Goal: Task Accomplishment & Management: Complete application form

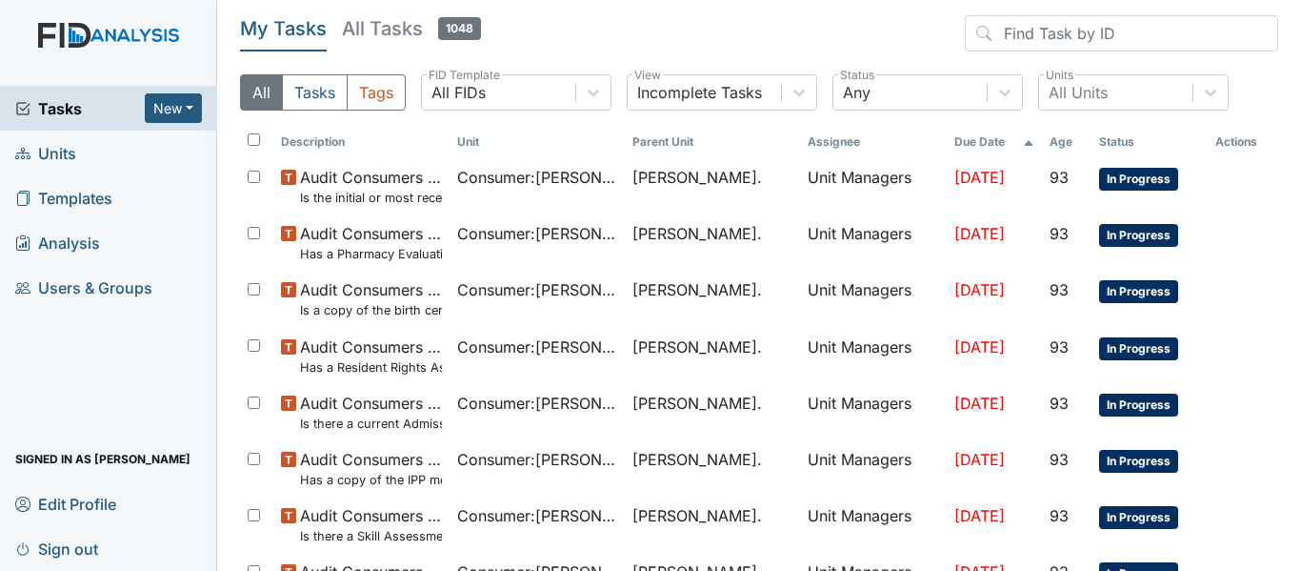
click at [109, 160] on link "Units" at bounding box center [108, 152] width 217 height 45
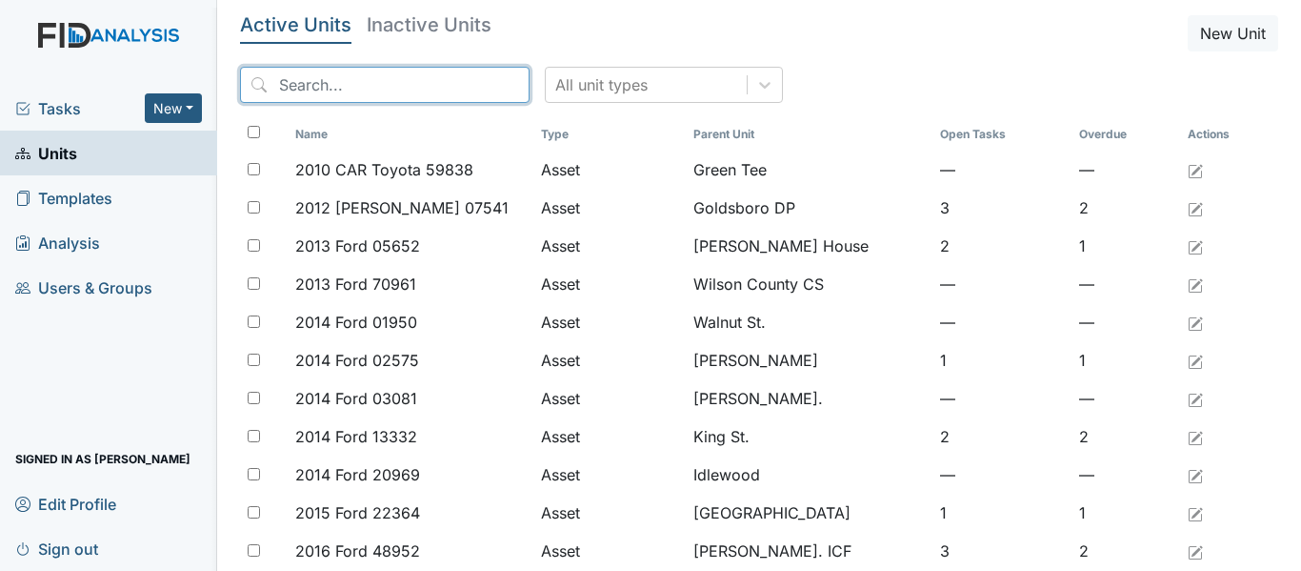
click at [365, 86] on input "search" at bounding box center [385, 85] width 290 height 36
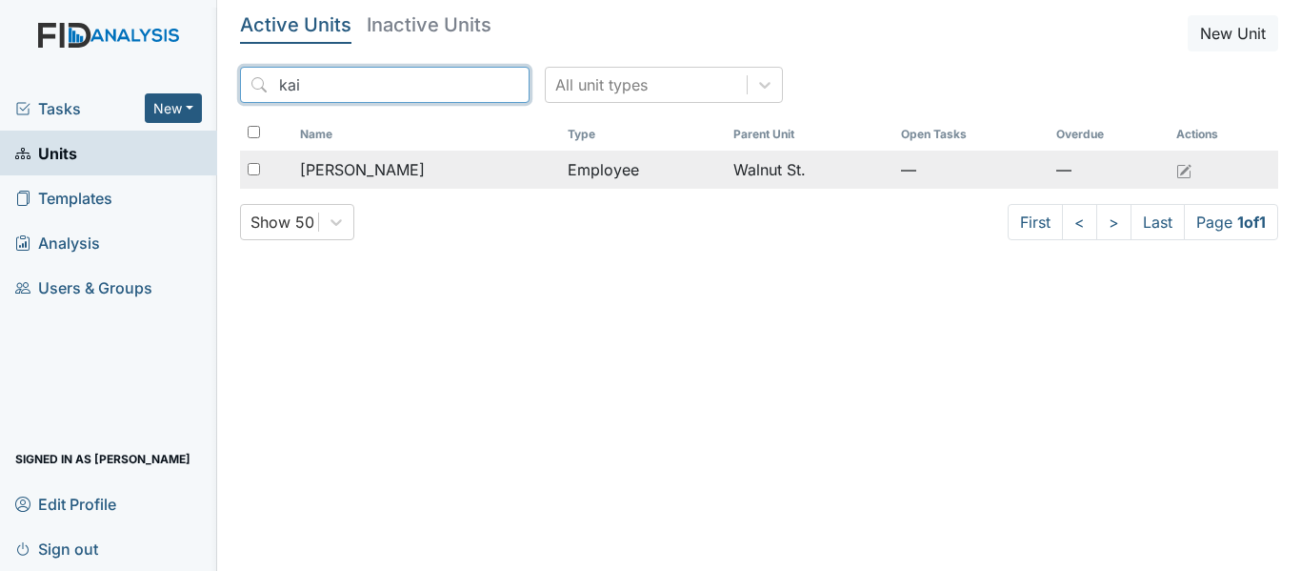
type input "kai"
click at [368, 161] on span "[PERSON_NAME]" at bounding box center [362, 169] width 125 height 23
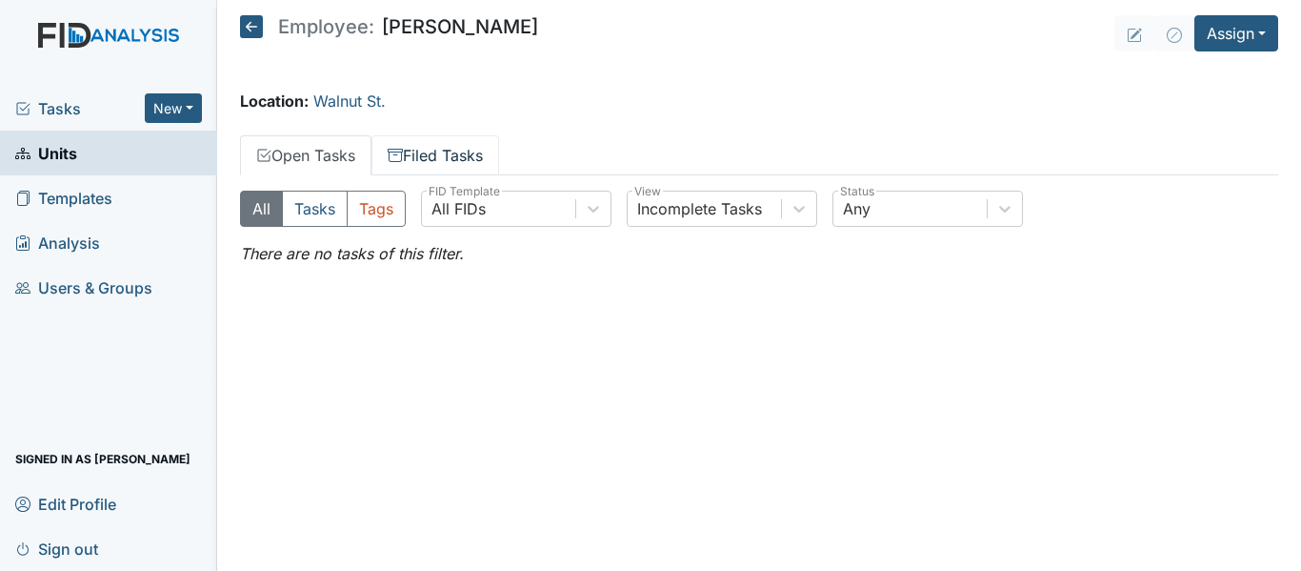
click at [419, 145] on link "Filed Tasks" at bounding box center [435, 155] width 128 height 40
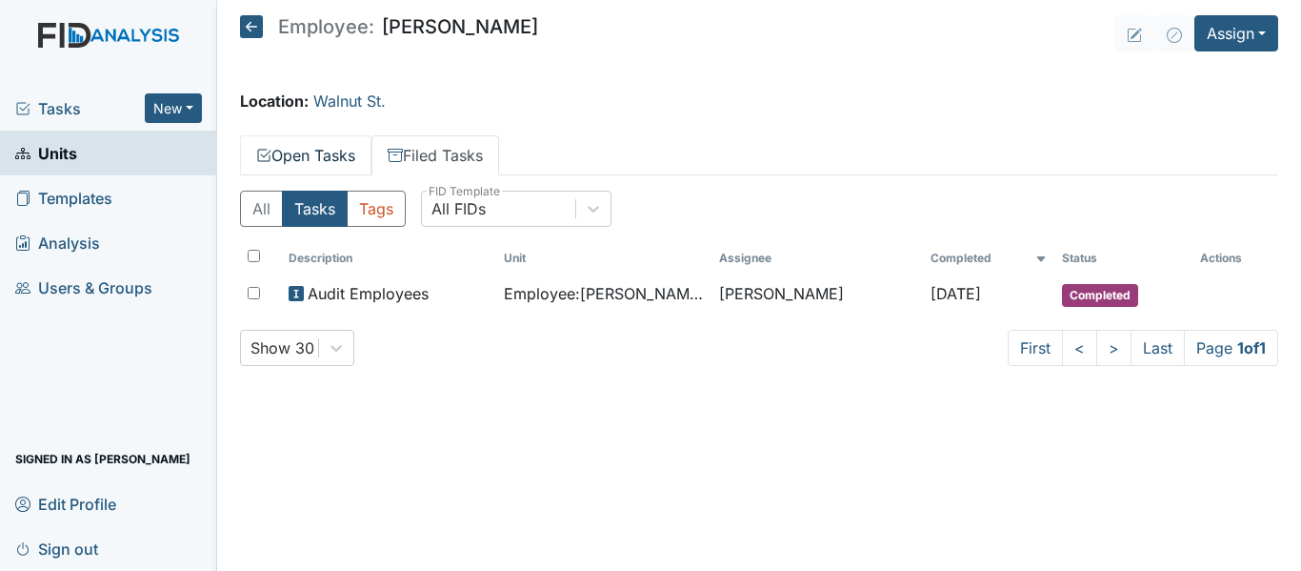
click at [327, 154] on link "Open Tasks" at bounding box center [305, 155] width 131 height 40
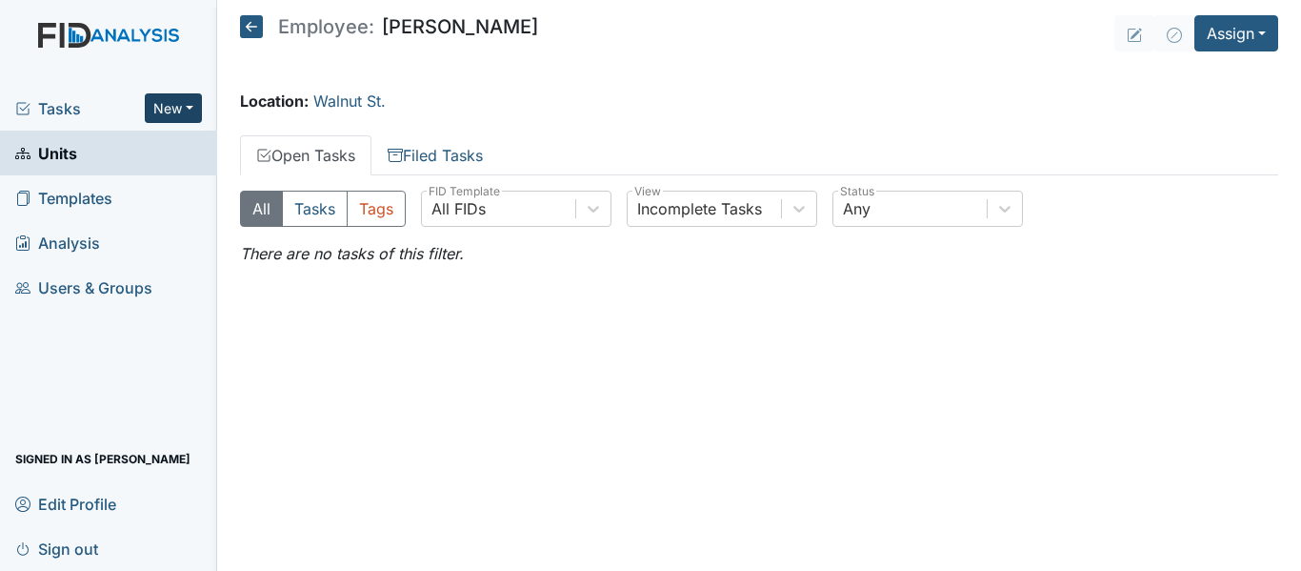
click at [180, 111] on button "New" at bounding box center [173, 108] width 57 height 30
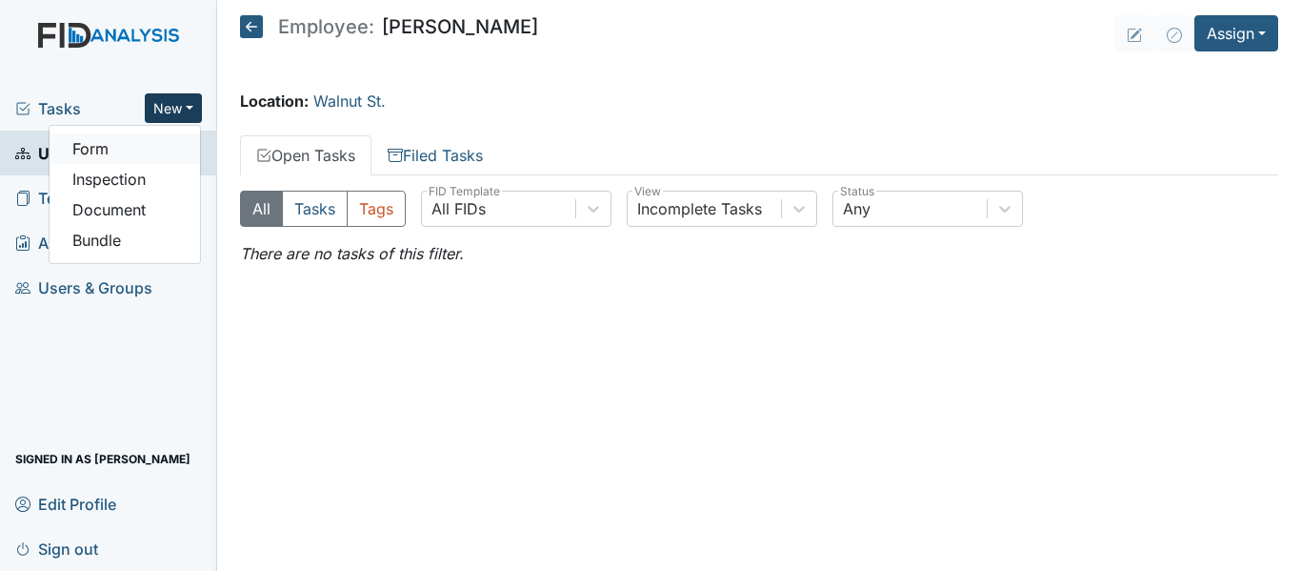
click at [125, 149] on link "Form" at bounding box center [125, 148] width 150 height 30
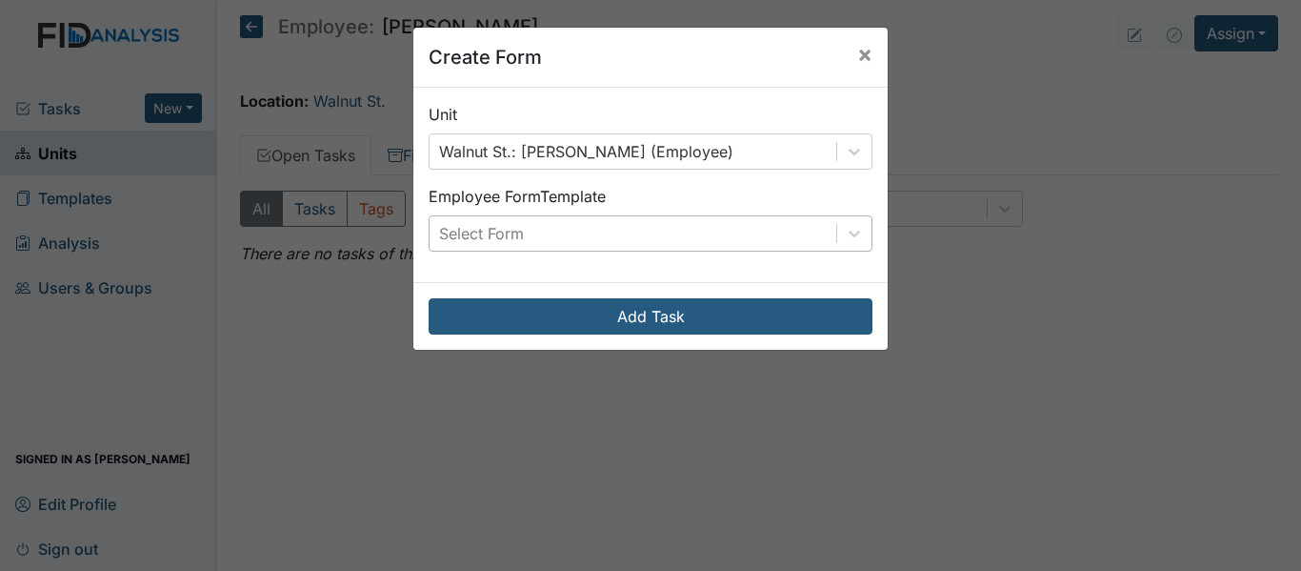
click at [793, 227] on div "Select Form" at bounding box center [633, 233] width 407 height 34
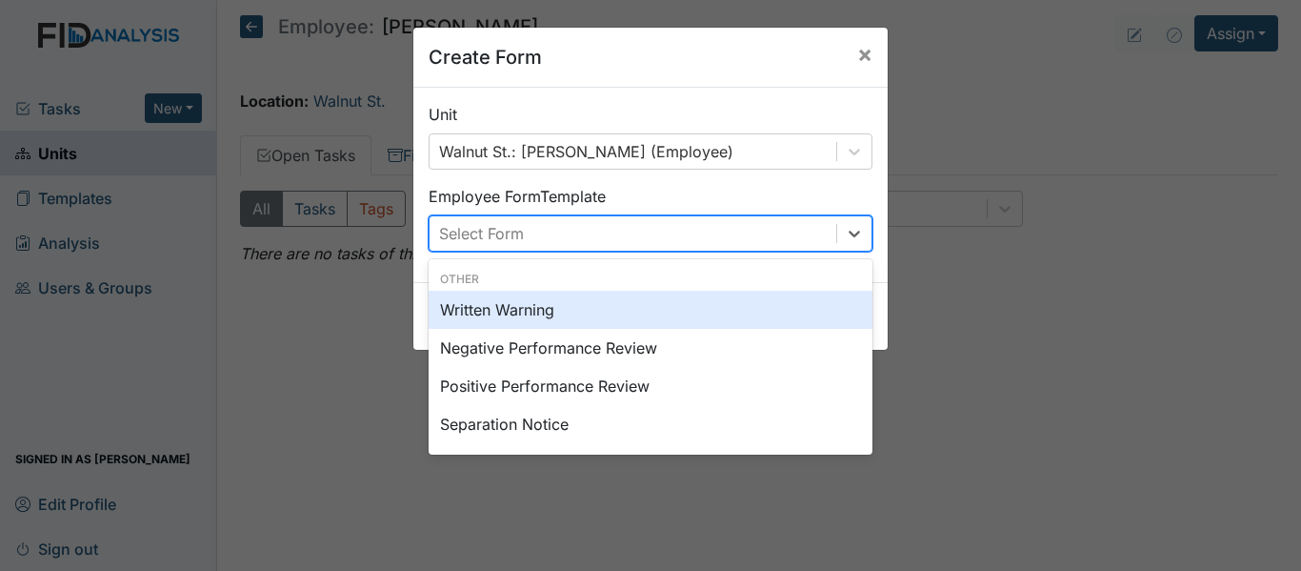
click at [699, 307] on div "Written Warning" at bounding box center [651, 310] width 444 height 38
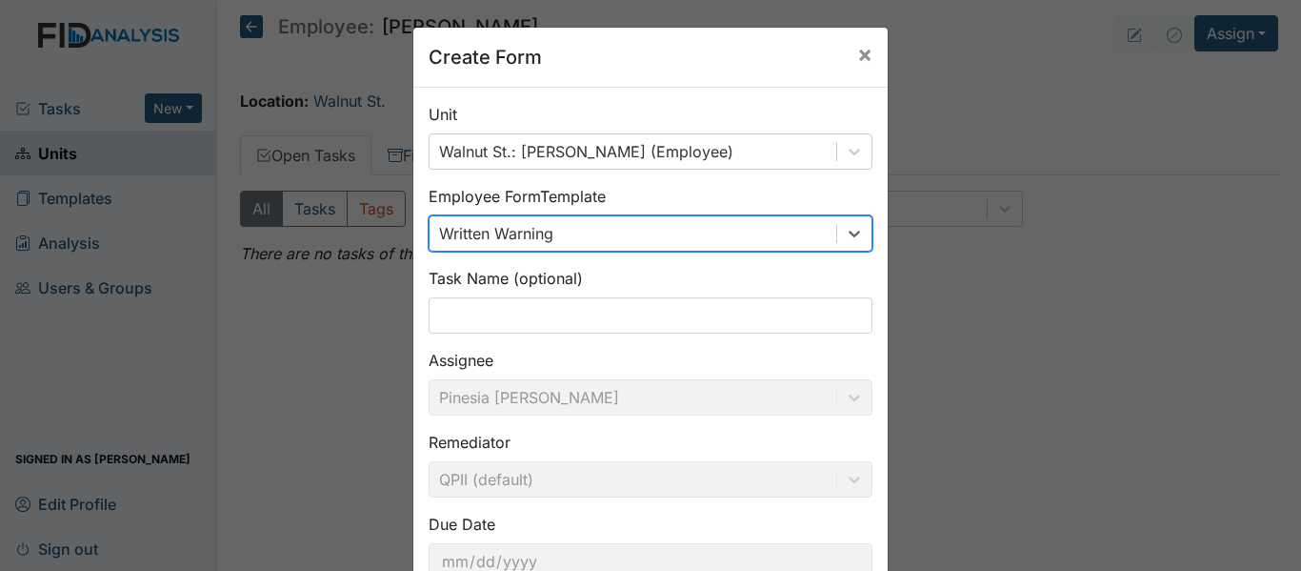
scroll to position [95, 0]
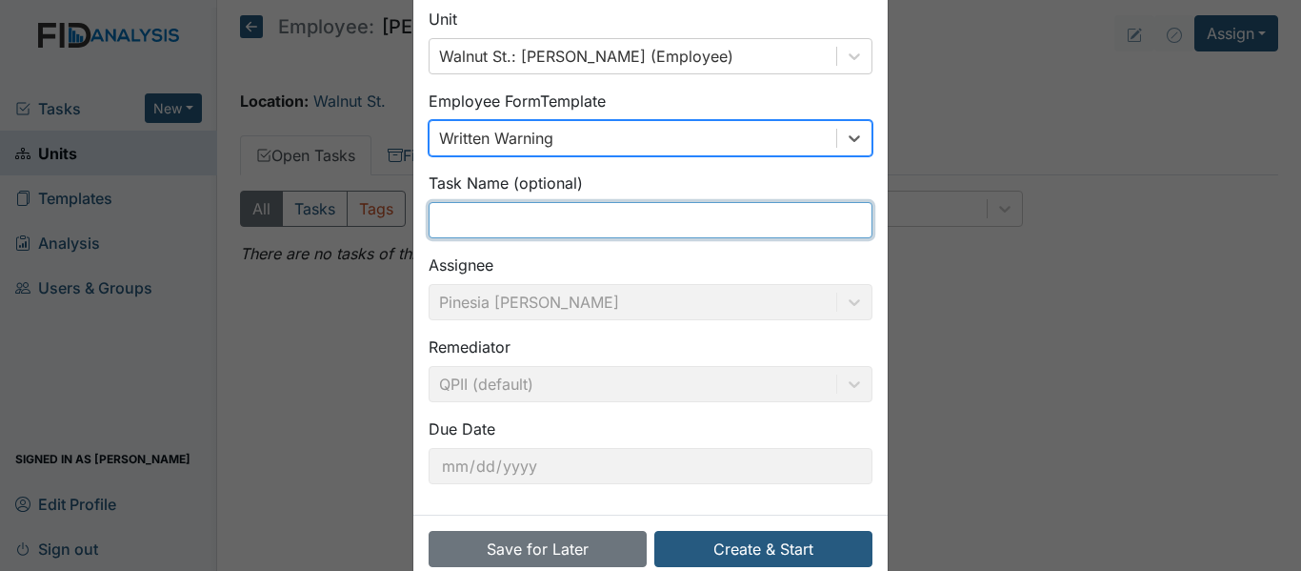
click at [586, 223] on input "text" at bounding box center [651, 220] width 444 height 36
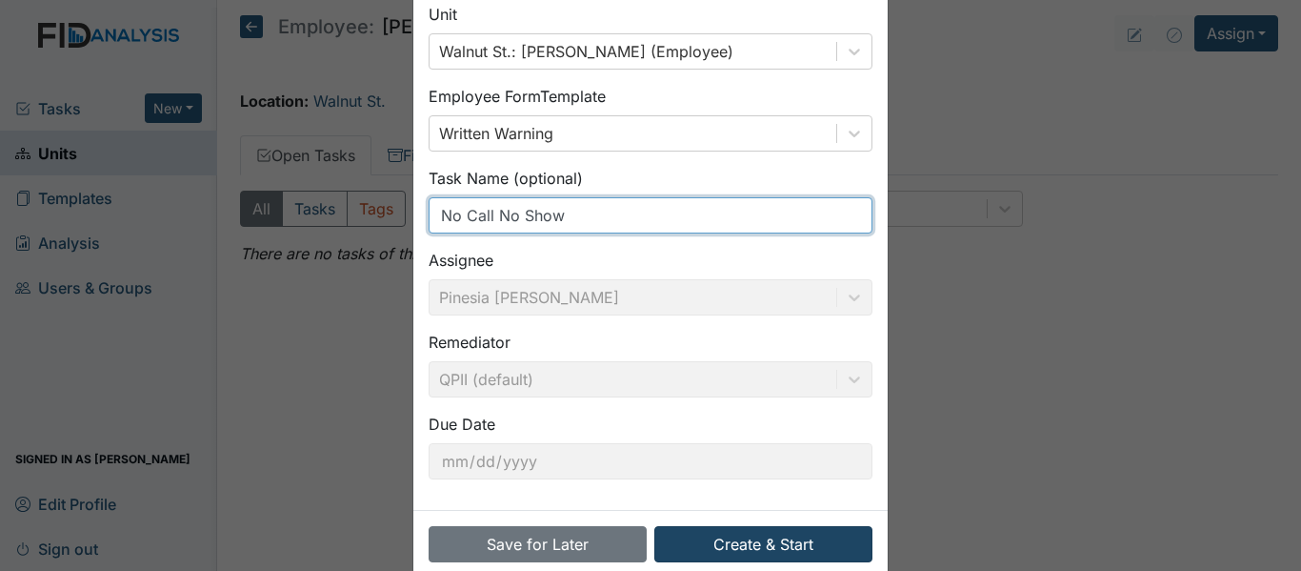
scroll to position [134, 0]
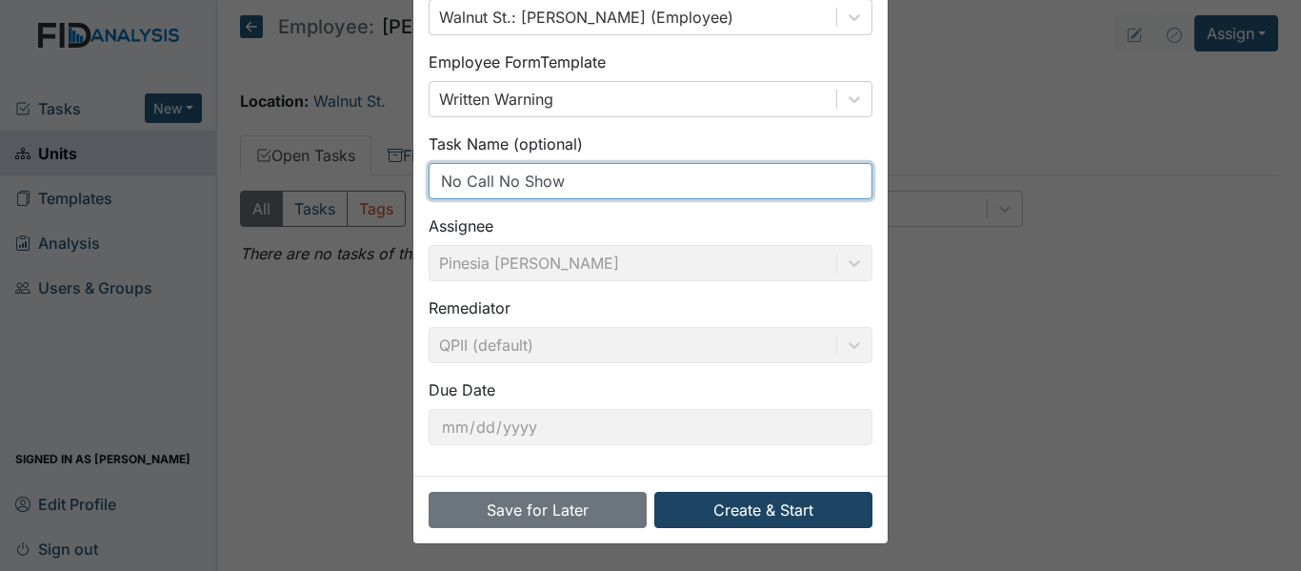
type input "No Call No Show"
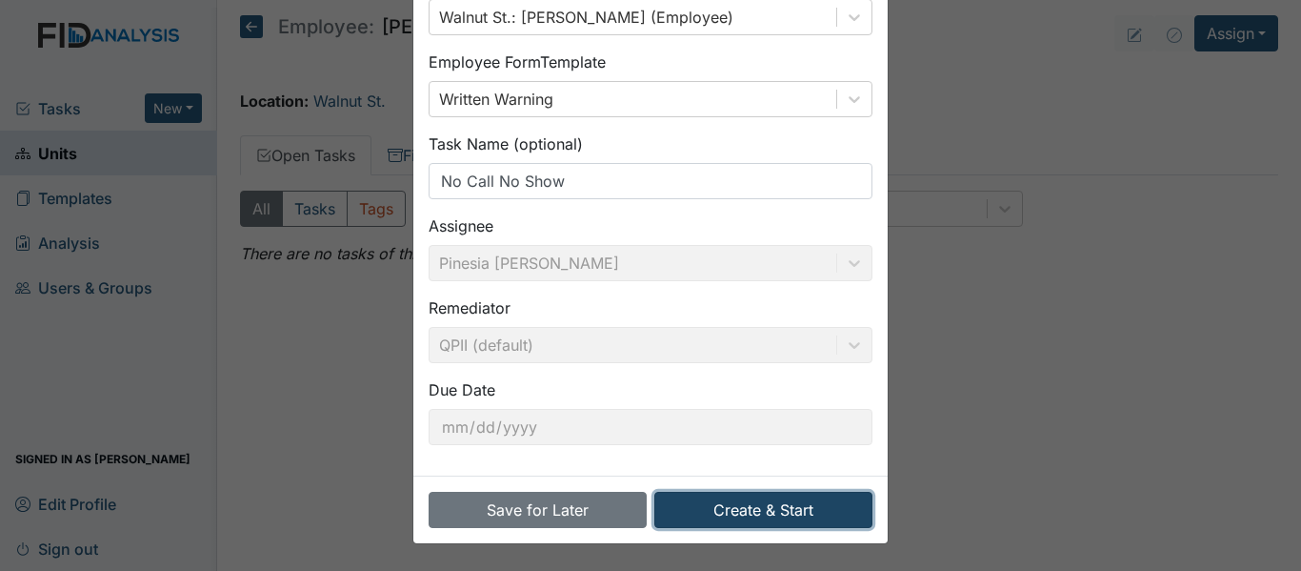
click at [770, 517] on button "Create & Start" at bounding box center [763, 509] width 218 height 36
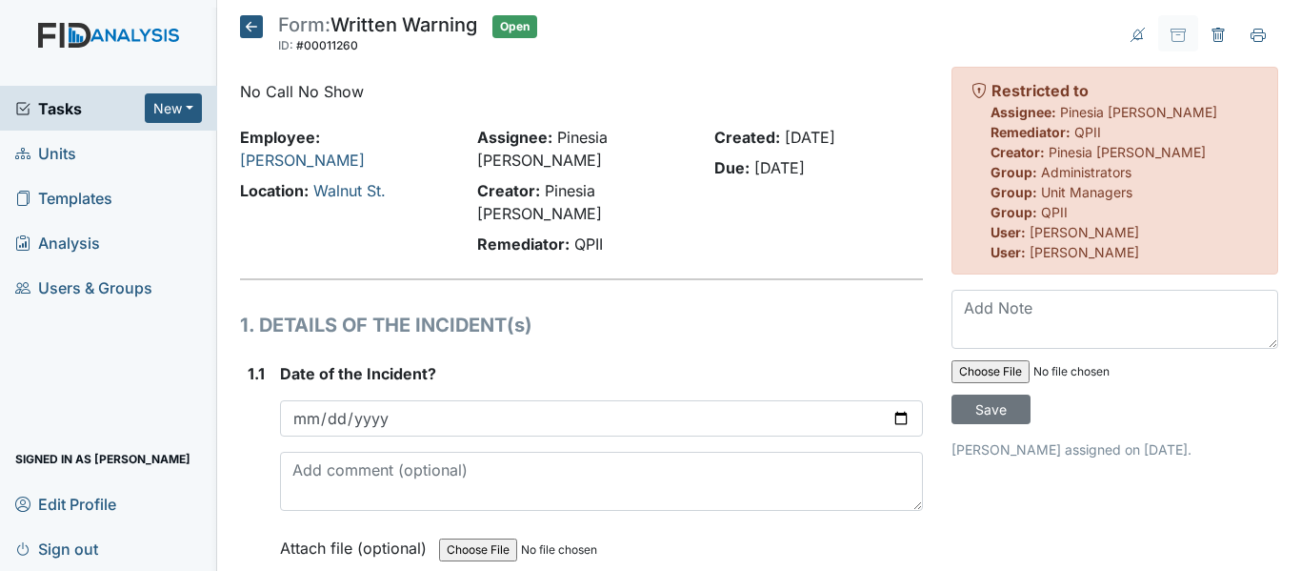
scroll to position [95, 0]
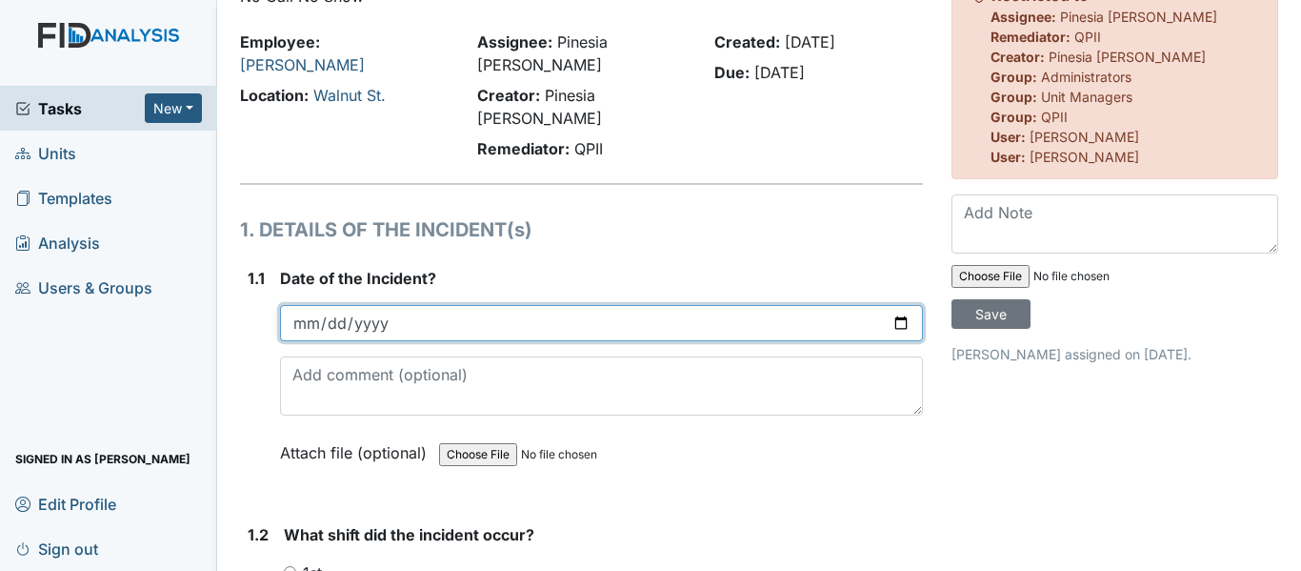
click at [376, 305] on input "date" at bounding box center [601, 323] width 643 height 36
click at [312, 305] on input "date" at bounding box center [601, 323] width 643 height 36
type input "2025-08-10"
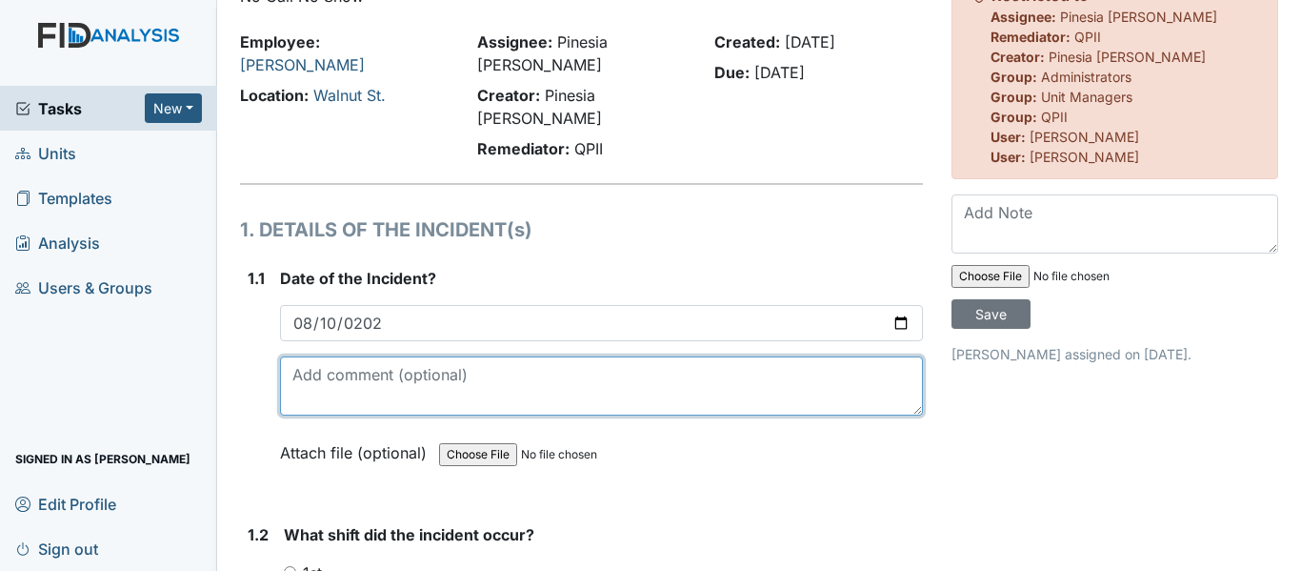
click at [608, 356] on textarea at bounding box center [601, 385] width 643 height 59
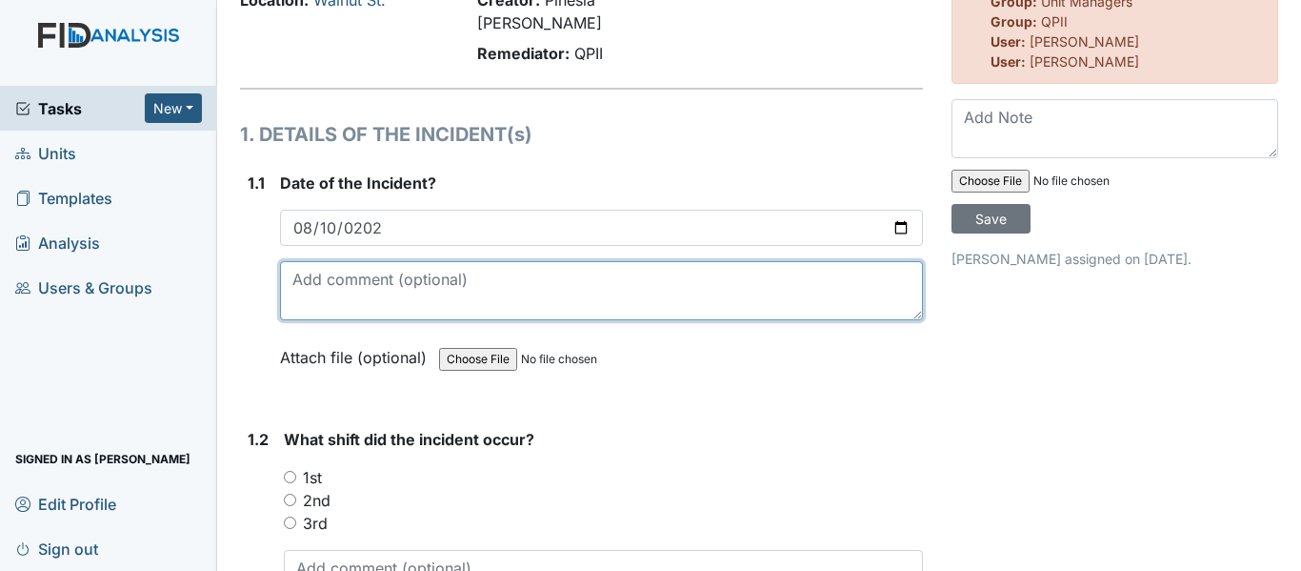
scroll to position [286, 0]
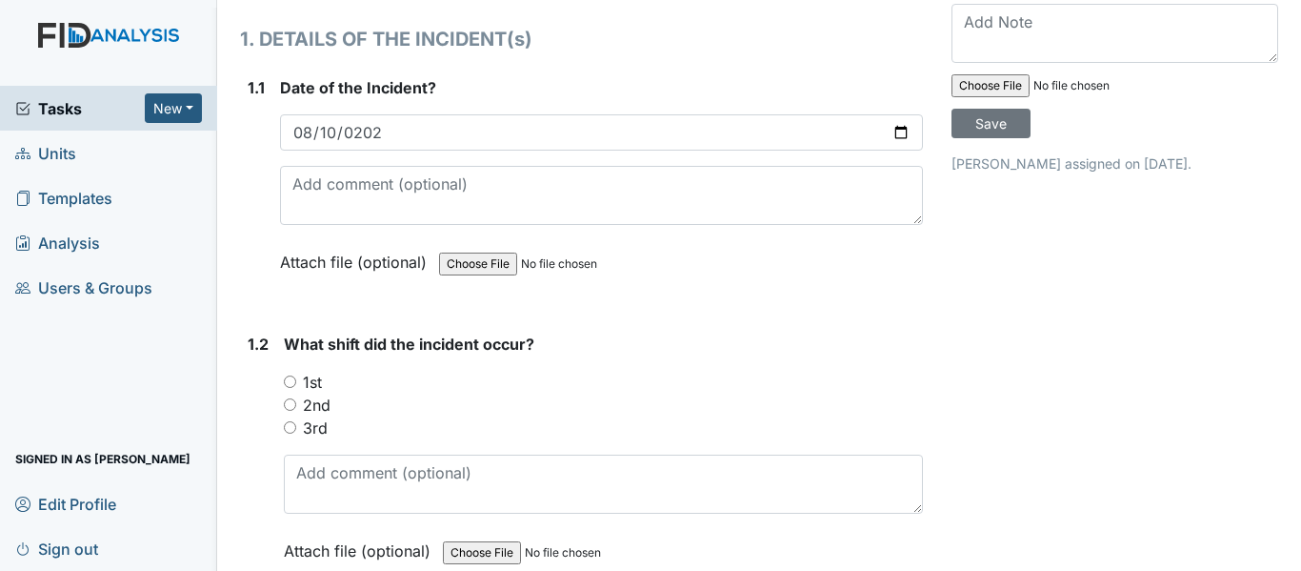
click at [290, 398] on input "2nd" at bounding box center [290, 404] width 12 height 12
radio input "true"
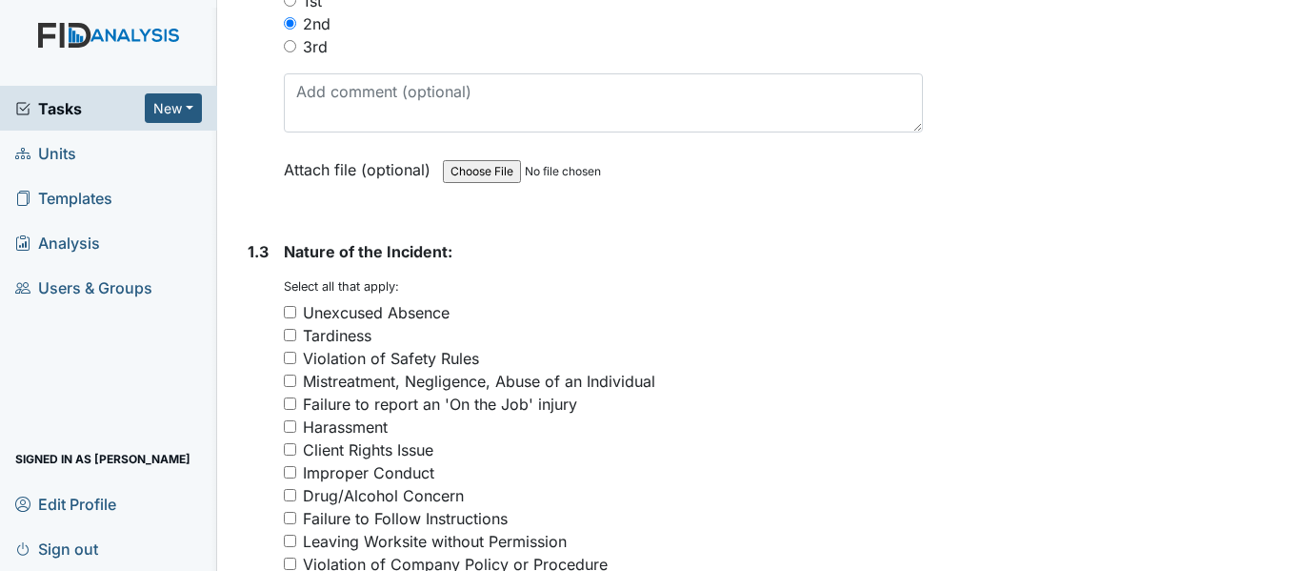
scroll to position [762, 0]
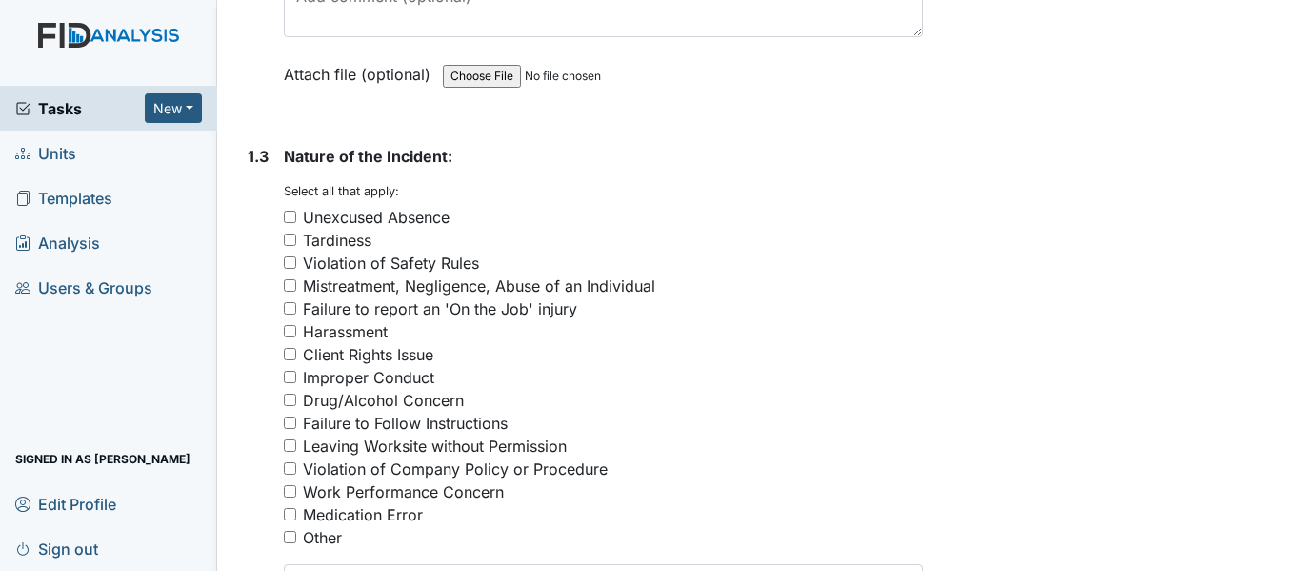
click at [294, 210] on input "Unexcused Absence" at bounding box center [290, 216] width 12 height 12
checkbox input "true"
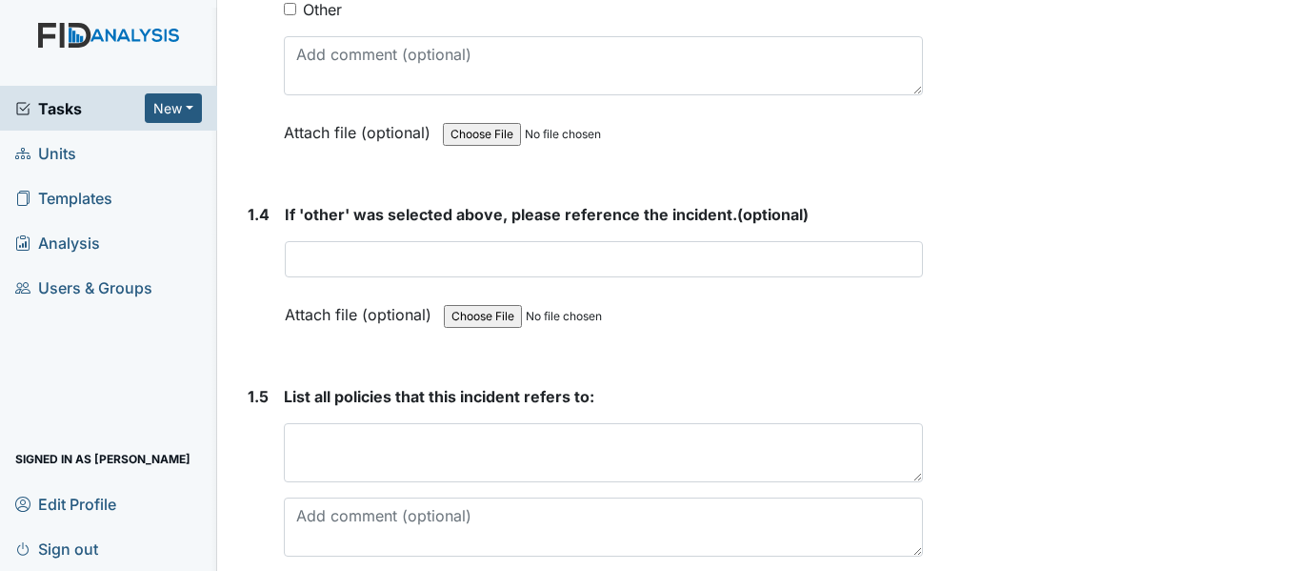
scroll to position [1333, 0]
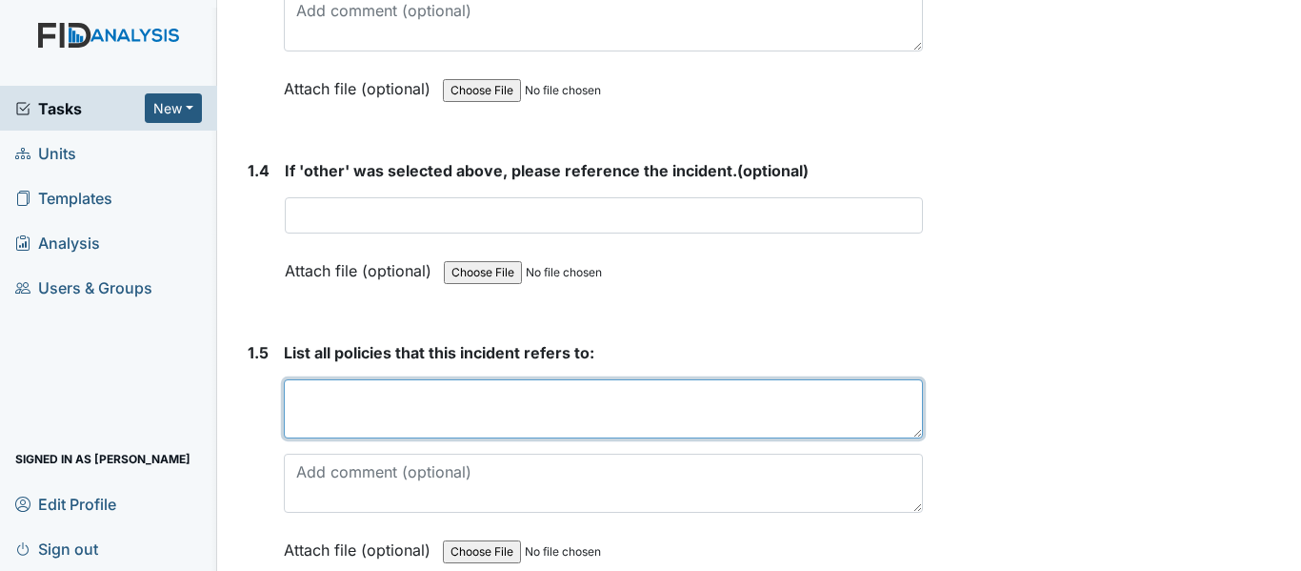
click at [712, 379] on textarea at bounding box center [603, 408] width 639 height 59
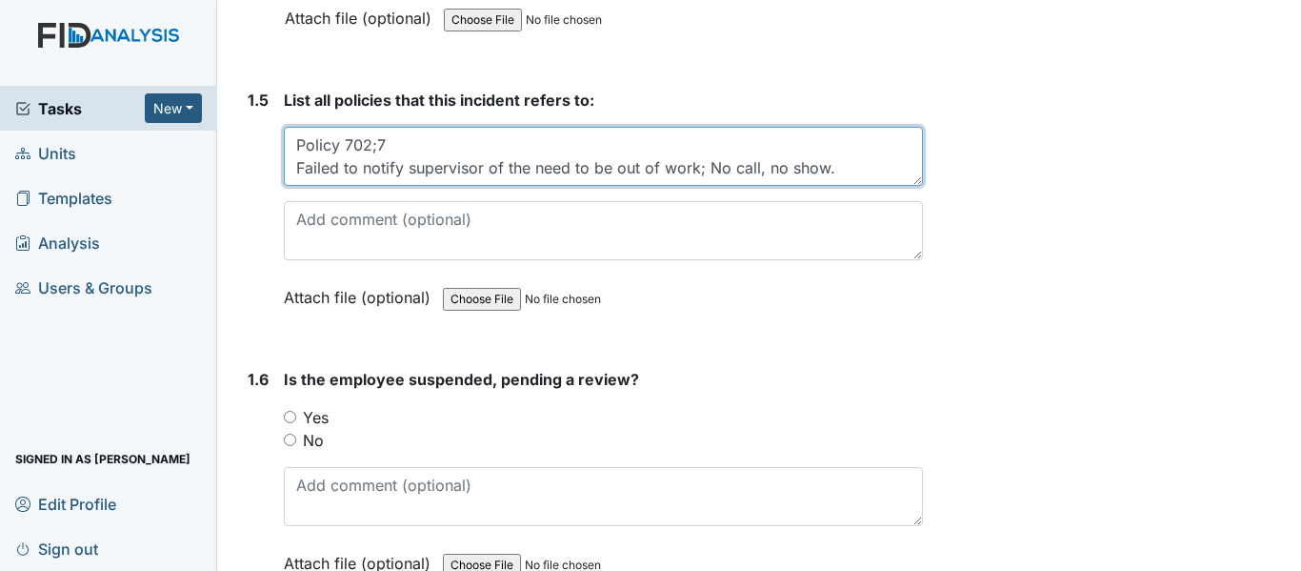
scroll to position [1619, 0]
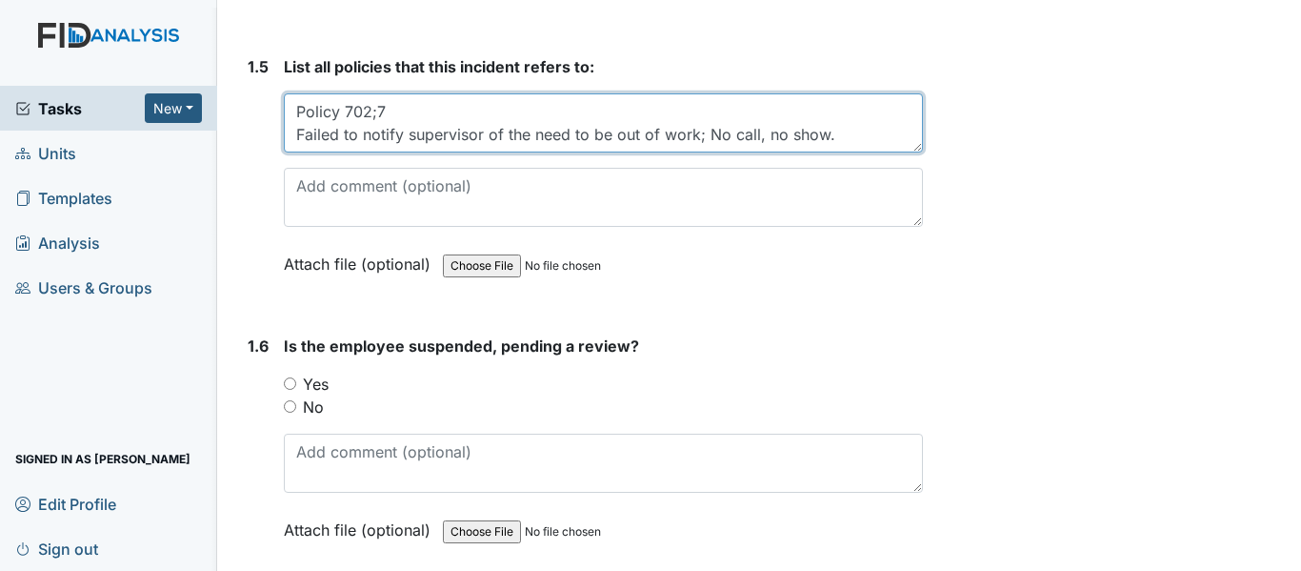
type textarea "Policy 702;7 Failed to notify supervisor of the need to be out of work; No call…"
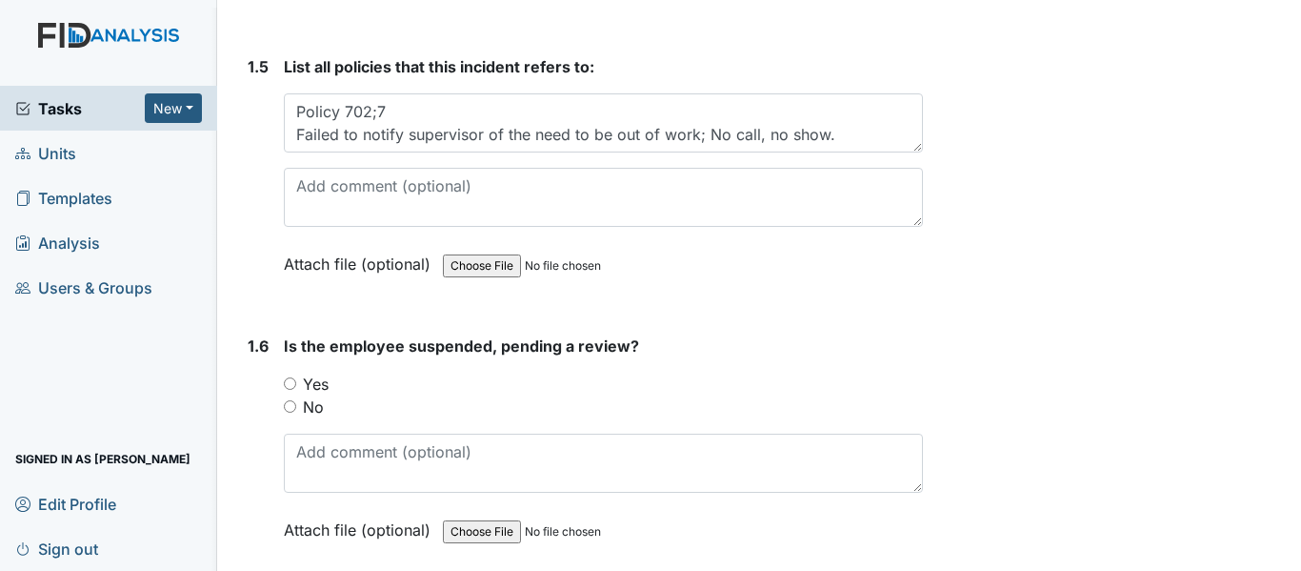
click at [295, 400] on input "No" at bounding box center [290, 406] width 12 height 12
radio input "true"
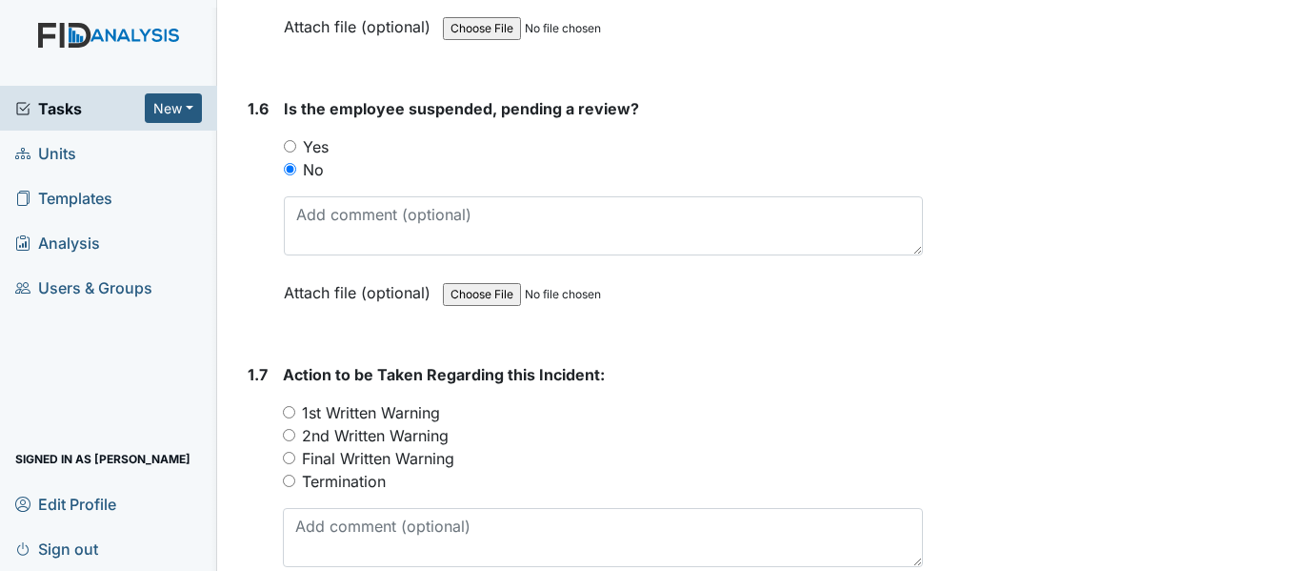
scroll to position [1905, 0]
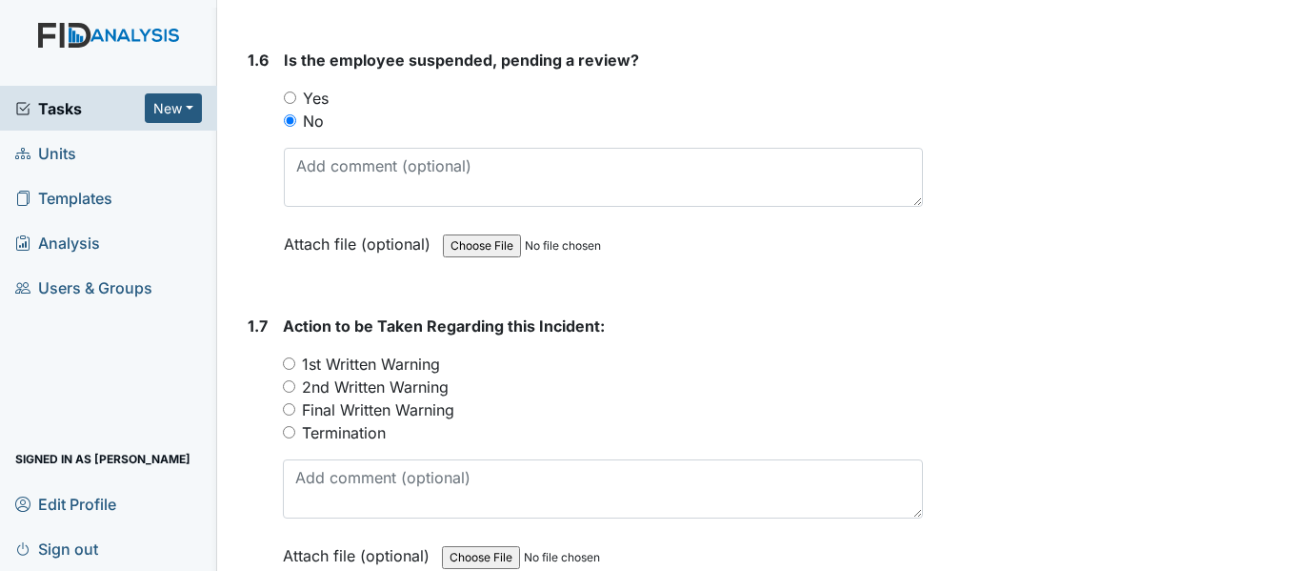
click at [291, 357] on input "1st Written Warning" at bounding box center [289, 363] width 12 height 12
radio input "true"
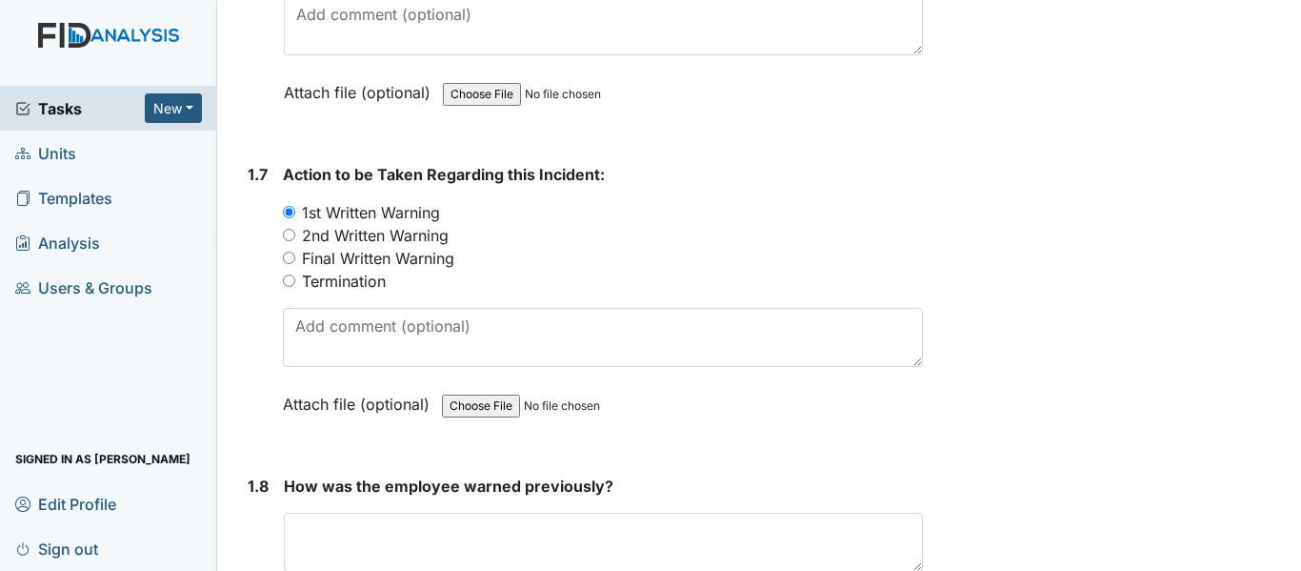
scroll to position [2095, 0]
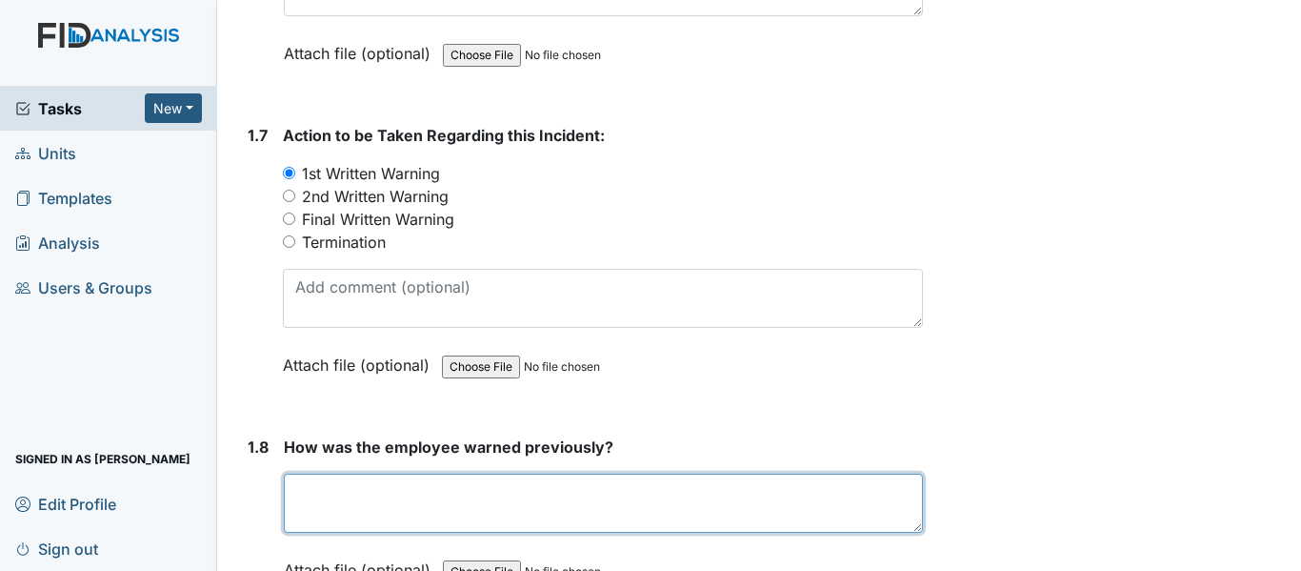
click at [531, 473] on textarea at bounding box center [603, 502] width 639 height 59
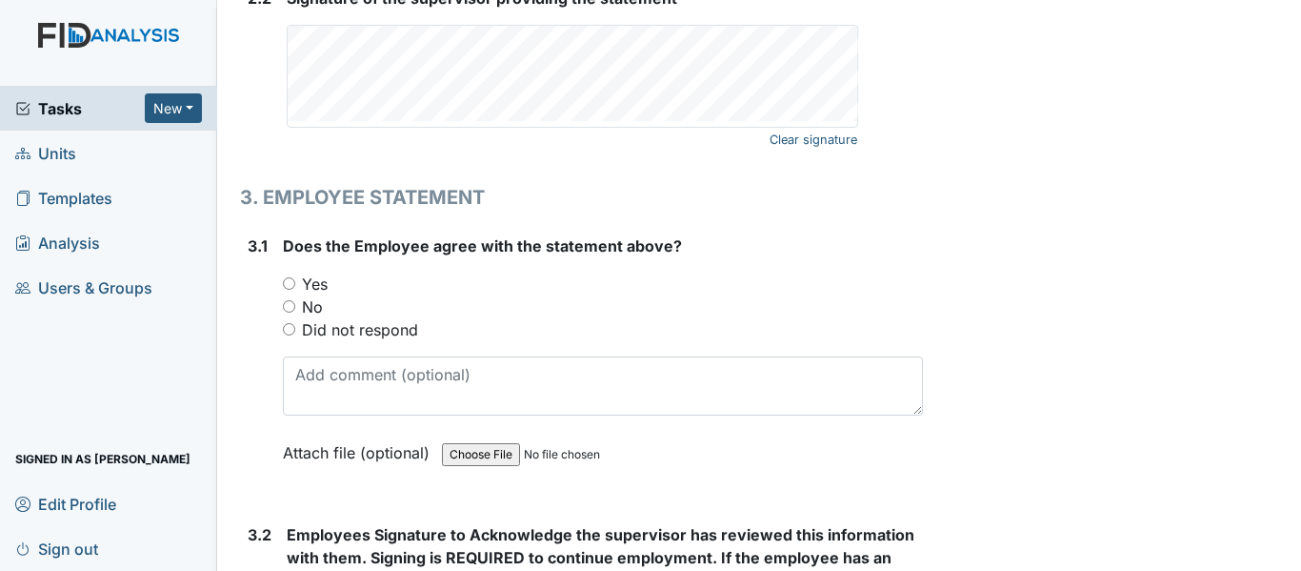
scroll to position [3048, 0]
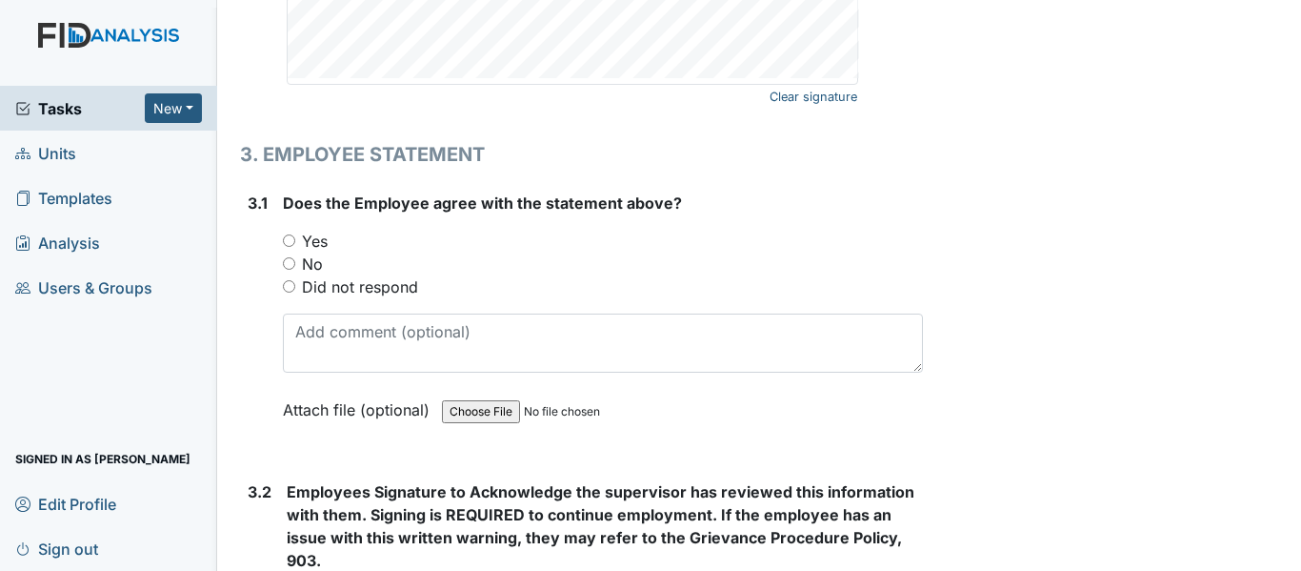
type textarea "The supervisor called and texted employee with no answer or response."
click at [290, 280] on input "Did not respond" at bounding box center [289, 286] width 12 height 12
radio input "true"
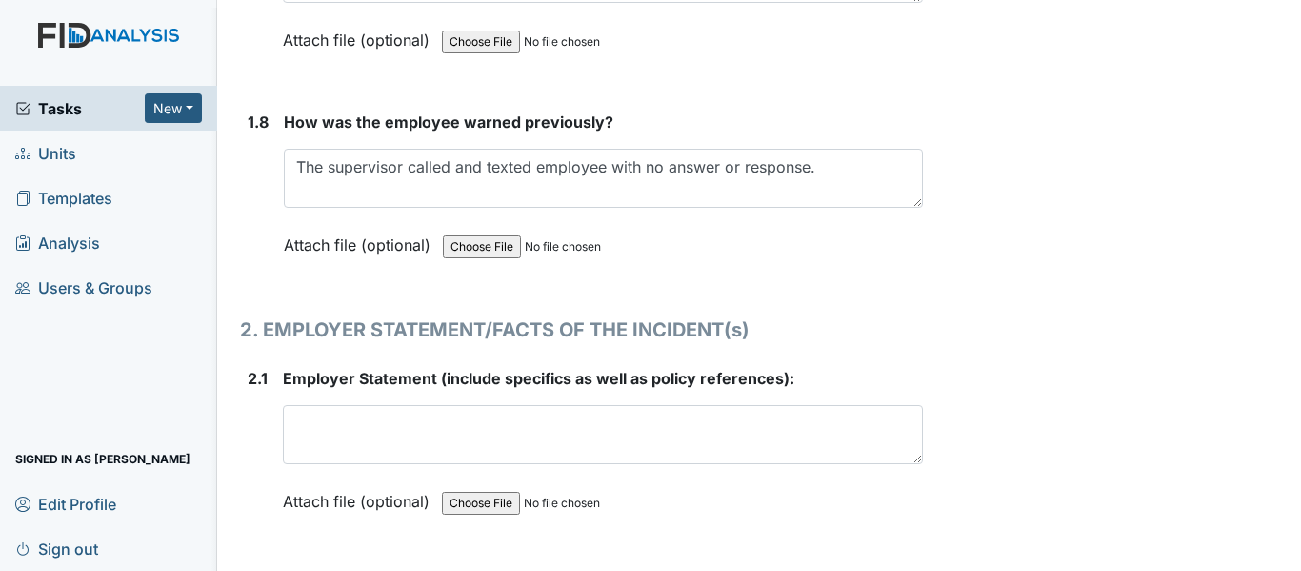
scroll to position [2454, 0]
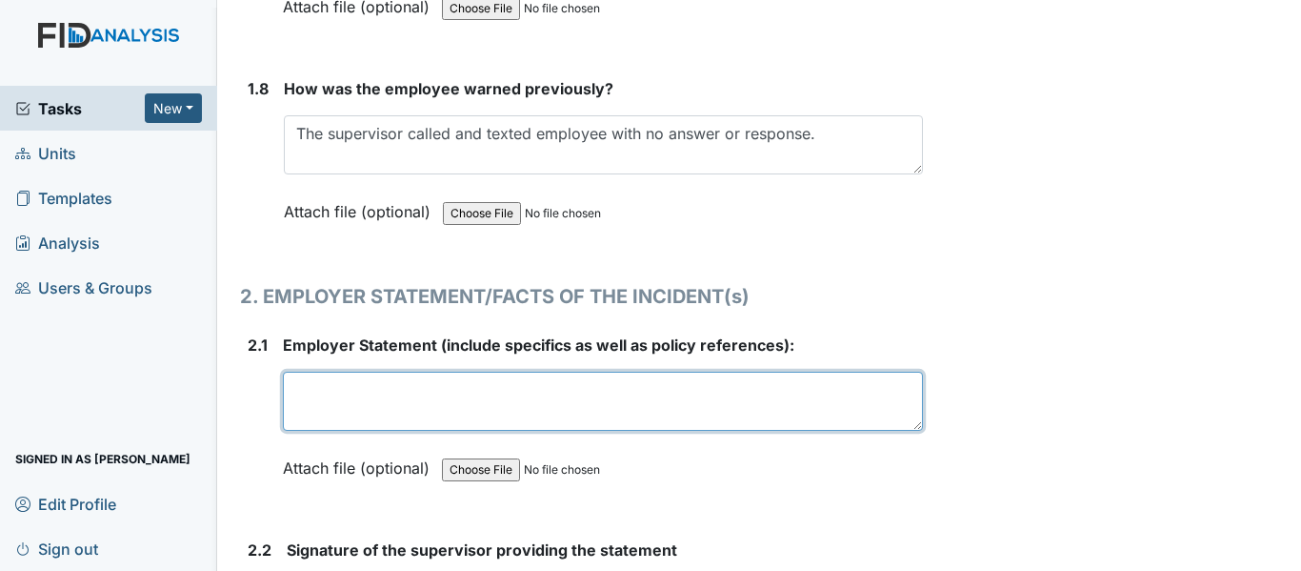
click at [628, 371] on textarea at bounding box center [603, 400] width 640 height 59
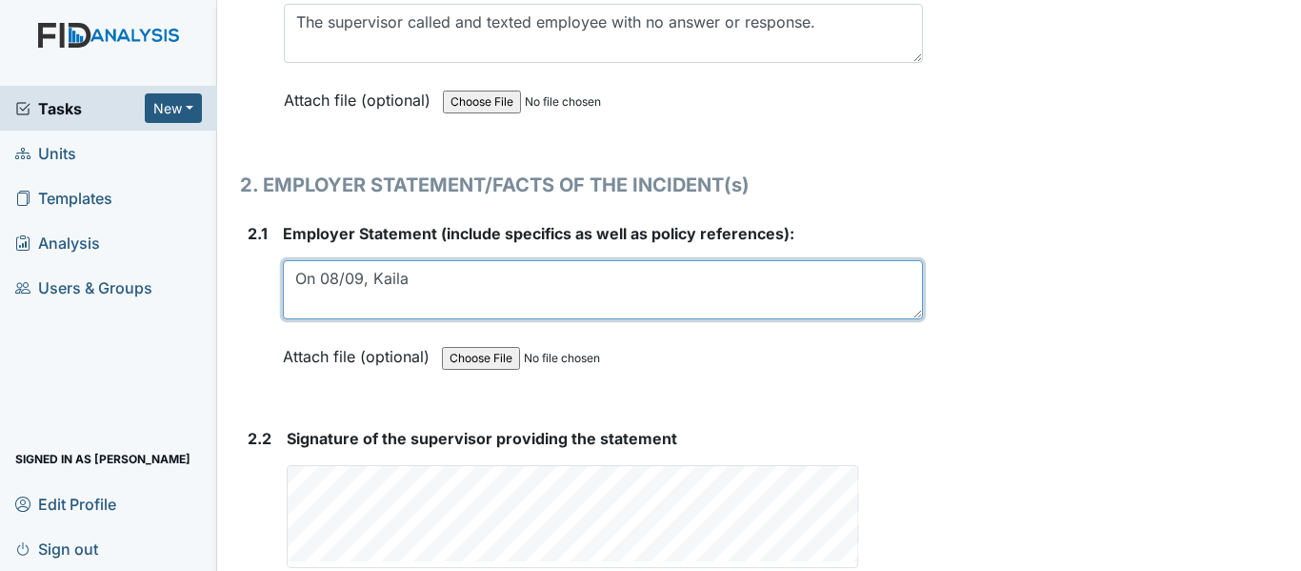
scroll to position [2572, 0]
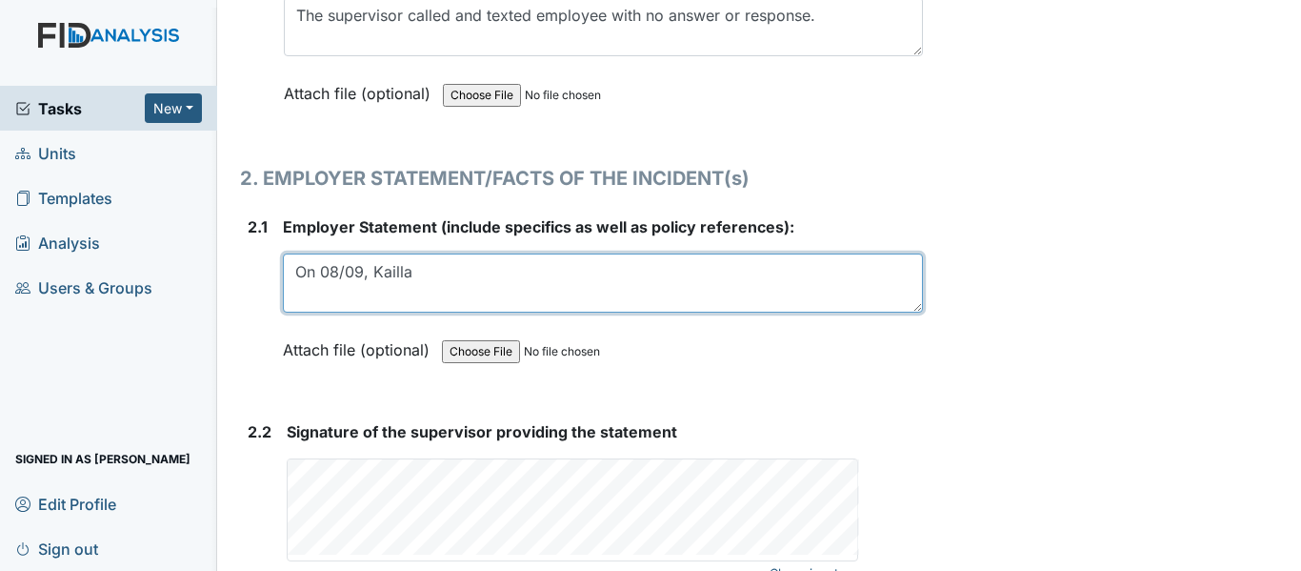
click at [577, 253] on textarea "On 08/09, Kailla" at bounding box center [603, 282] width 640 height 59
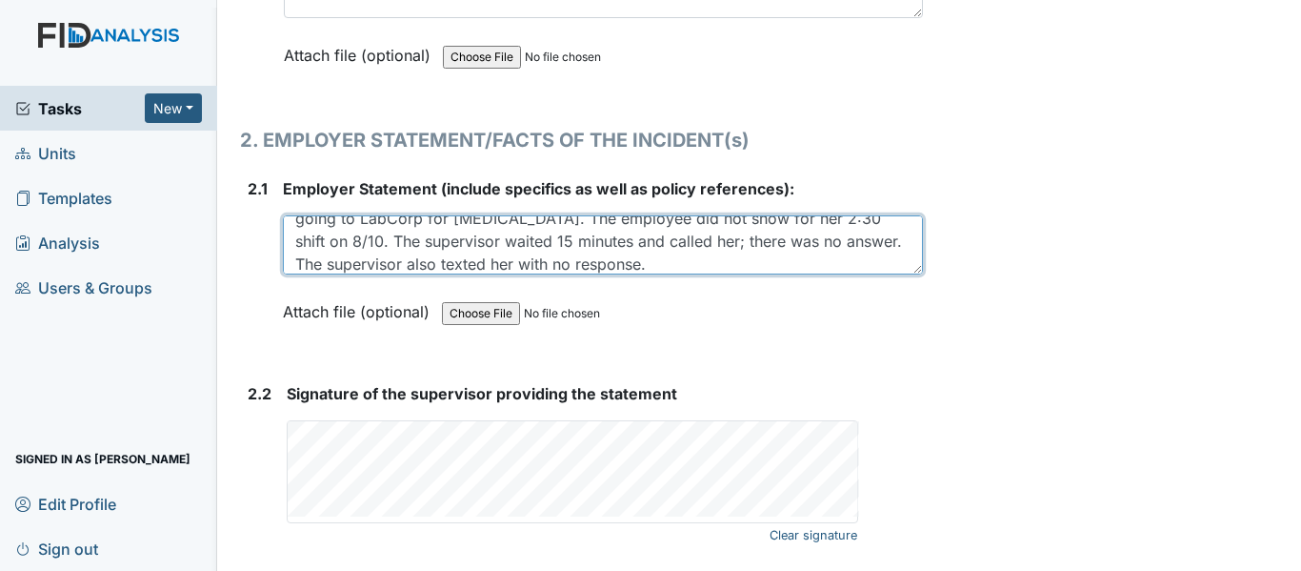
scroll to position [2644, 0]
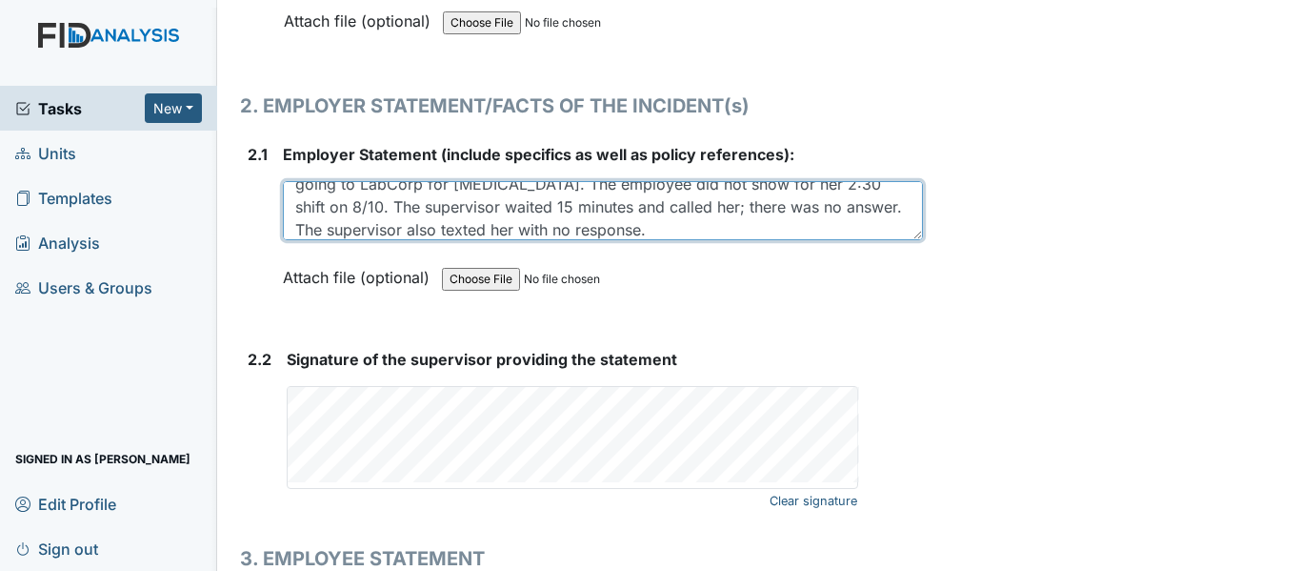
type textarea "On 08/09, Kailla was asked to take a drug test after hitting the ramp. She call…"
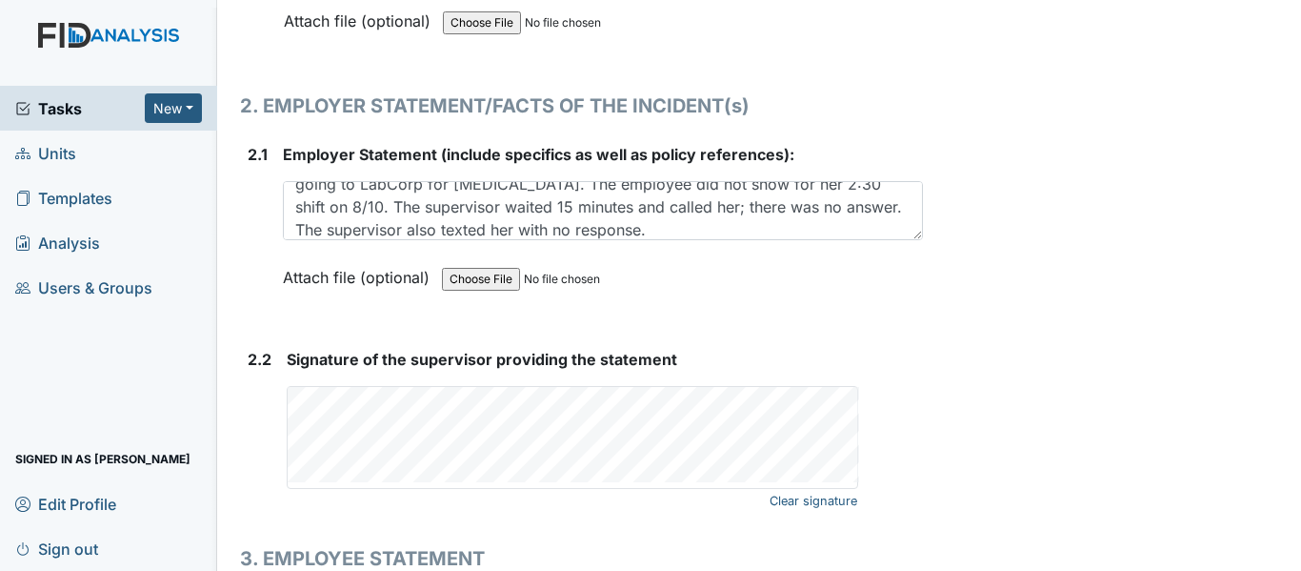
click at [508, 448] on form "Signature of the supervisor providing the statement Clear signature This field …" at bounding box center [605, 431] width 636 height 166
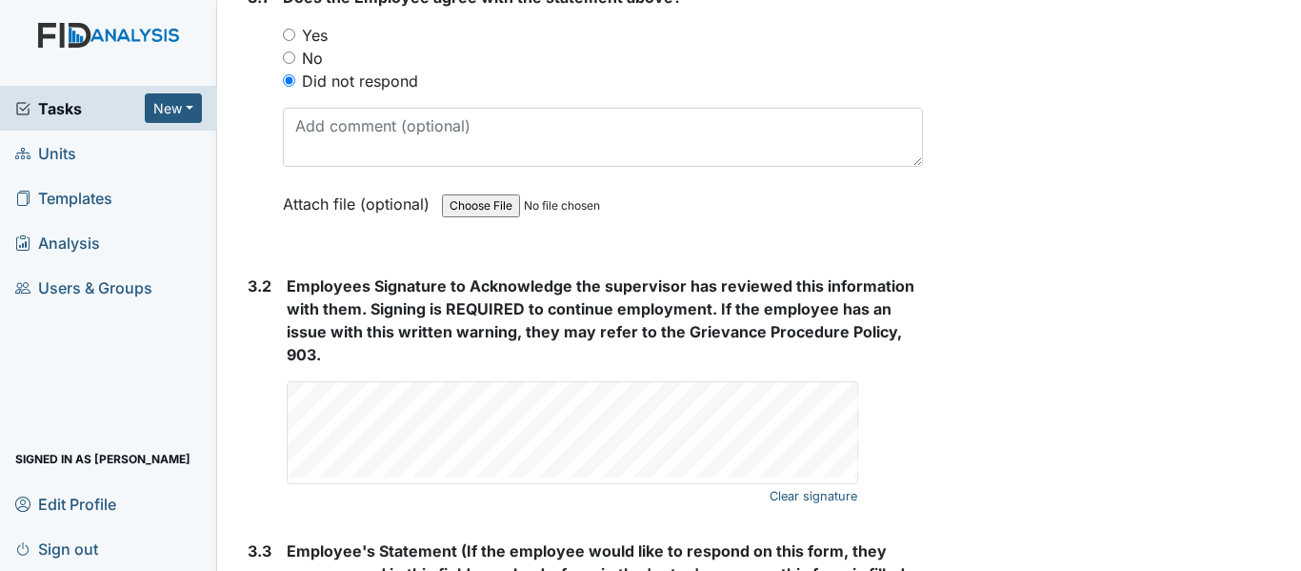
scroll to position [3501, 0]
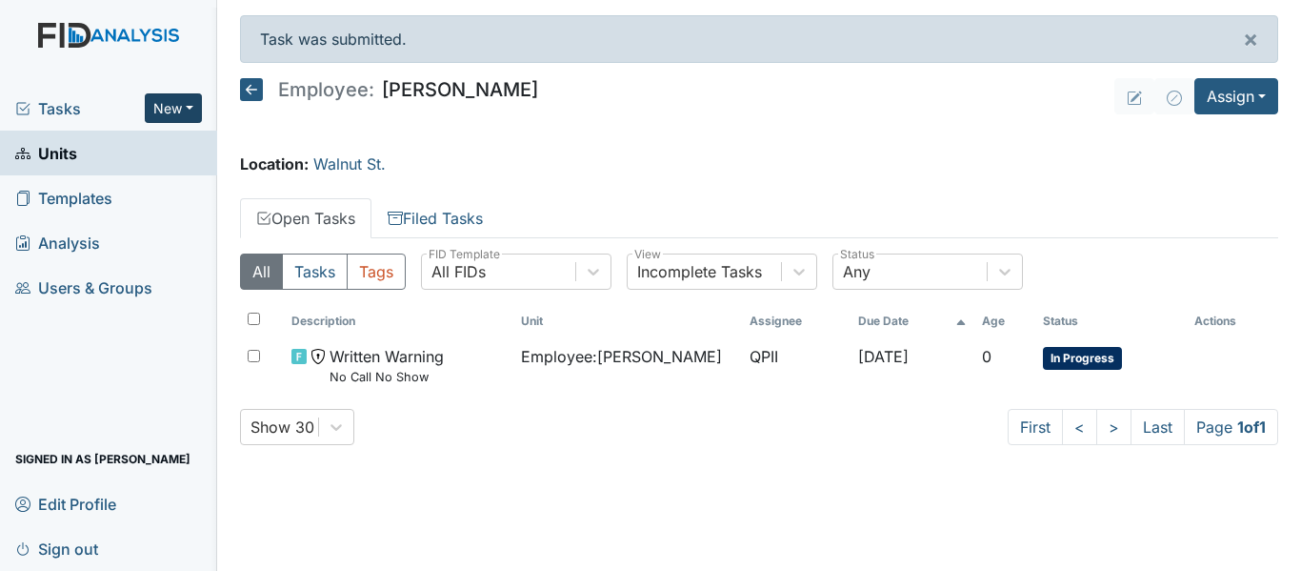
click at [169, 98] on button "New" at bounding box center [173, 108] width 57 height 30
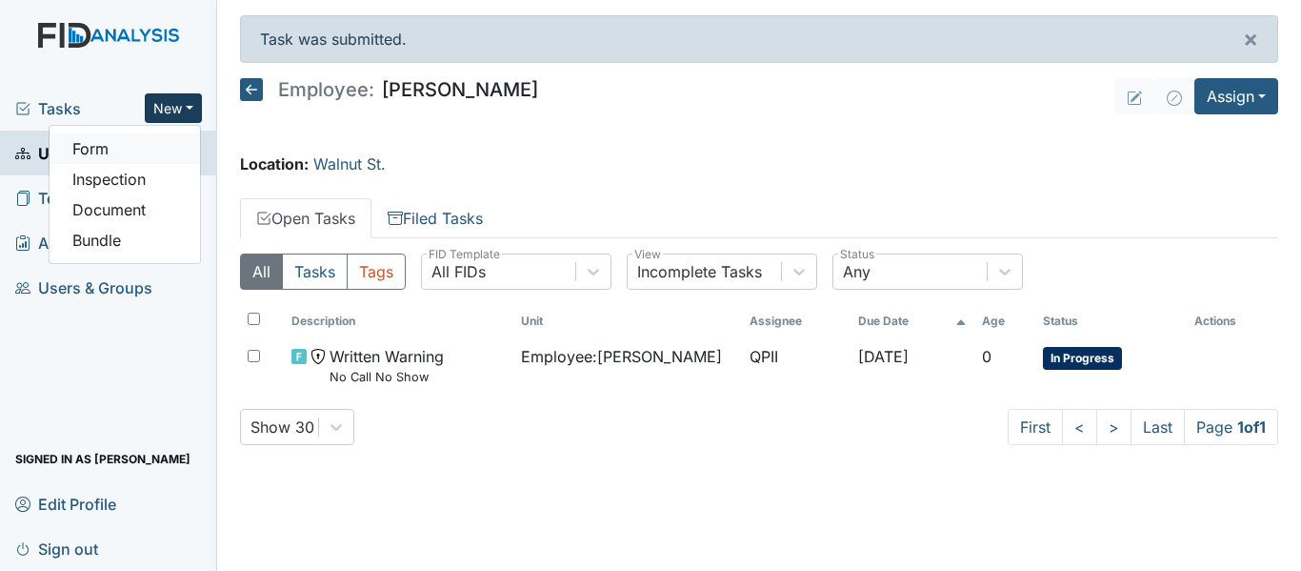
click at [135, 152] on link "Form" at bounding box center [125, 148] width 150 height 30
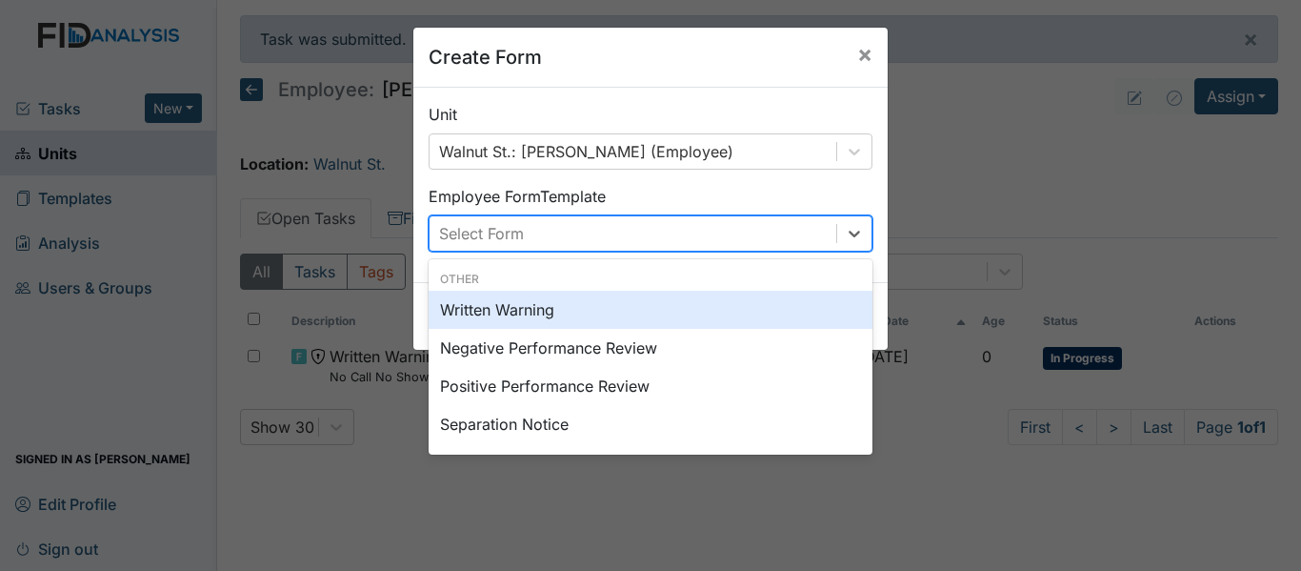
click at [650, 239] on div "Select Form" at bounding box center [633, 233] width 407 height 34
click at [646, 328] on div "Written Warning" at bounding box center [651, 310] width 444 height 38
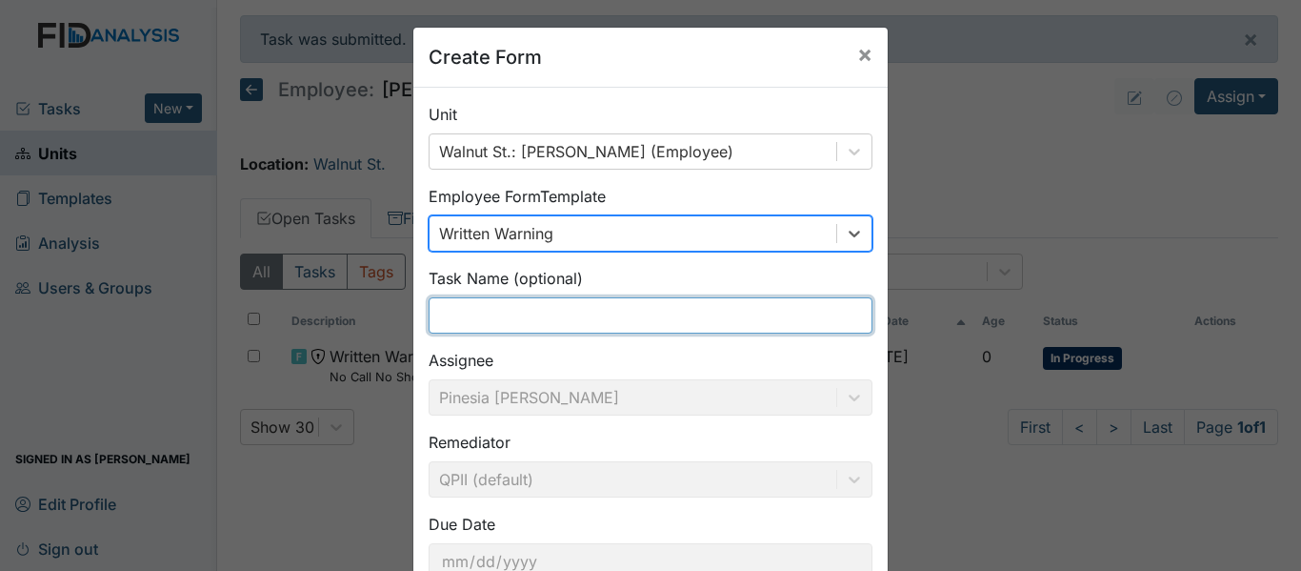
click at [656, 311] on input "text" at bounding box center [651, 315] width 444 height 36
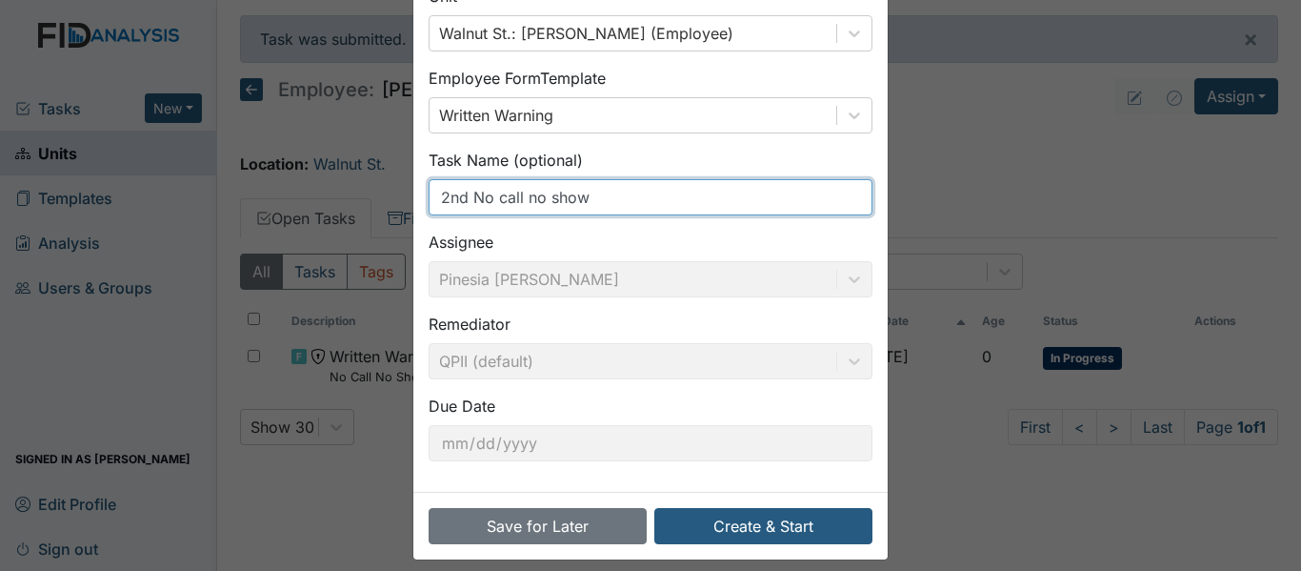
scroll to position [134, 0]
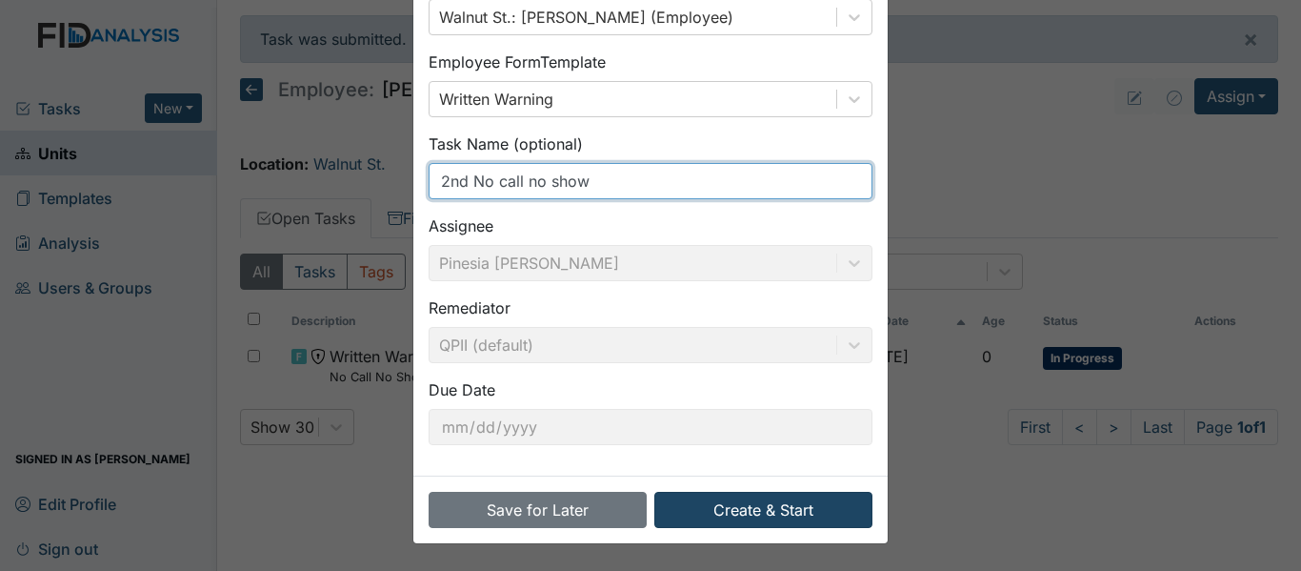
type input "2nd No call no show"
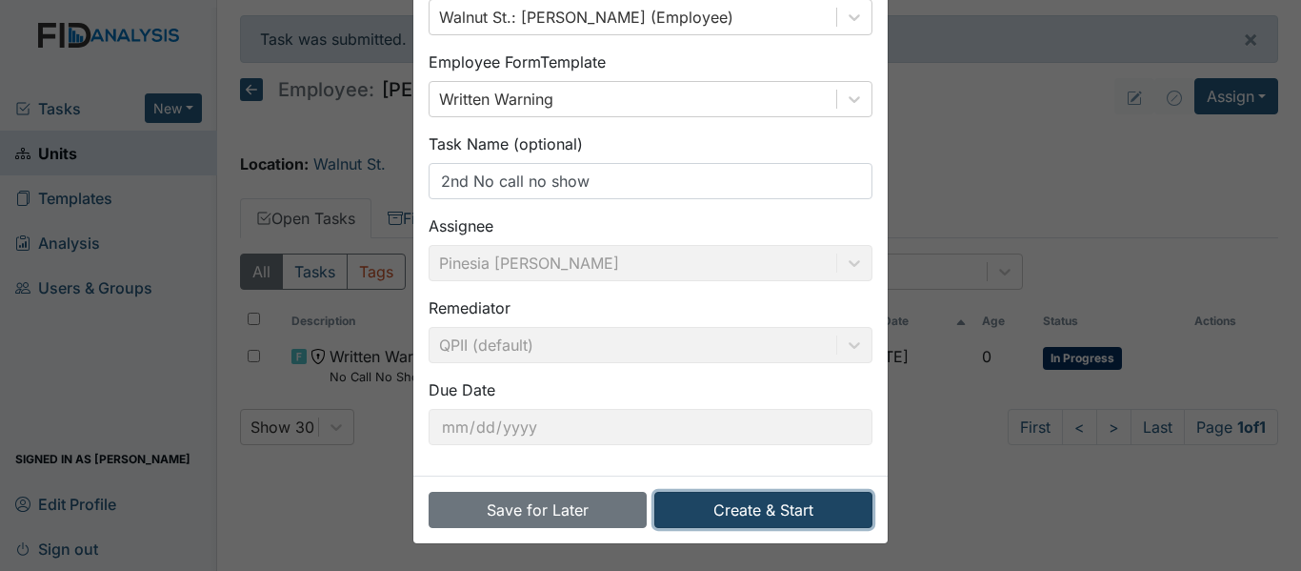
click at [774, 513] on button "Create & Start" at bounding box center [763, 509] width 218 height 36
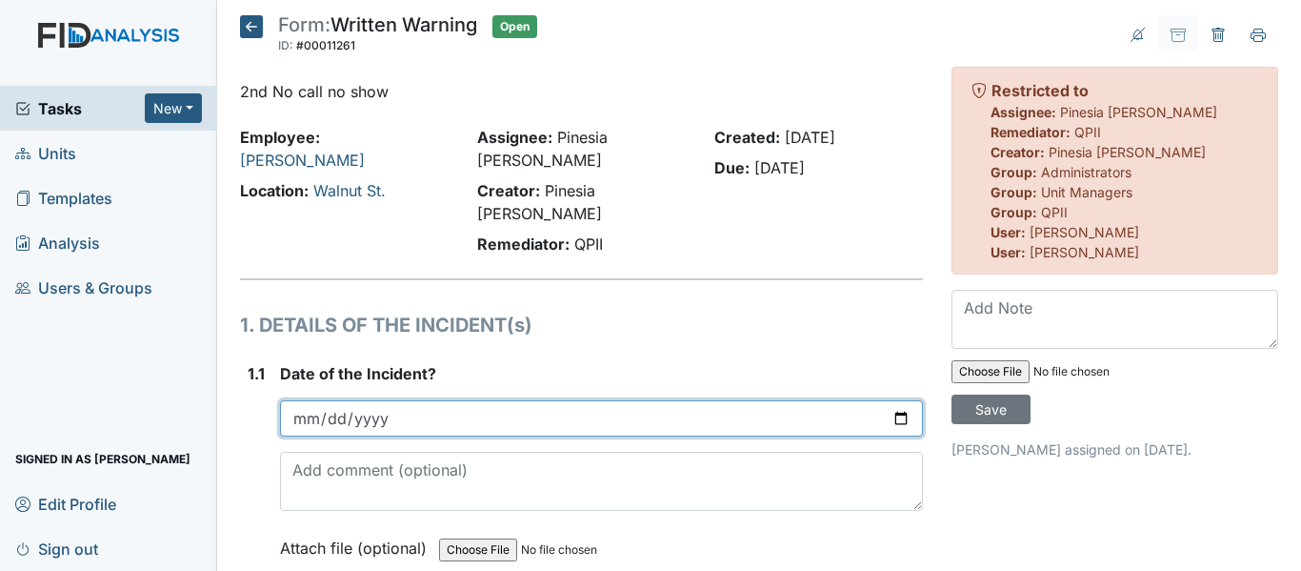
click at [387, 400] on input "date" at bounding box center [601, 418] width 643 height 36
click at [879, 400] on input "date" at bounding box center [601, 418] width 643 height 36
click at [890, 400] on input "date" at bounding box center [601, 418] width 643 height 36
type input "2025-08-12"
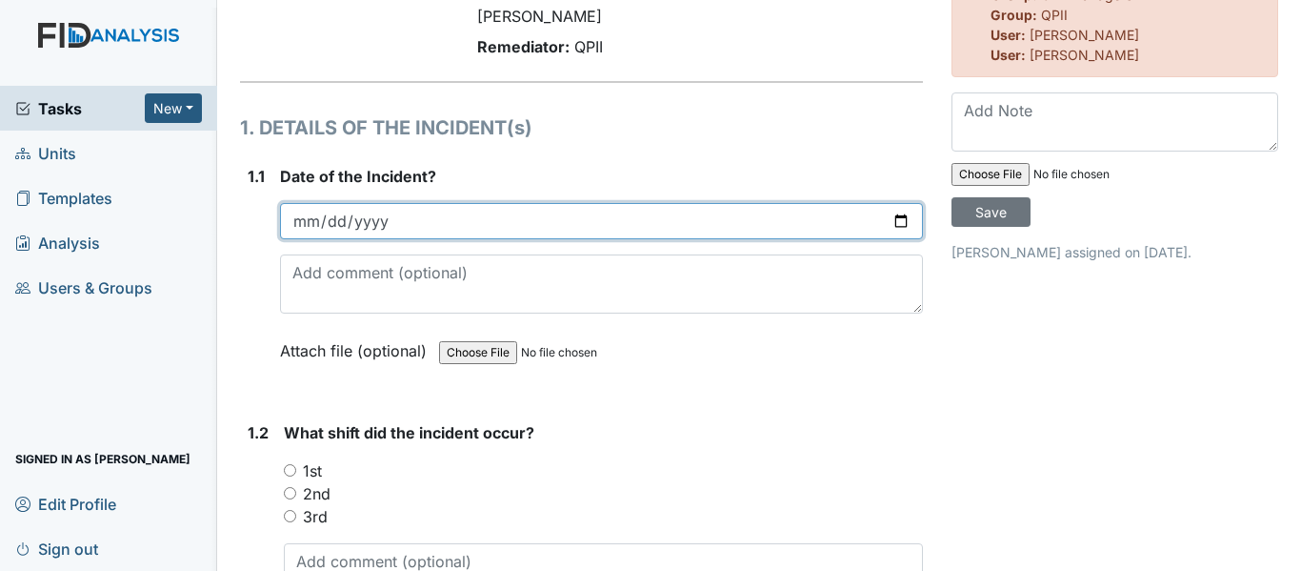
scroll to position [286, 0]
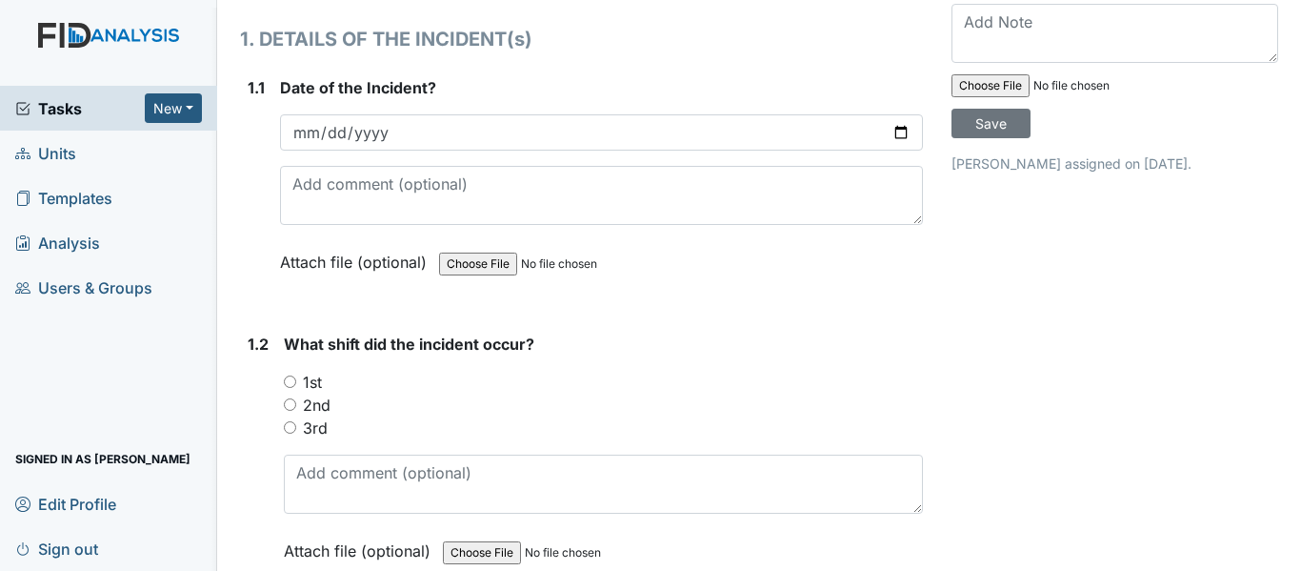
click at [288, 398] on input "2nd" at bounding box center [290, 404] width 12 height 12
radio input "true"
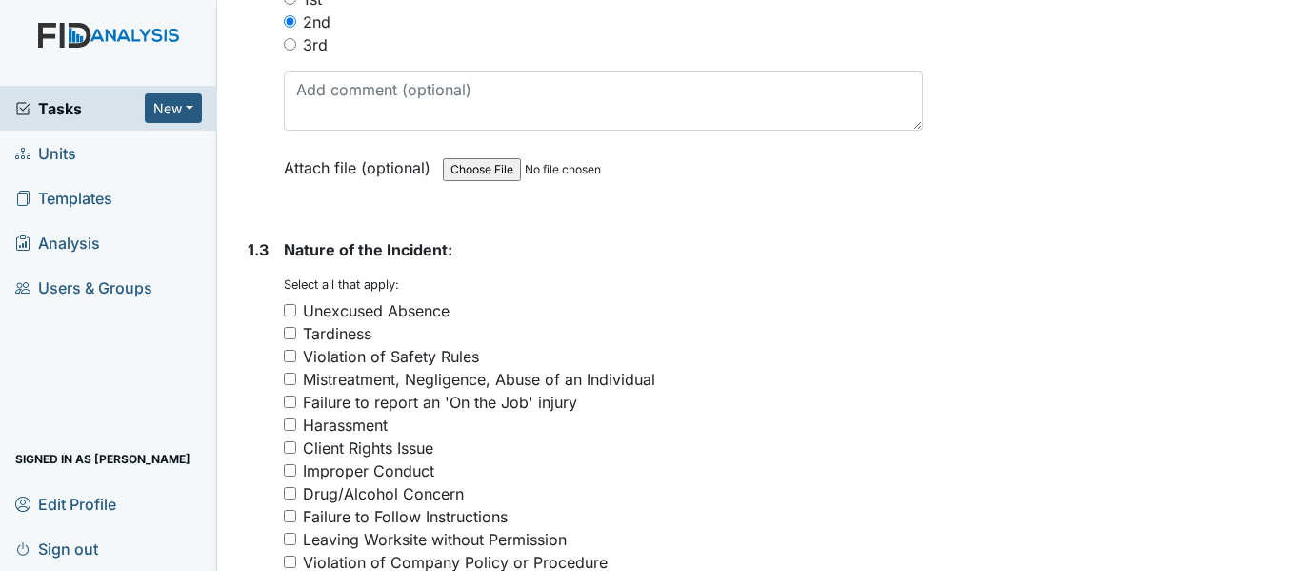
scroll to position [762, 0]
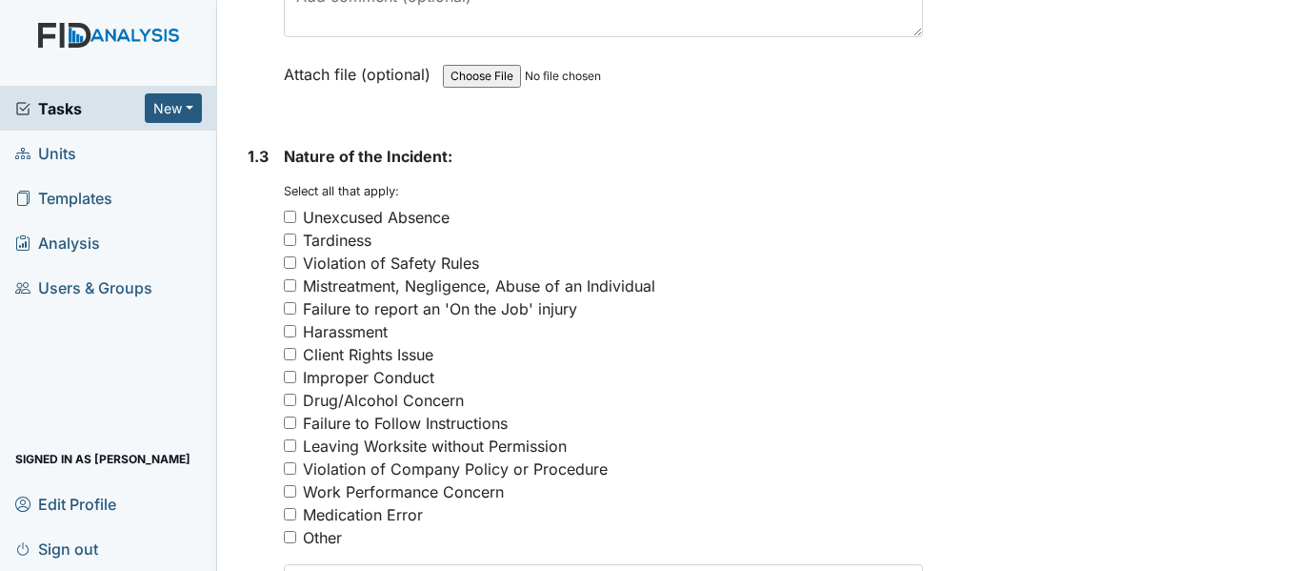
click at [291, 210] on input "Unexcused Absence" at bounding box center [290, 216] width 12 height 12
checkbox input "true"
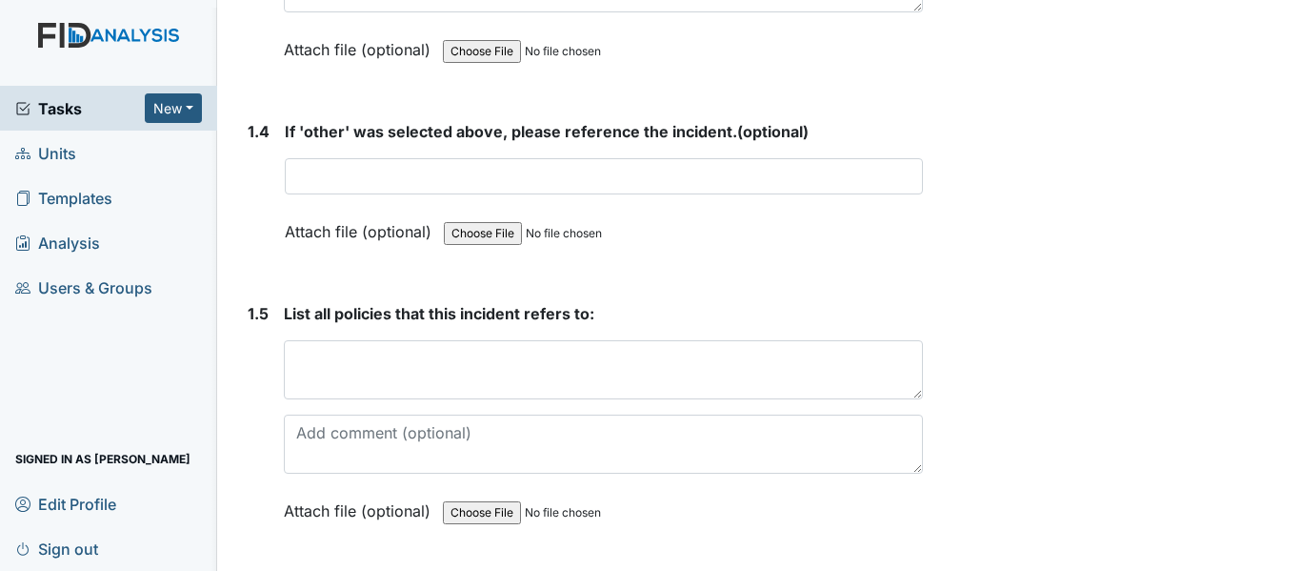
scroll to position [1429, 0]
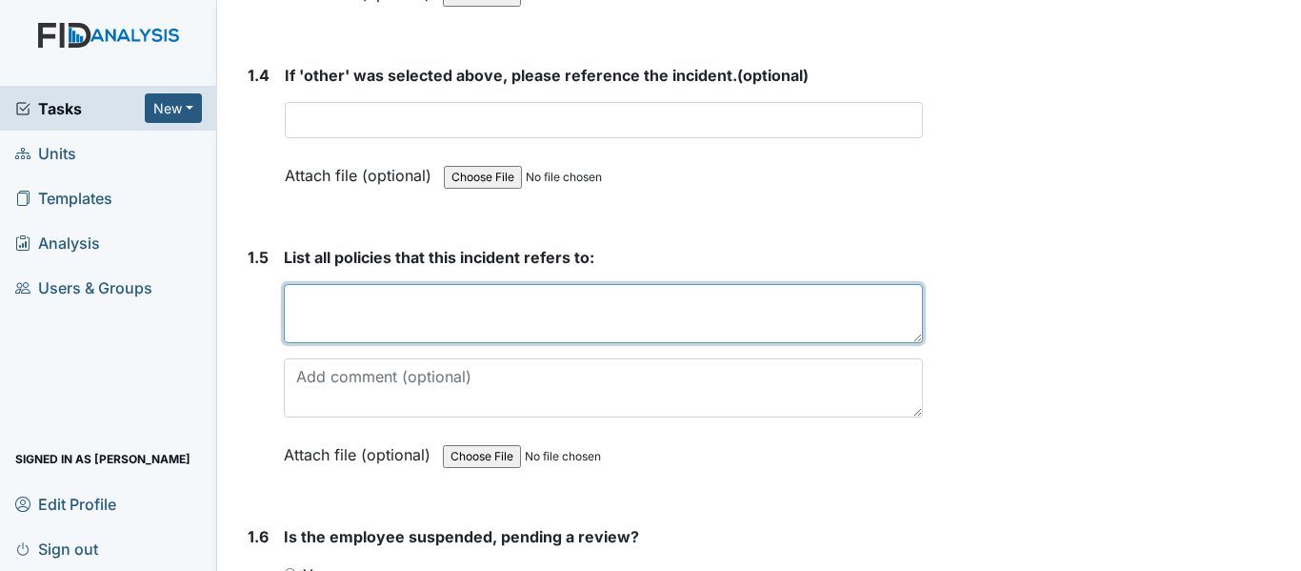
click at [344, 284] on textarea at bounding box center [603, 313] width 639 height 59
click at [384, 284] on textarea "702" at bounding box center [603, 313] width 639 height 59
click at [294, 284] on textarea "702;7" at bounding box center [603, 313] width 639 height 59
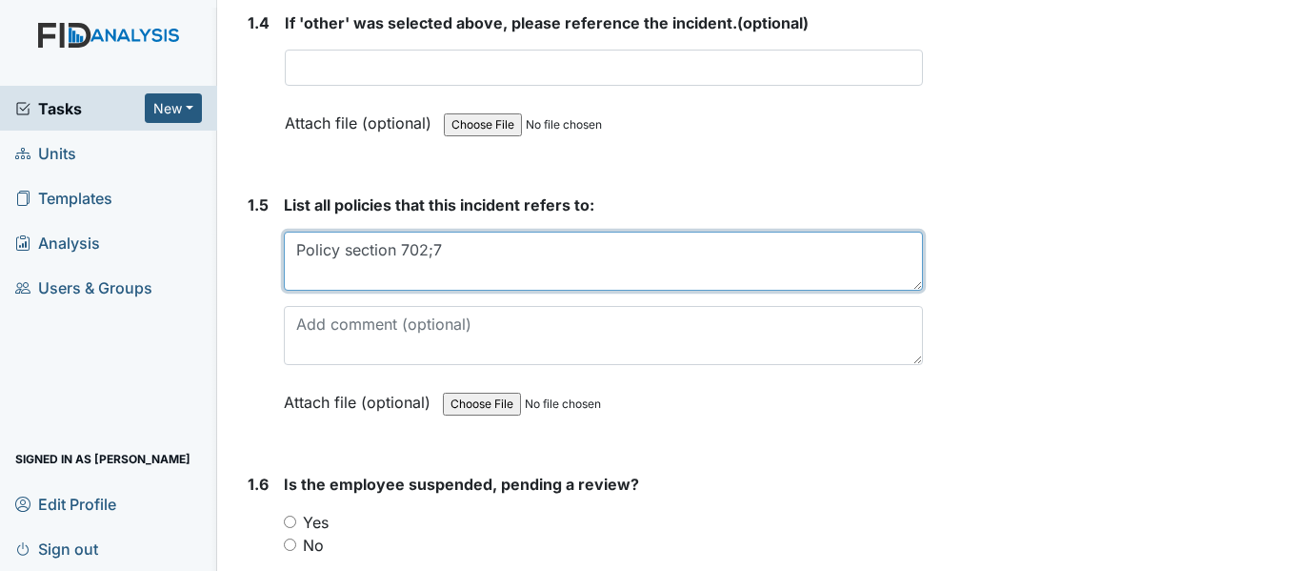
scroll to position [1524, 0]
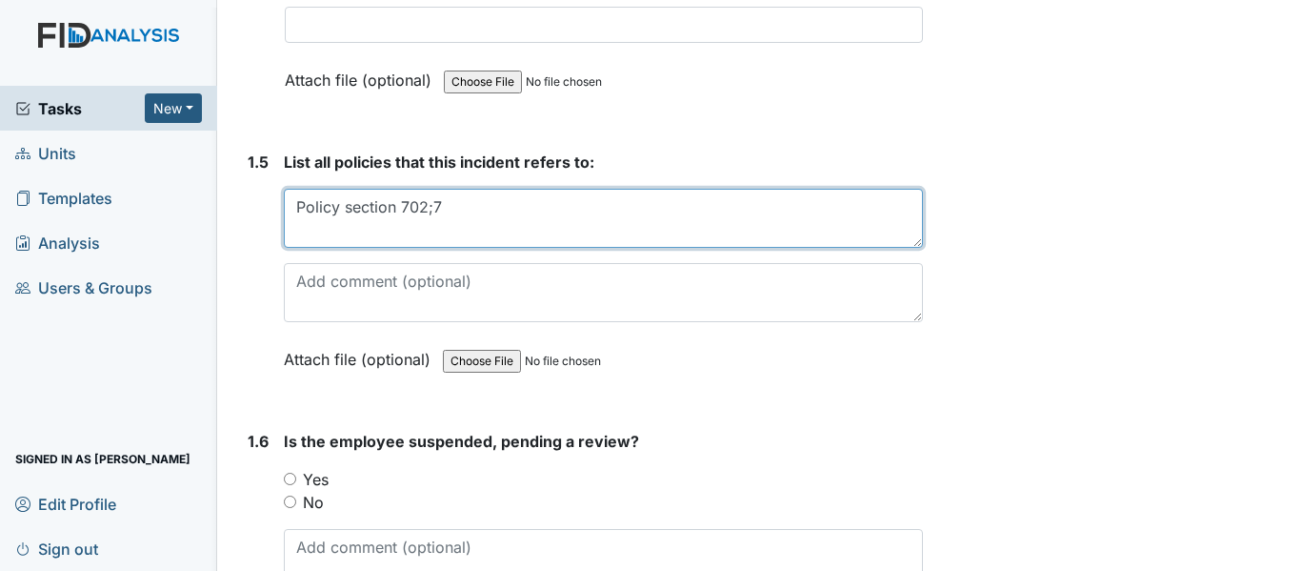
click at [525, 189] on textarea "Policy section 702;7" at bounding box center [603, 218] width 639 height 59
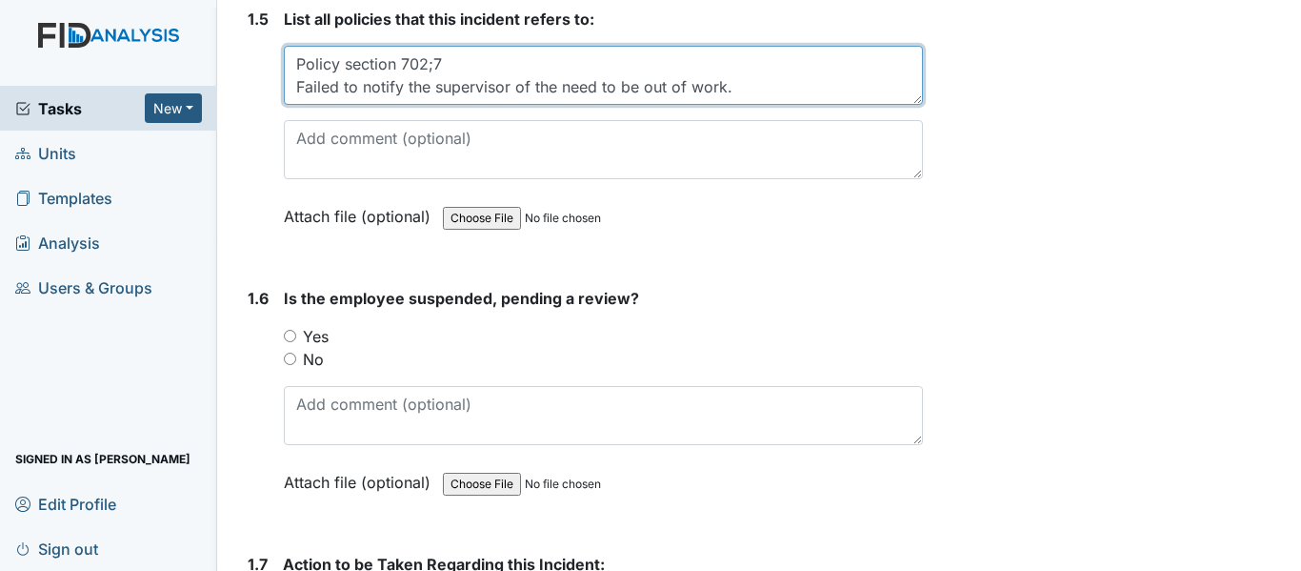
scroll to position [1714, 0]
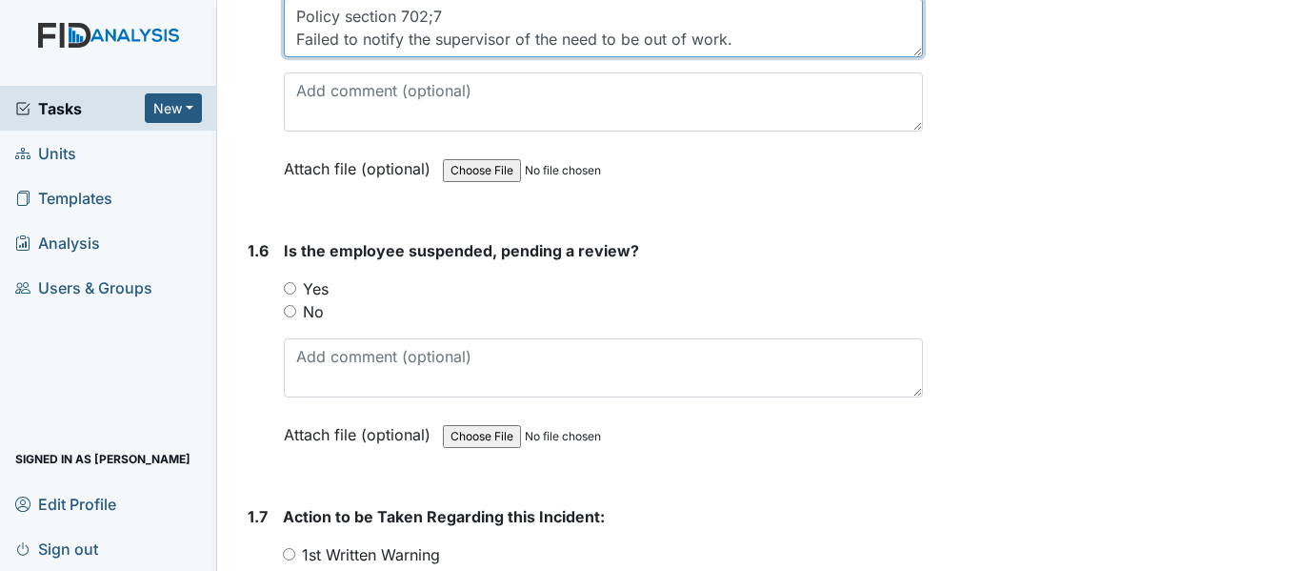
type textarea "Policy section 702;7 Failed to notify the supervisor of the need to be out of w…"
click at [675, 277] on div "Yes" at bounding box center [603, 288] width 639 height 23
drag, startPoint x: 289, startPoint y: 258, endPoint x: 350, endPoint y: 258, distance: 61.0
click at [289, 305] on input "No" at bounding box center [290, 311] width 12 height 12
radio input "true"
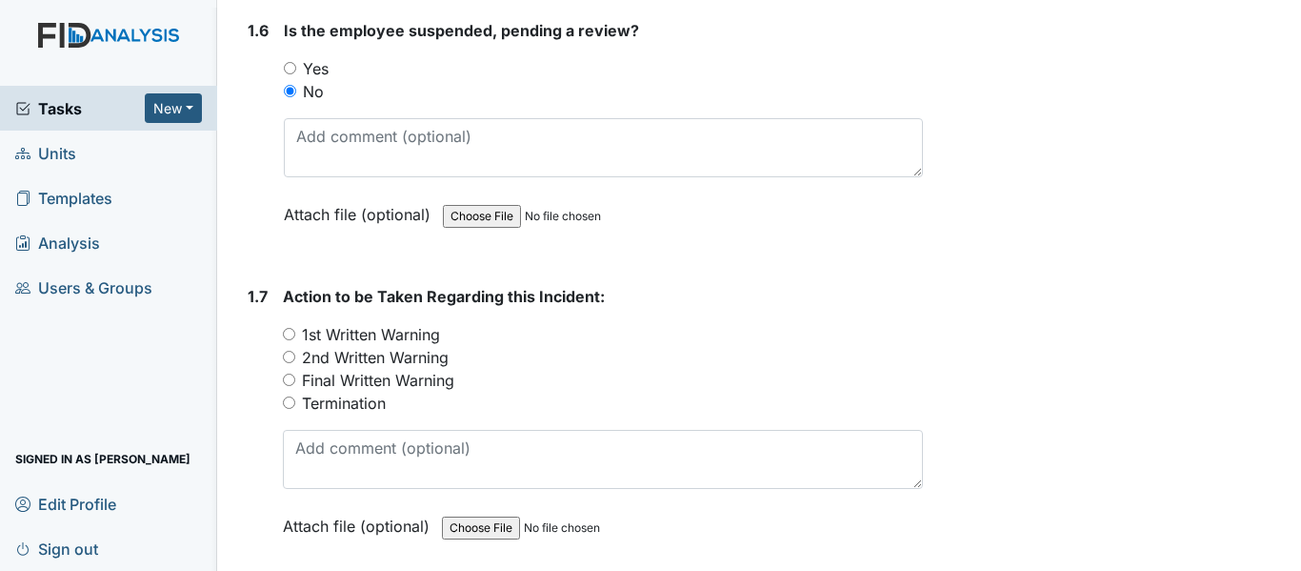
scroll to position [2000, 0]
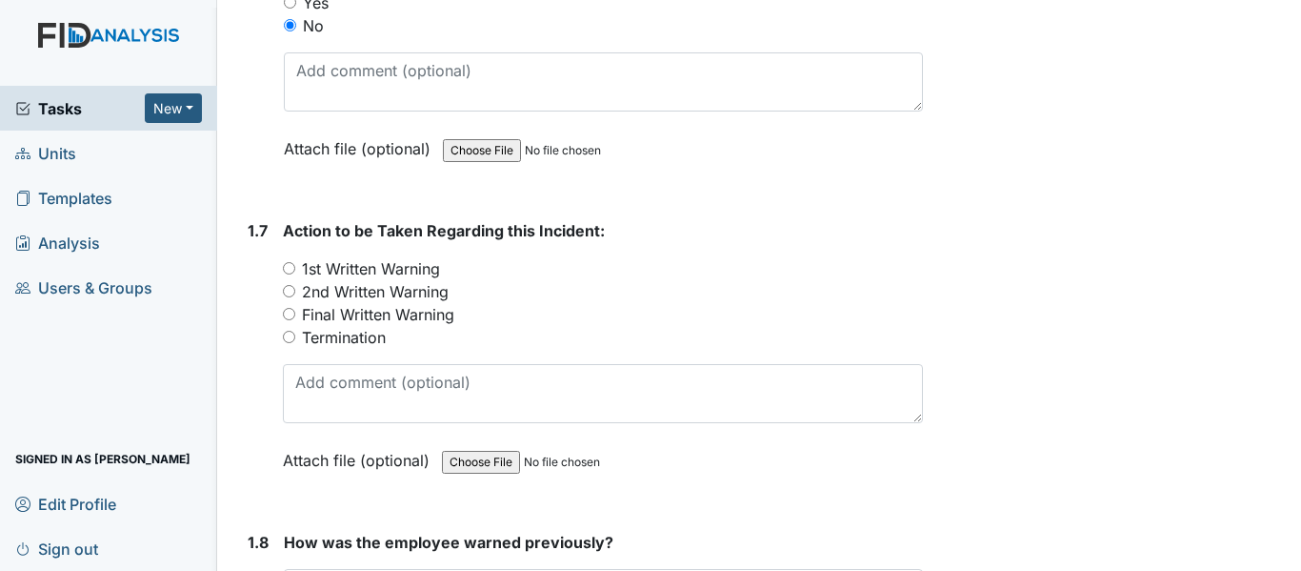
click at [291, 285] on input "2nd Written Warning" at bounding box center [289, 291] width 12 height 12
radio input "true"
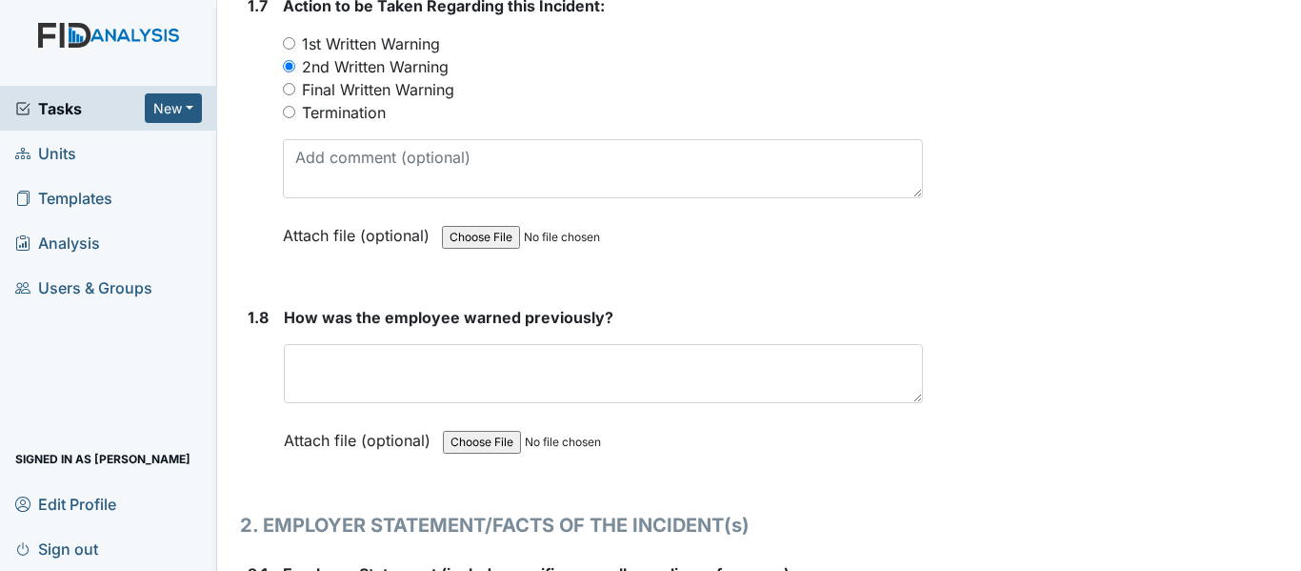
scroll to position [2286, 0]
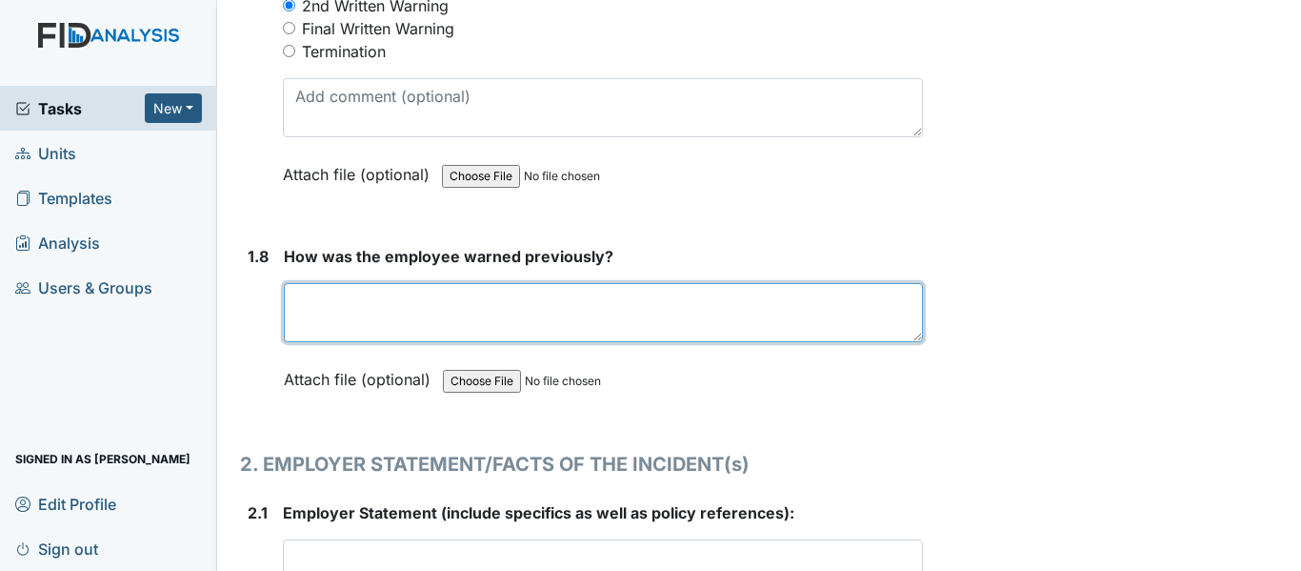
click at [510, 283] on textarea at bounding box center [603, 312] width 639 height 59
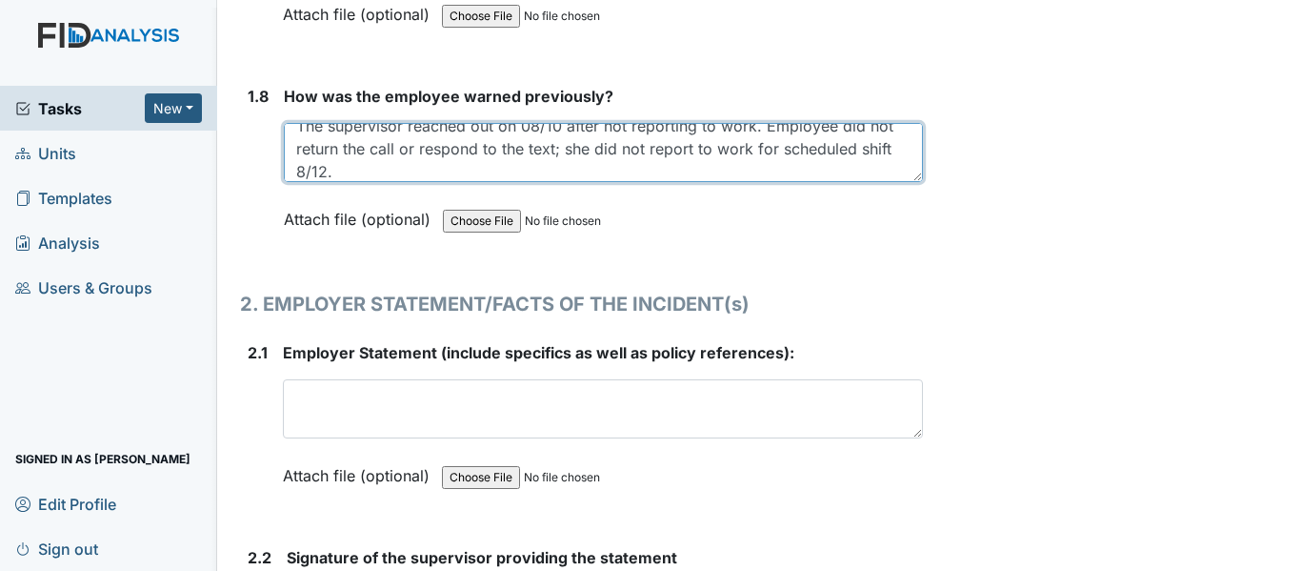
scroll to position [2476, 0]
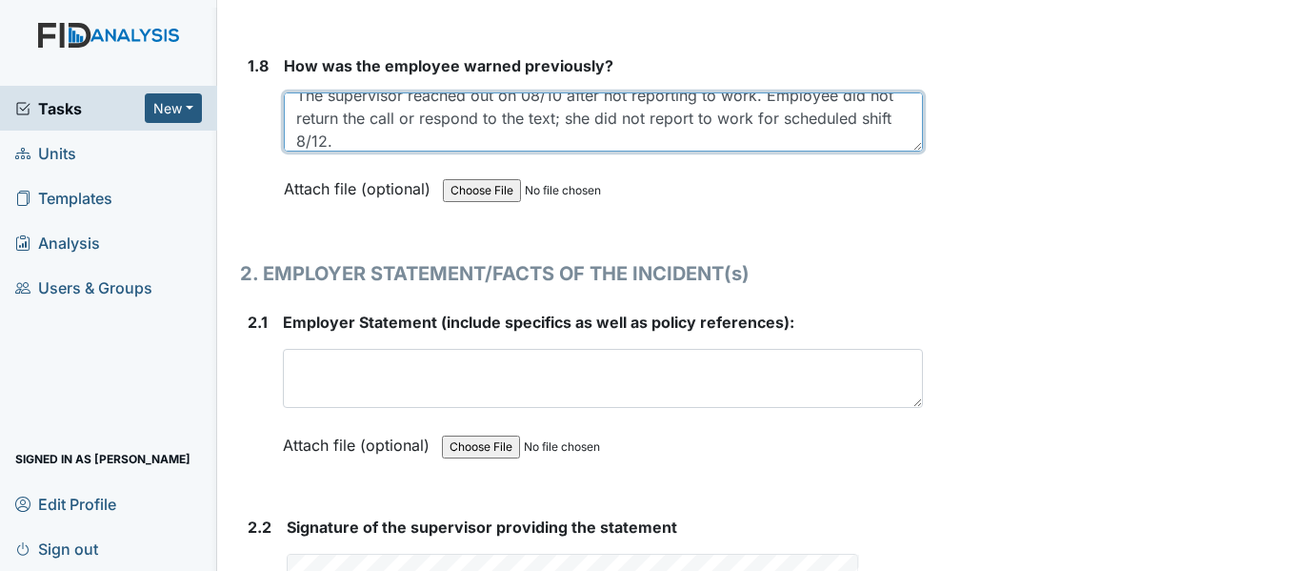
type textarea "The supervisor reached out on 08/10 after not reporting to work. Employee did n…"
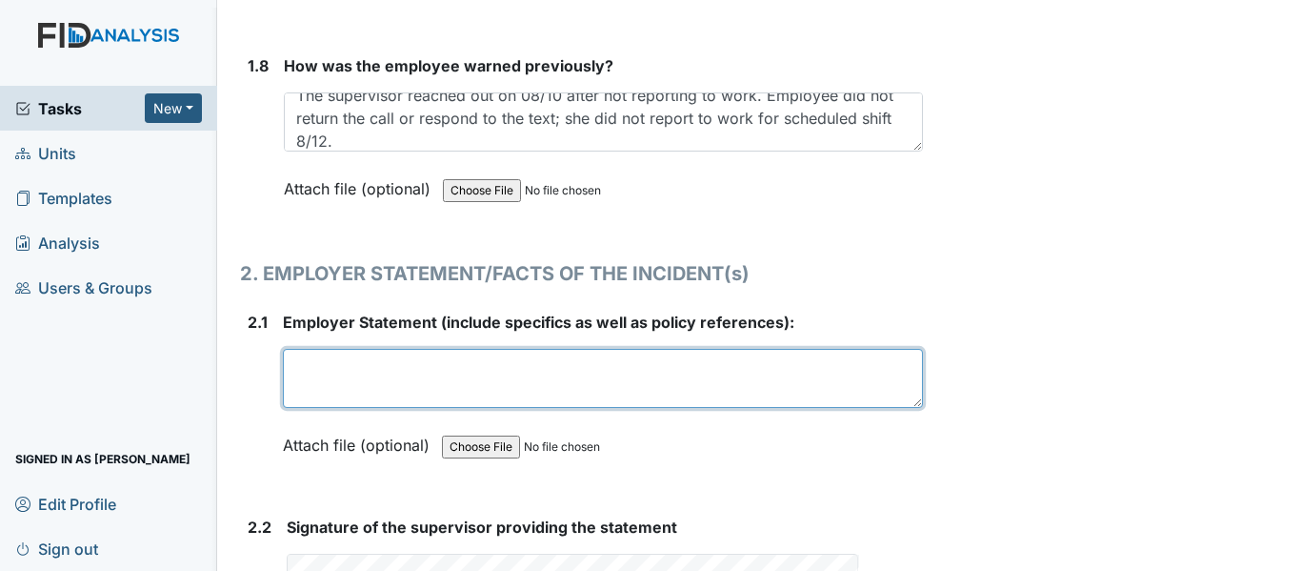
click at [384, 349] on textarea at bounding box center [603, 378] width 640 height 59
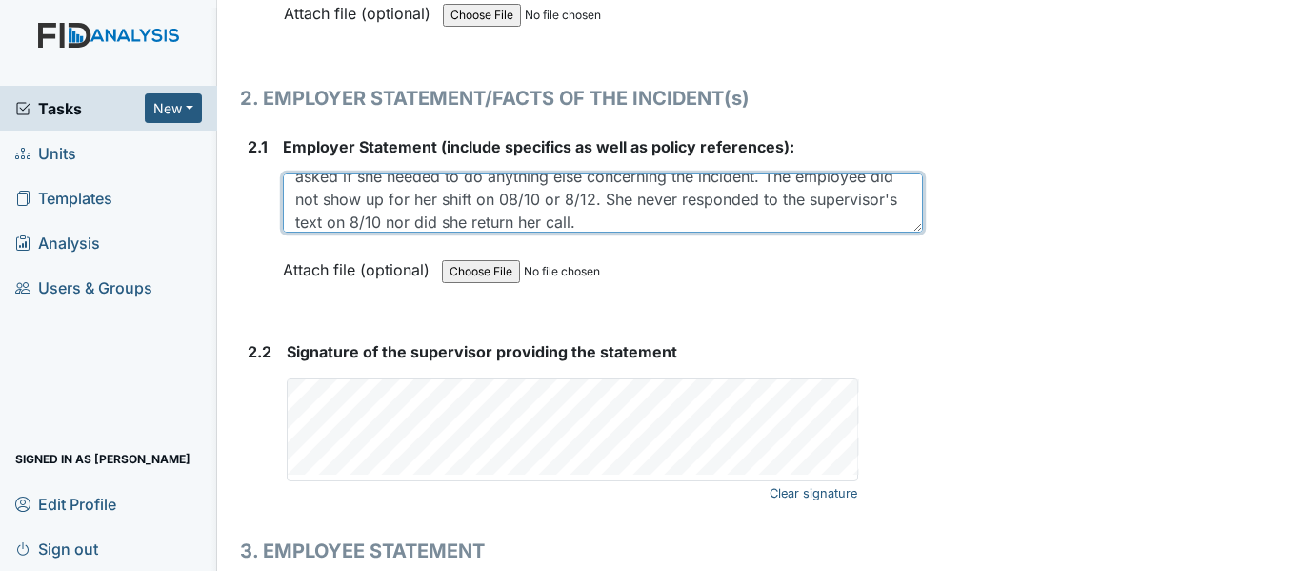
scroll to position [2762, 0]
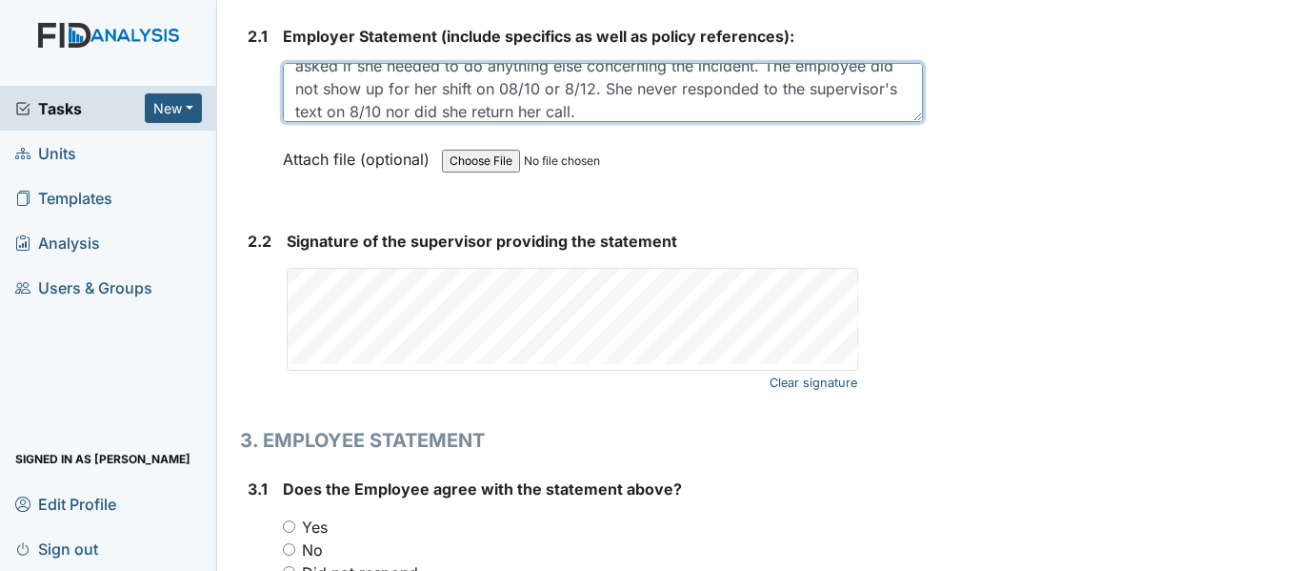
type textarea "The employee hit the ramp on 08/09 and was asked to take a drug test. On 08/10 …"
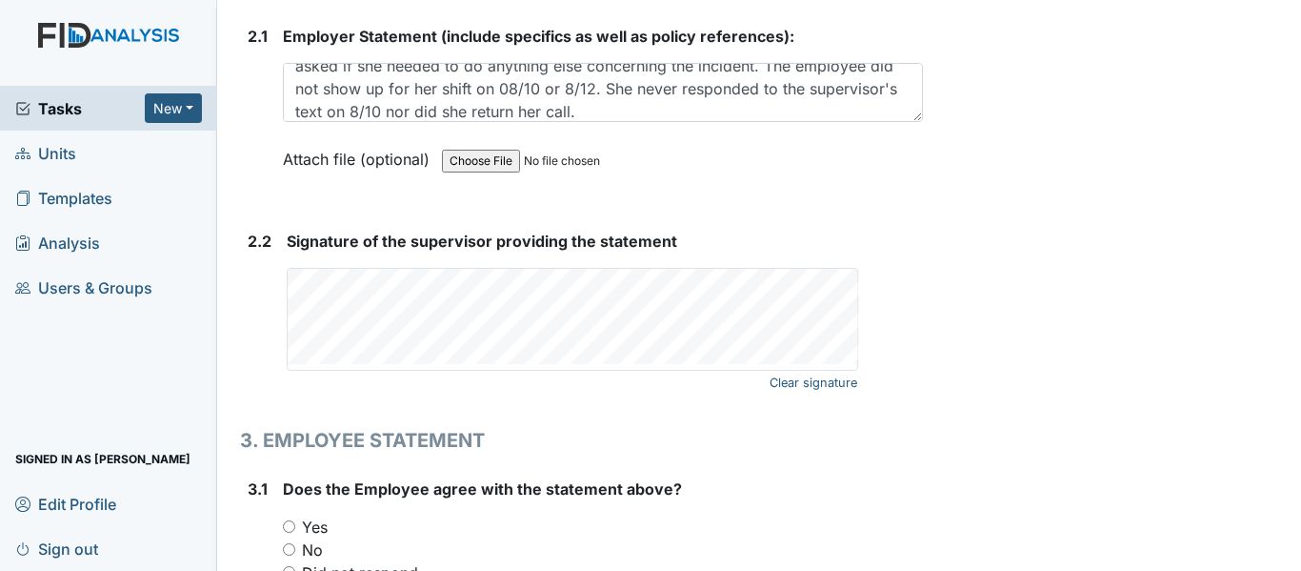
click at [451, 338] on form "Signature of the supervisor providing the statement Clear signature This field …" at bounding box center [605, 313] width 636 height 166
click at [461, 324] on div "Clear signature" at bounding box center [572, 319] width 571 height 103
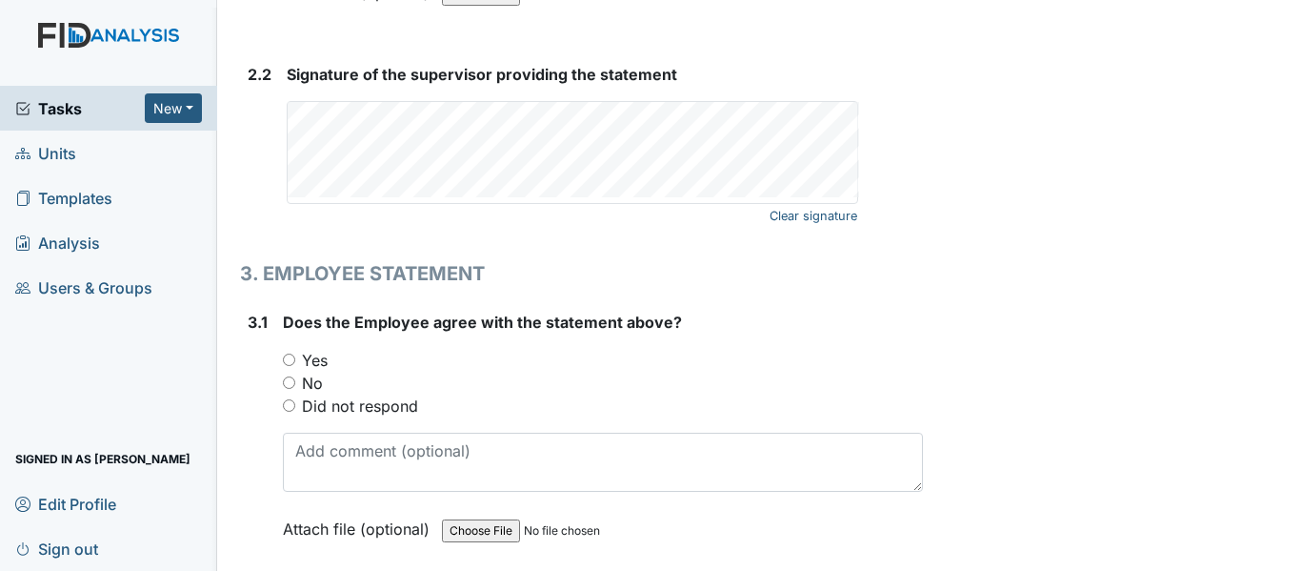
scroll to position [2953, 0]
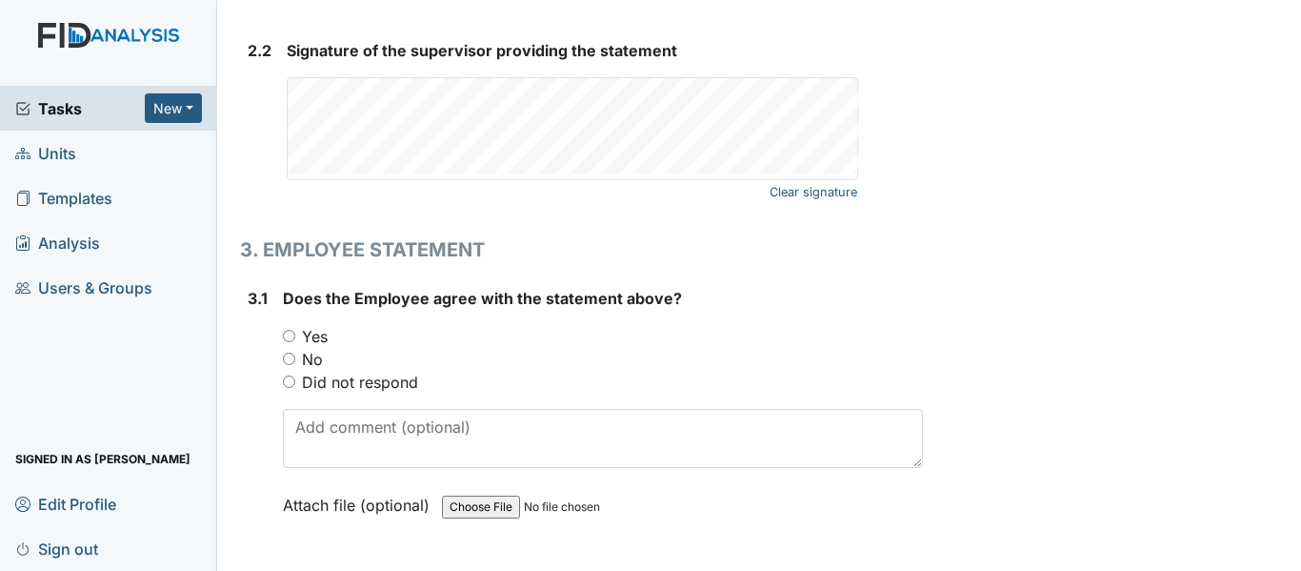
drag, startPoint x: 290, startPoint y: 342, endPoint x: 323, endPoint y: 334, distance: 34.2
click at [290, 371] on div "Did not respond" at bounding box center [603, 382] width 640 height 23
click at [289, 375] on input "Did not respond" at bounding box center [289, 381] width 12 height 12
radio input "true"
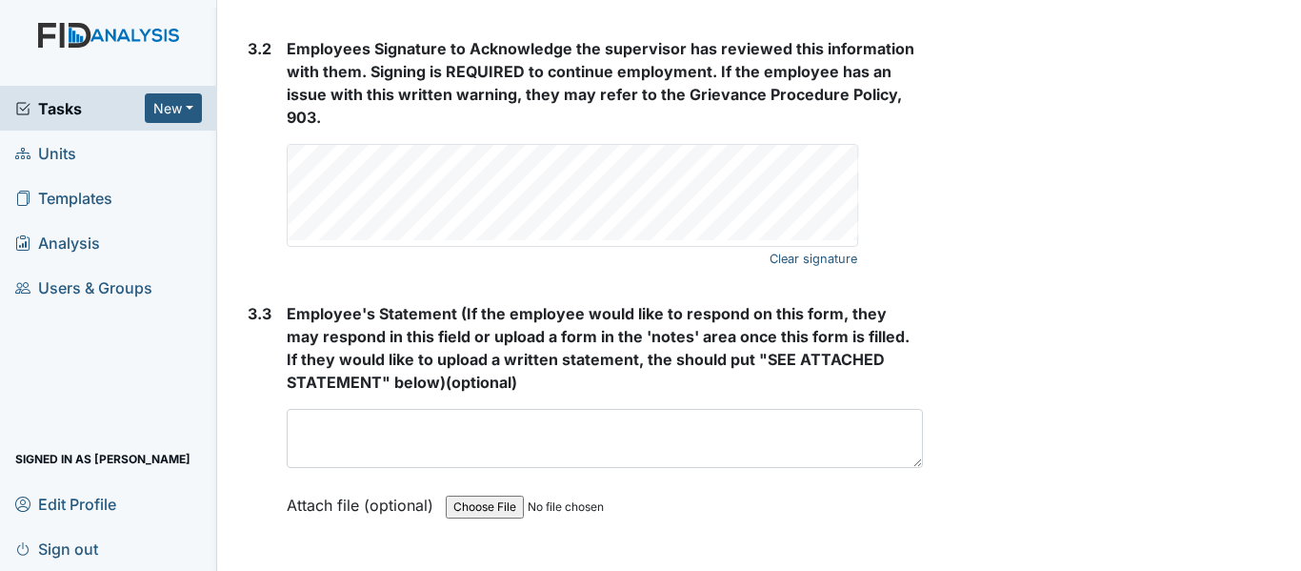
scroll to position [3501, 0]
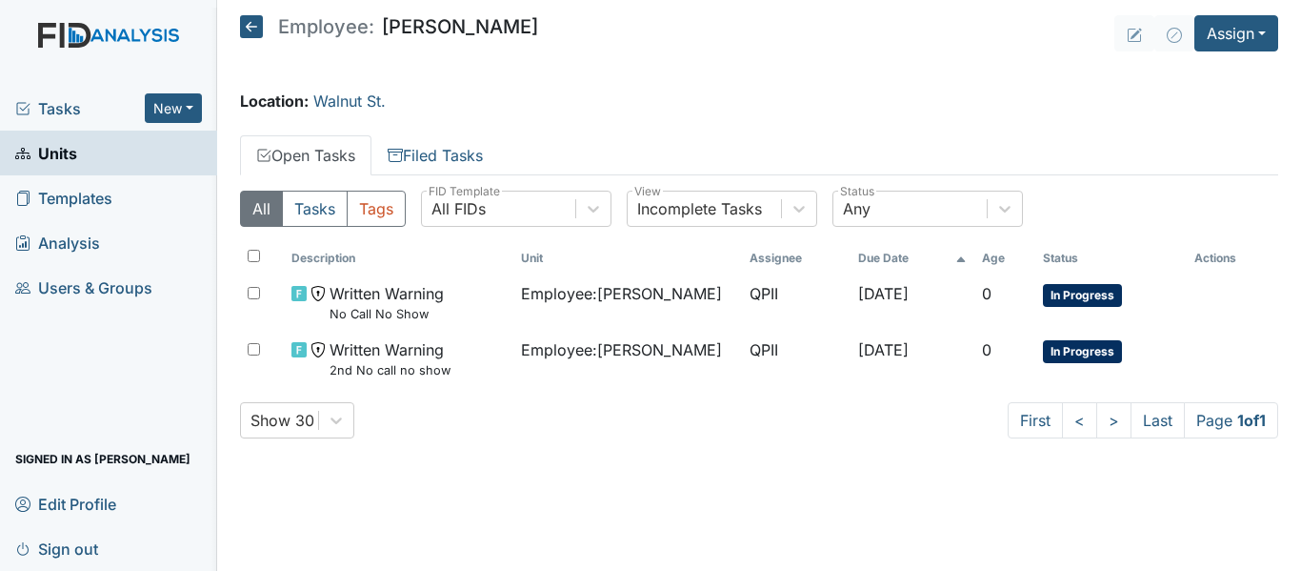
click at [829, 465] on div "All Tasks Tags All FIDs FID Template Incomplete Tasks View Any Status Descripti…" at bounding box center [759, 321] width 1038 height 293
click at [173, 111] on button "New" at bounding box center [173, 108] width 57 height 30
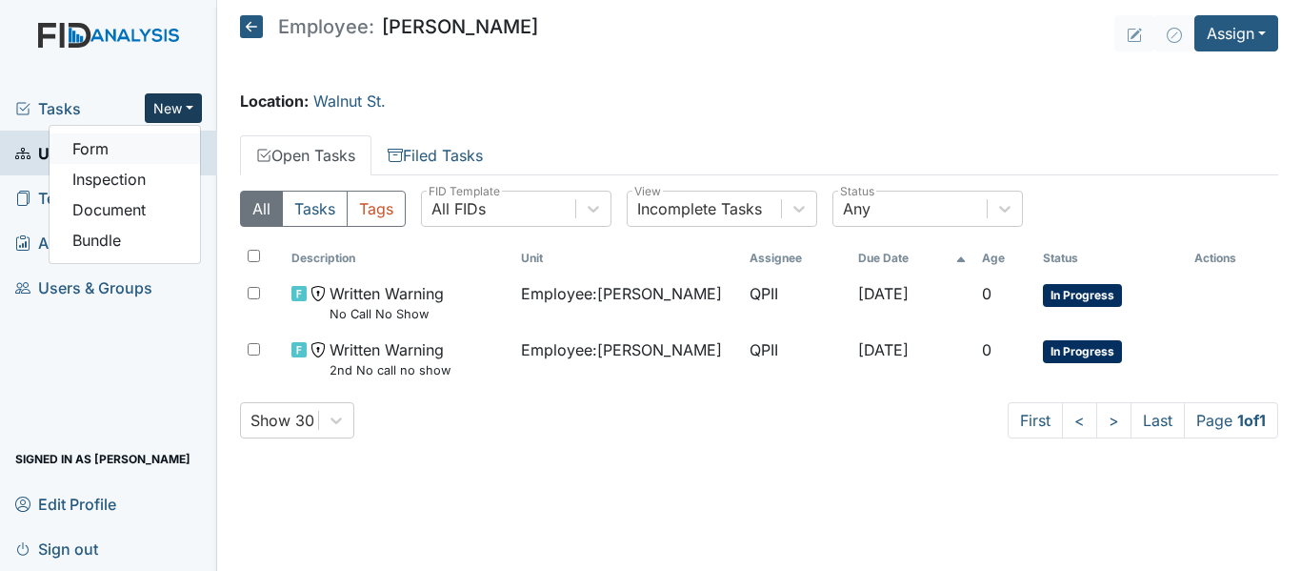
click at [130, 144] on link "Form" at bounding box center [125, 148] width 150 height 30
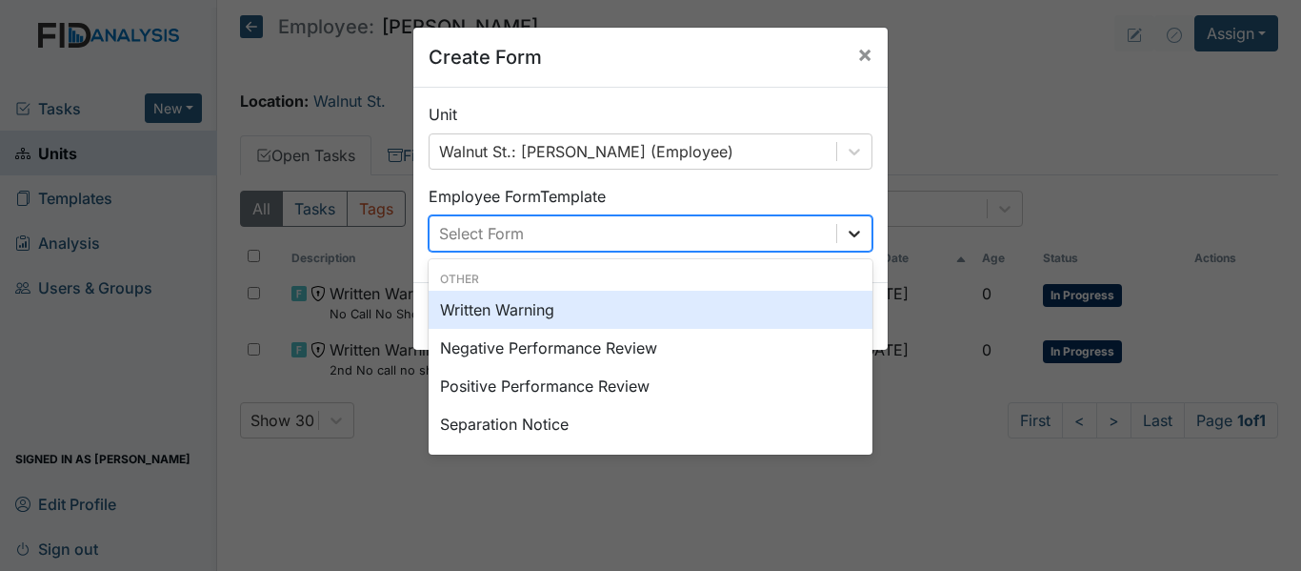
click at [845, 230] on icon at bounding box center [854, 233] width 19 height 19
click at [622, 311] on div "Written Warning" at bounding box center [651, 310] width 444 height 38
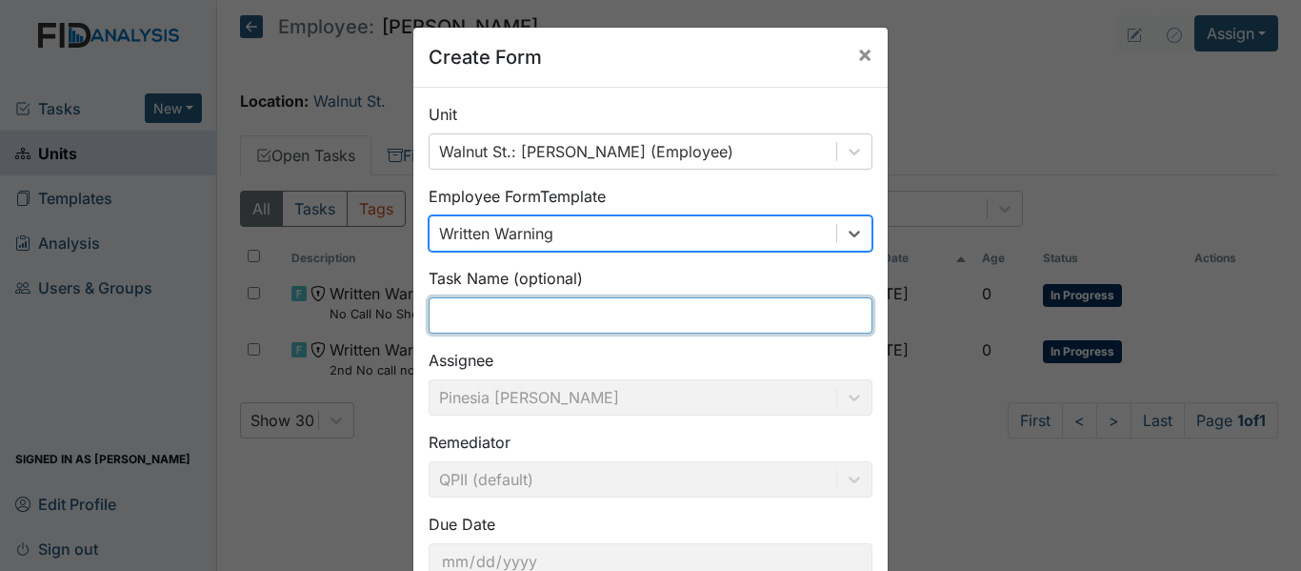
click at [583, 327] on input "text" at bounding box center [651, 315] width 444 height 36
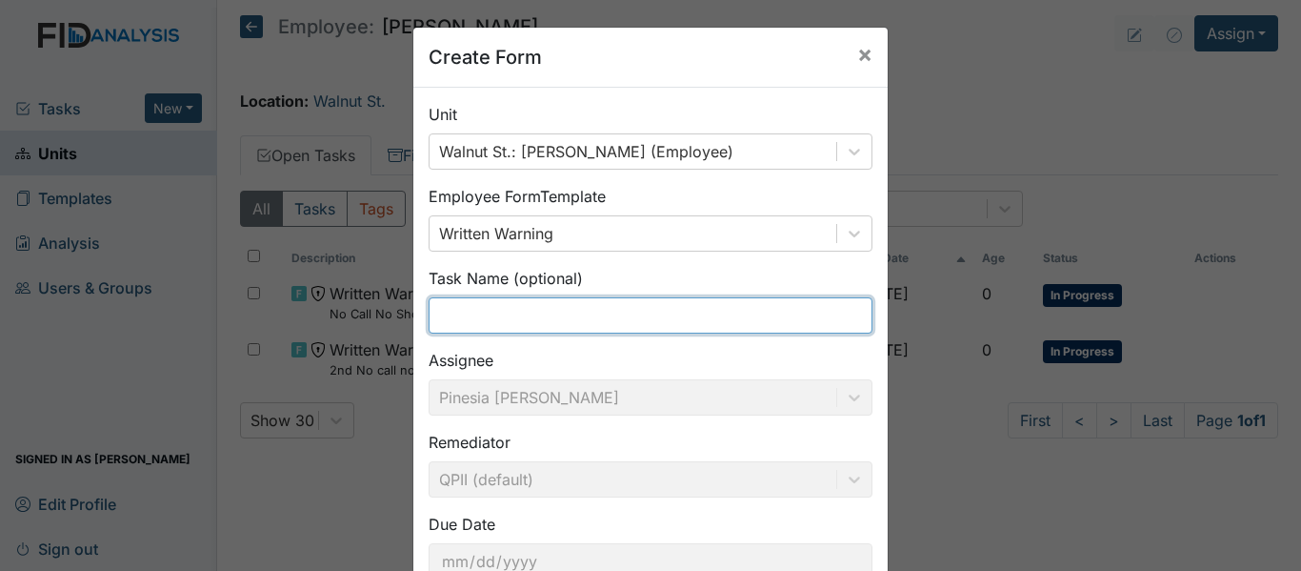
type input "Termination No call no show"
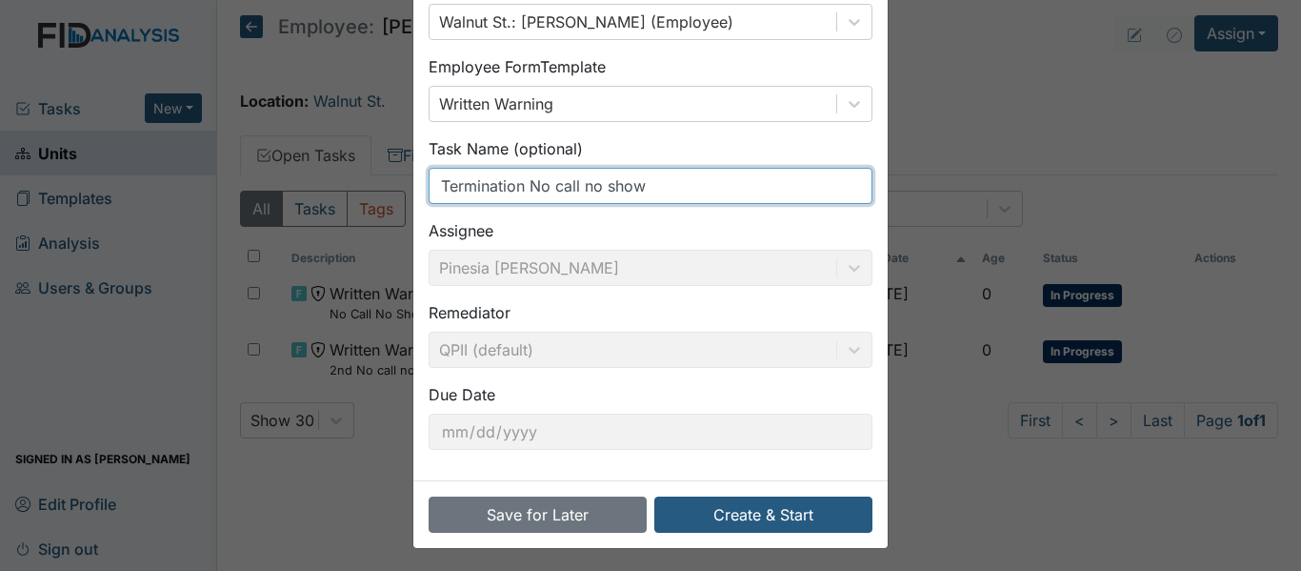
scroll to position [134, 0]
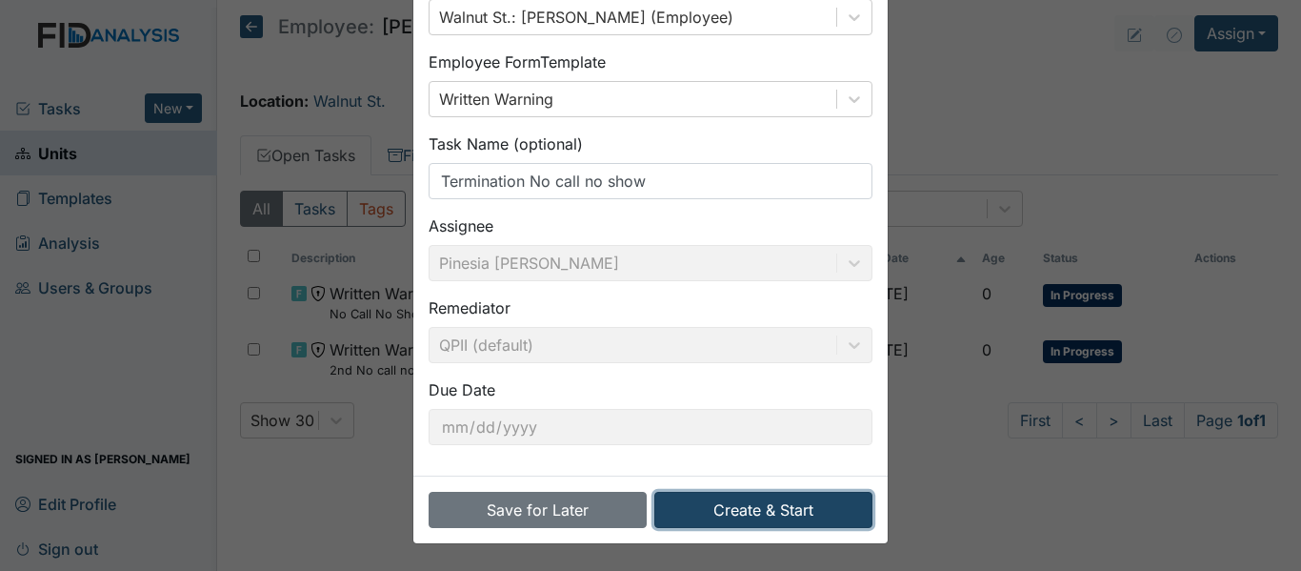
click at [789, 525] on button "Create & Start" at bounding box center [763, 509] width 218 height 36
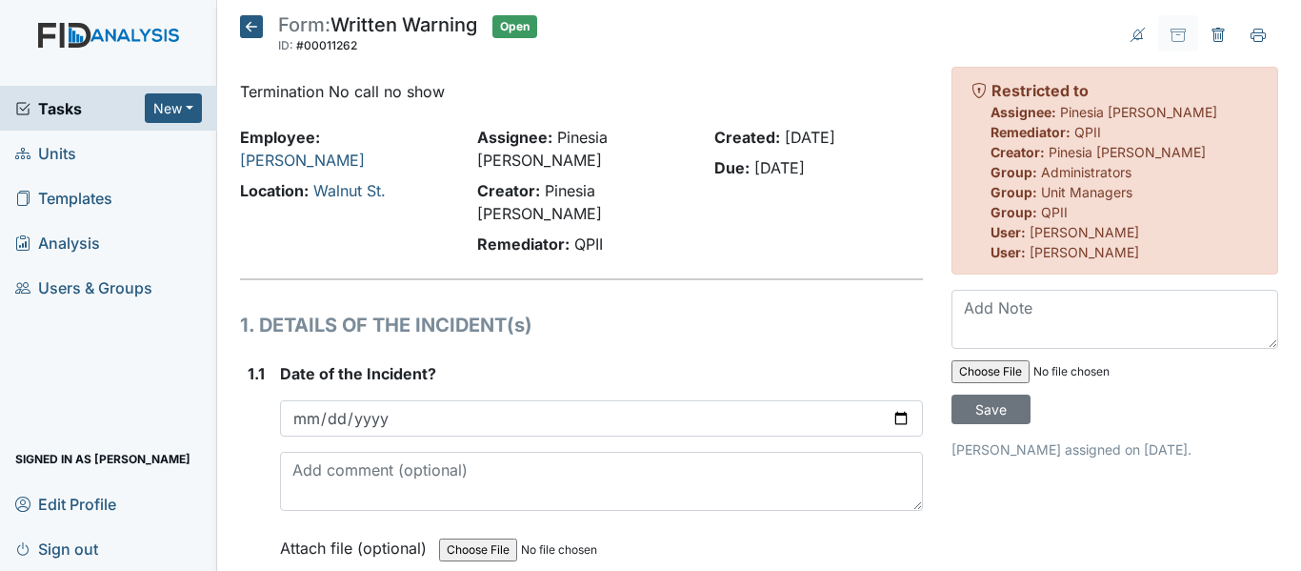
scroll to position [95, 0]
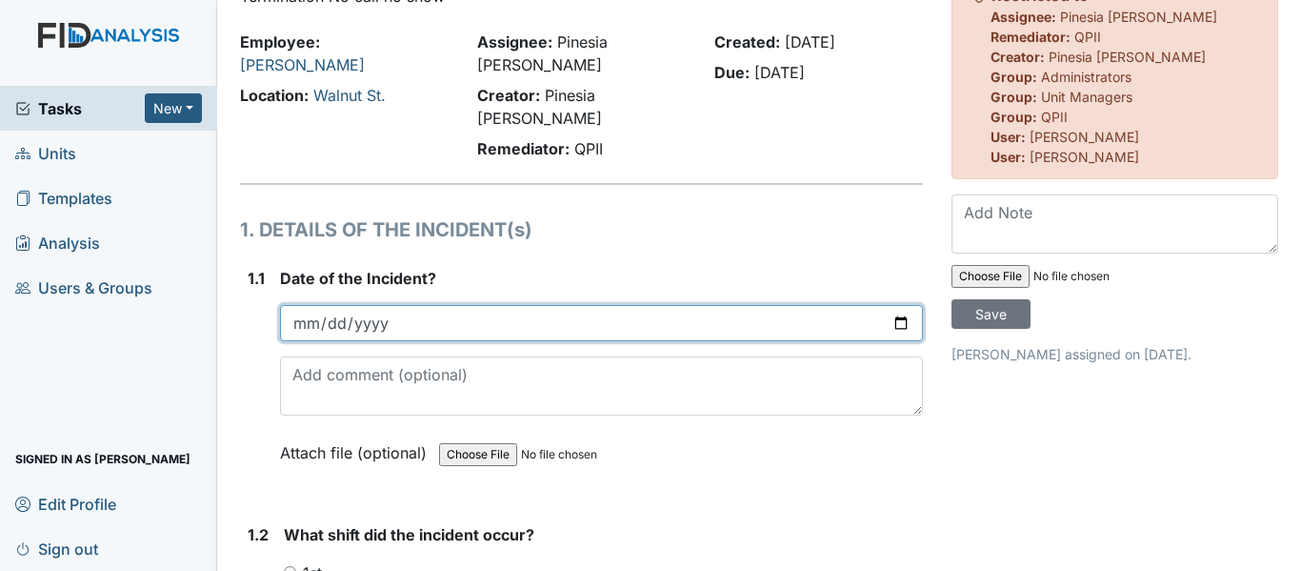
click at [884, 305] on input "date" at bounding box center [601, 323] width 643 height 36
type input "[DATE]"
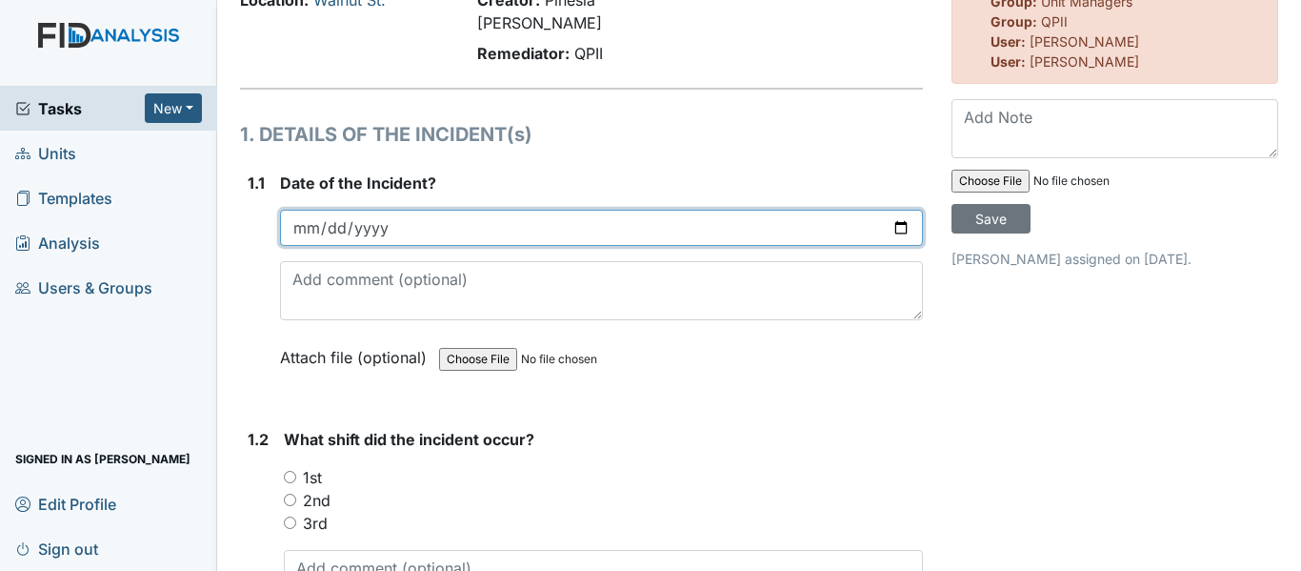
scroll to position [286, 0]
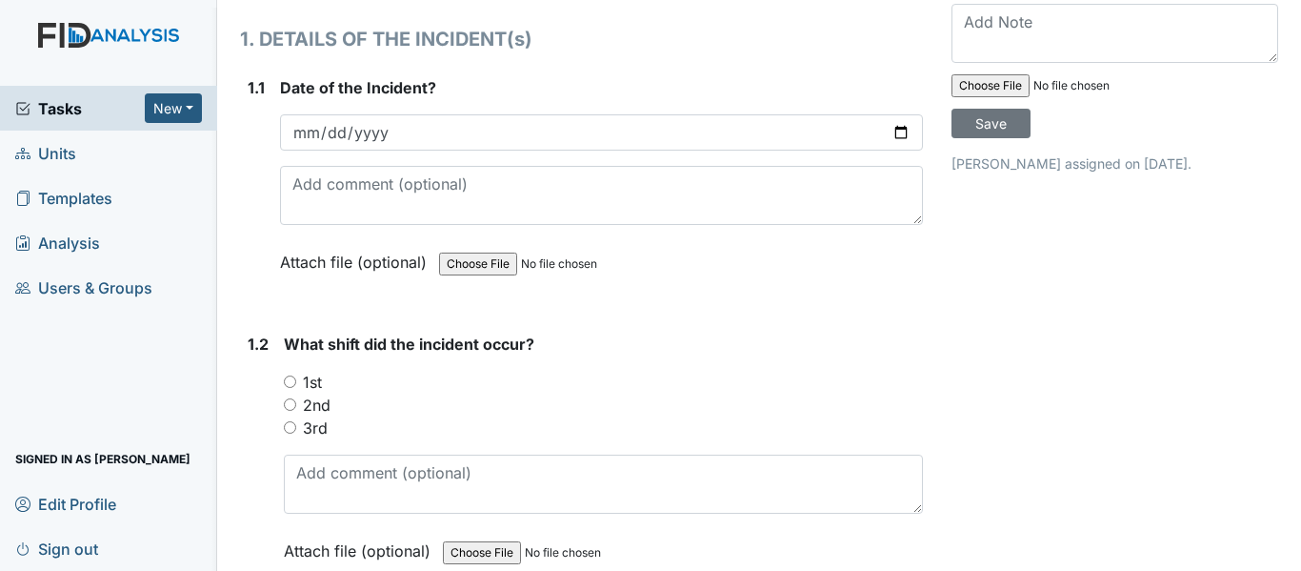
click at [292, 398] on input "2nd" at bounding box center [290, 404] width 12 height 12
radio input "true"
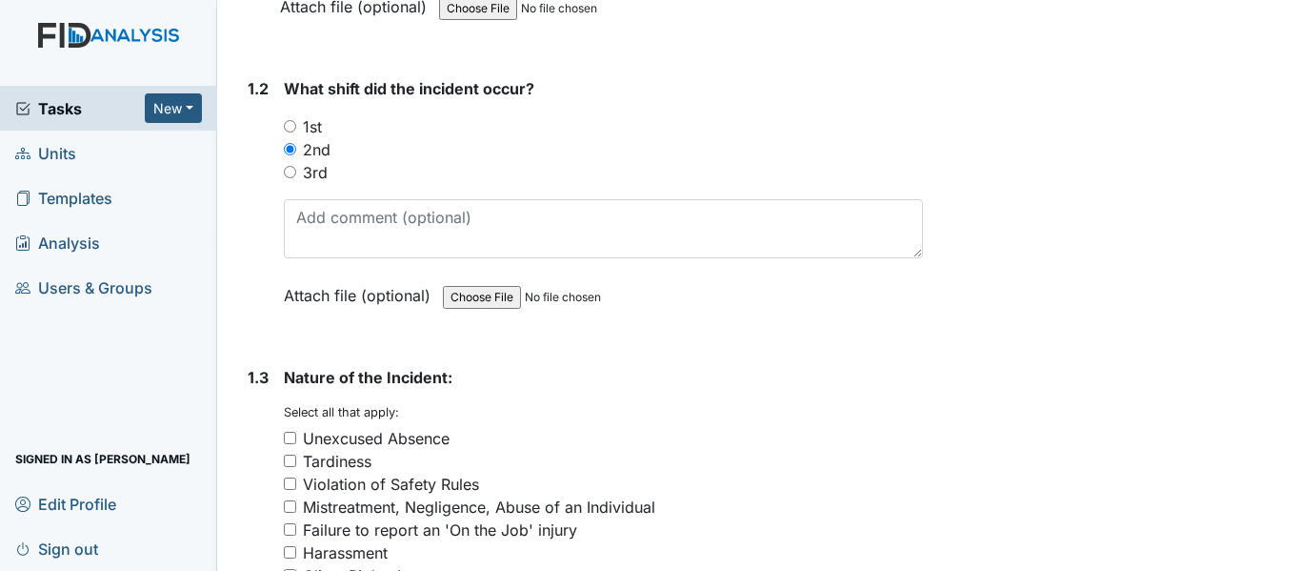
scroll to position [667, 0]
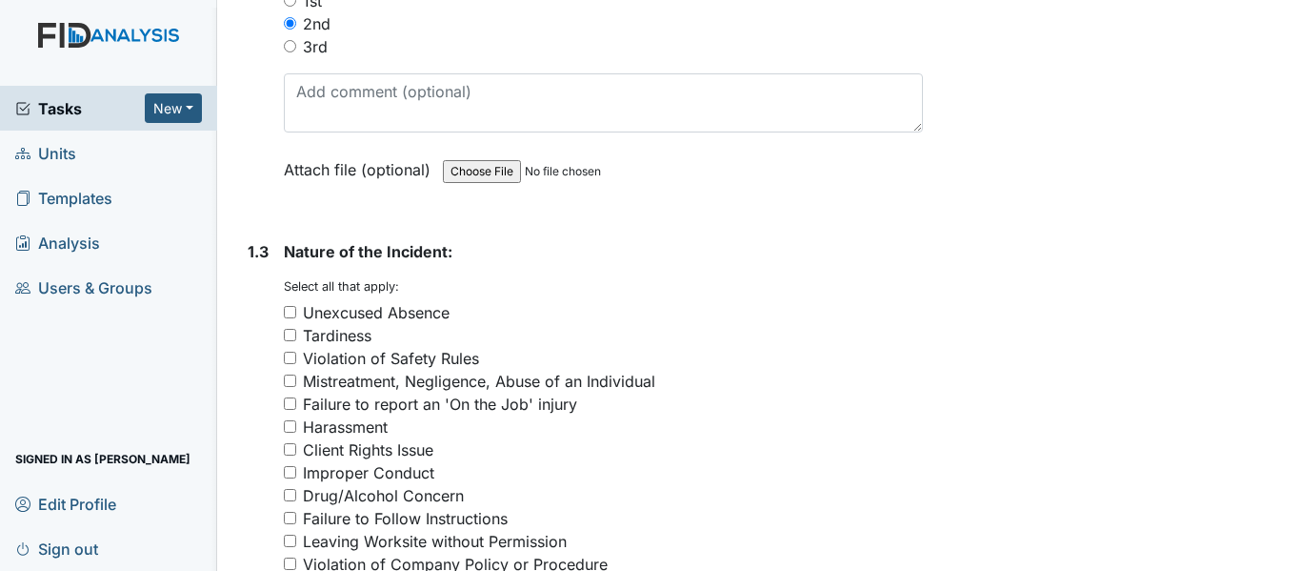
click at [292, 306] on input "Unexcused Absence" at bounding box center [290, 312] width 12 height 12
checkbox input "true"
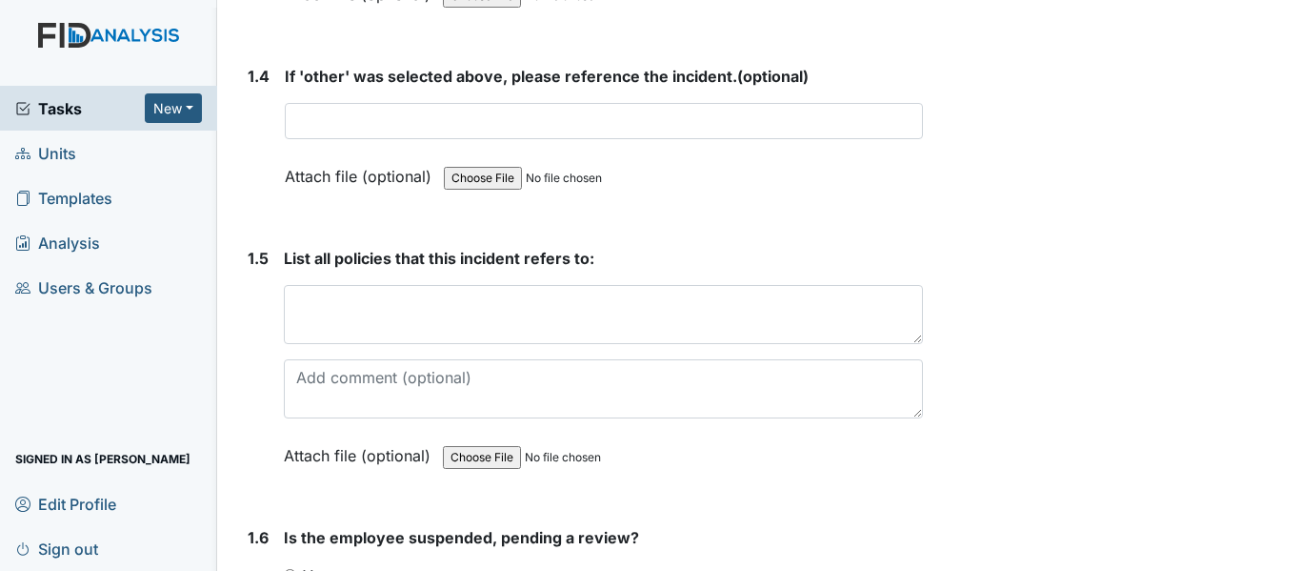
scroll to position [1429, 0]
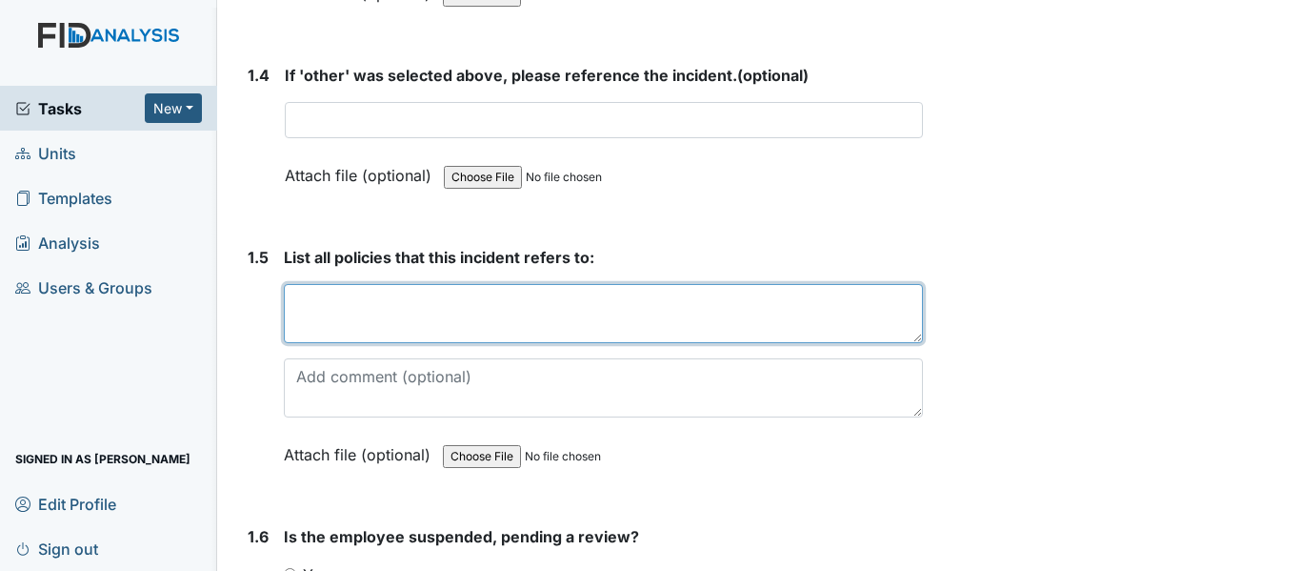
click at [425, 286] on textarea at bounding box center [603, 313] width 639 height 59
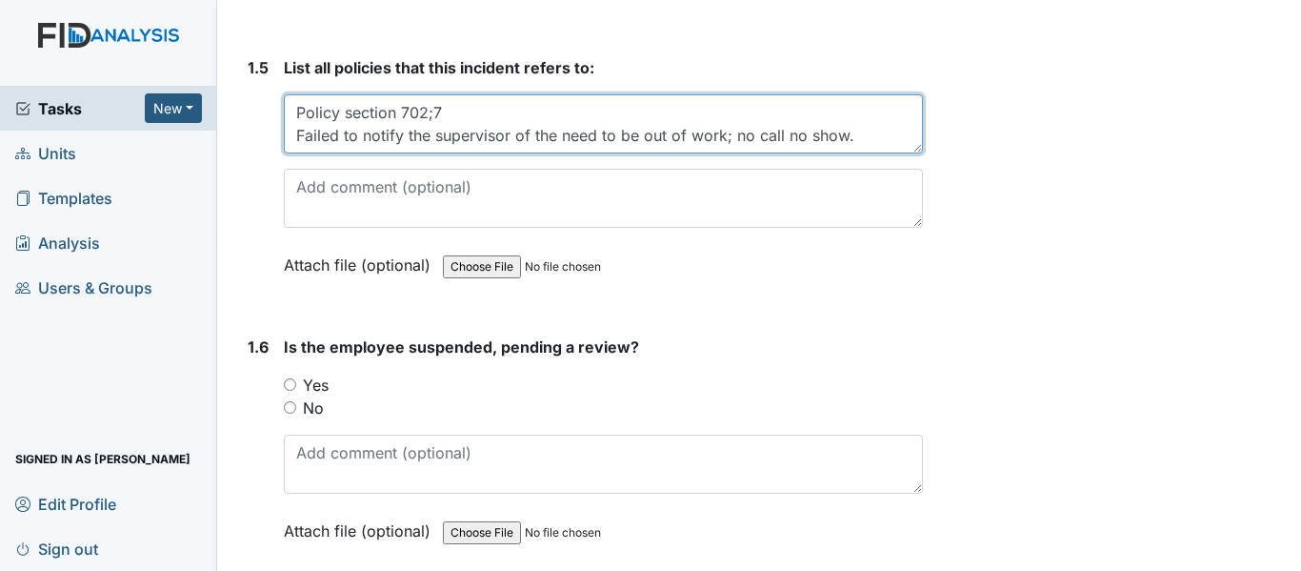
scroll to position [1619, 0]
type textarea "Policy section 702;7 Failed to notify the supervisor of the need to be out of w…"
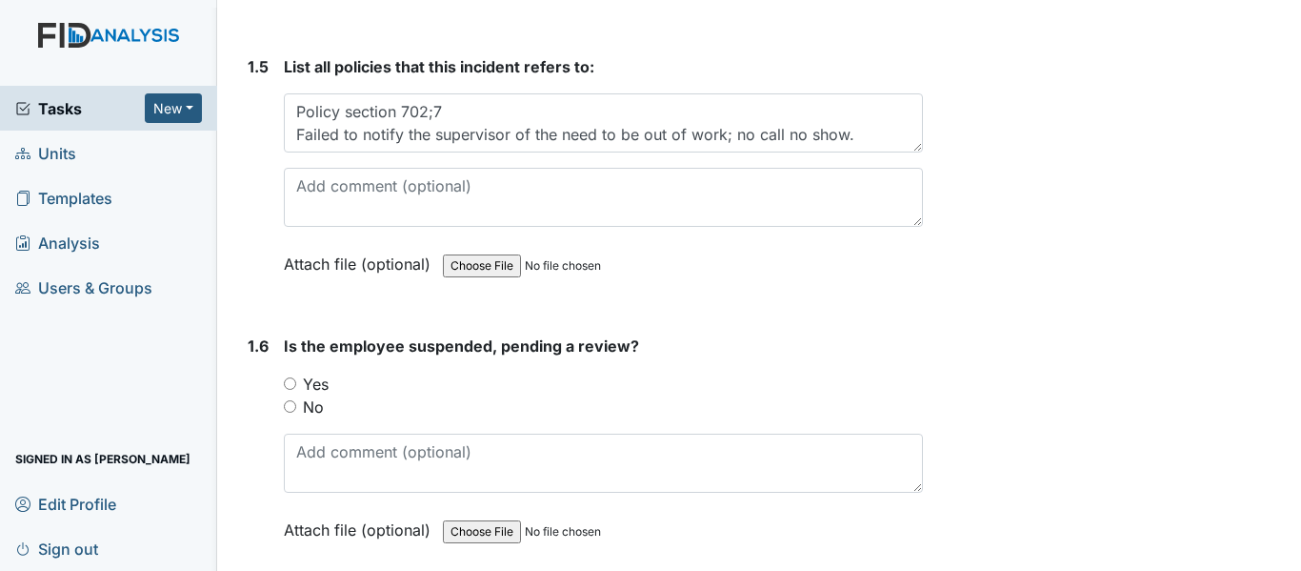
click at [292, 400] on input "No" at bounding box center [290, 406] width 12 height 12
radio input "true"
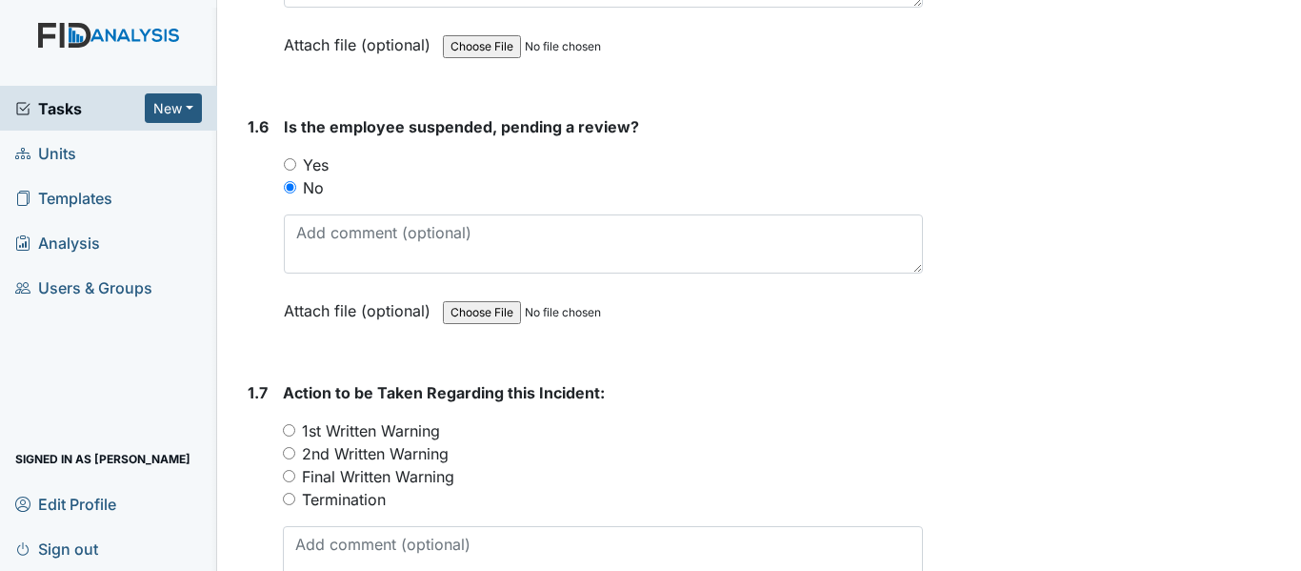
scroll to position [1905, 0]
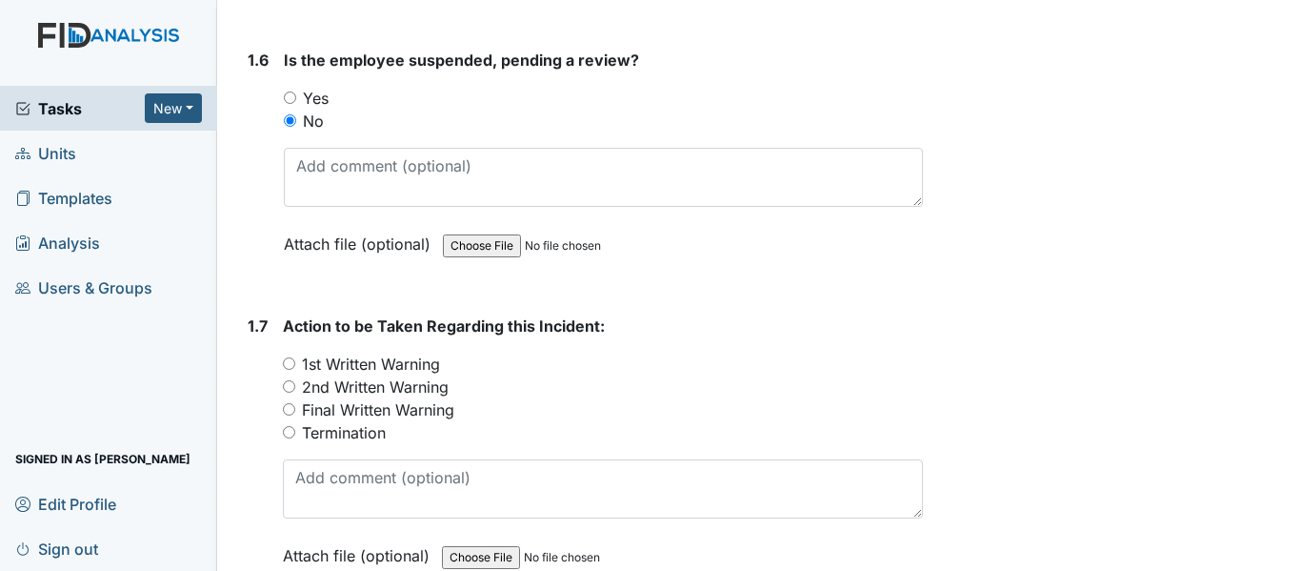
click at [290, 426] on input "Termination" at bounding box center [289, 432] width 12 height 12
radio input "true"
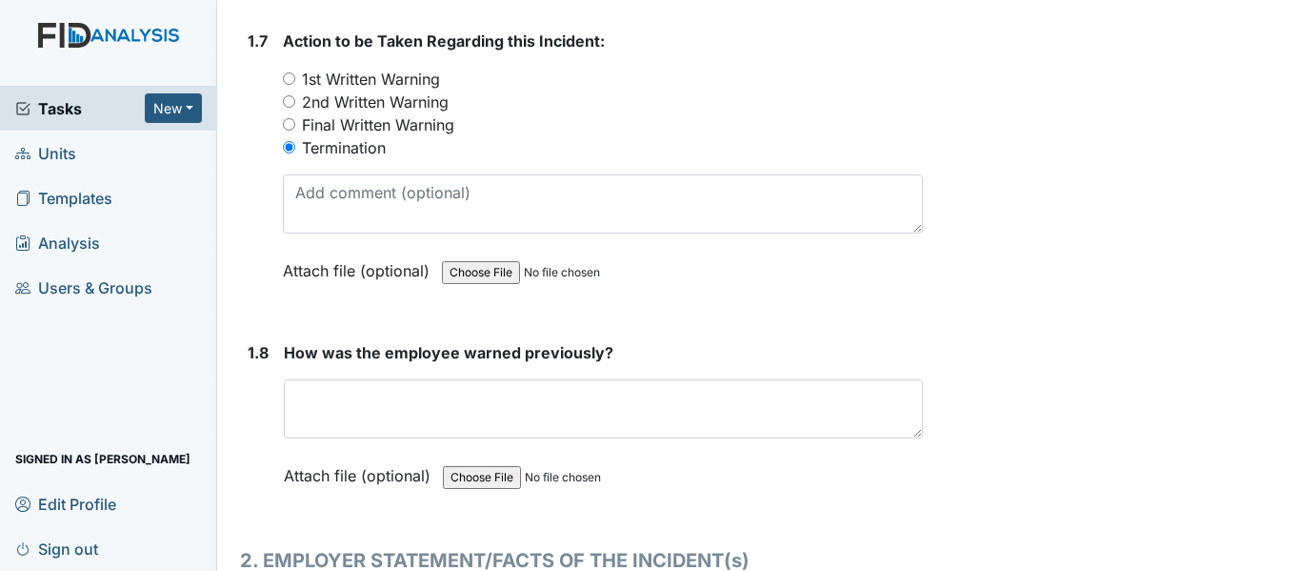
scroll to position [2191, 0]
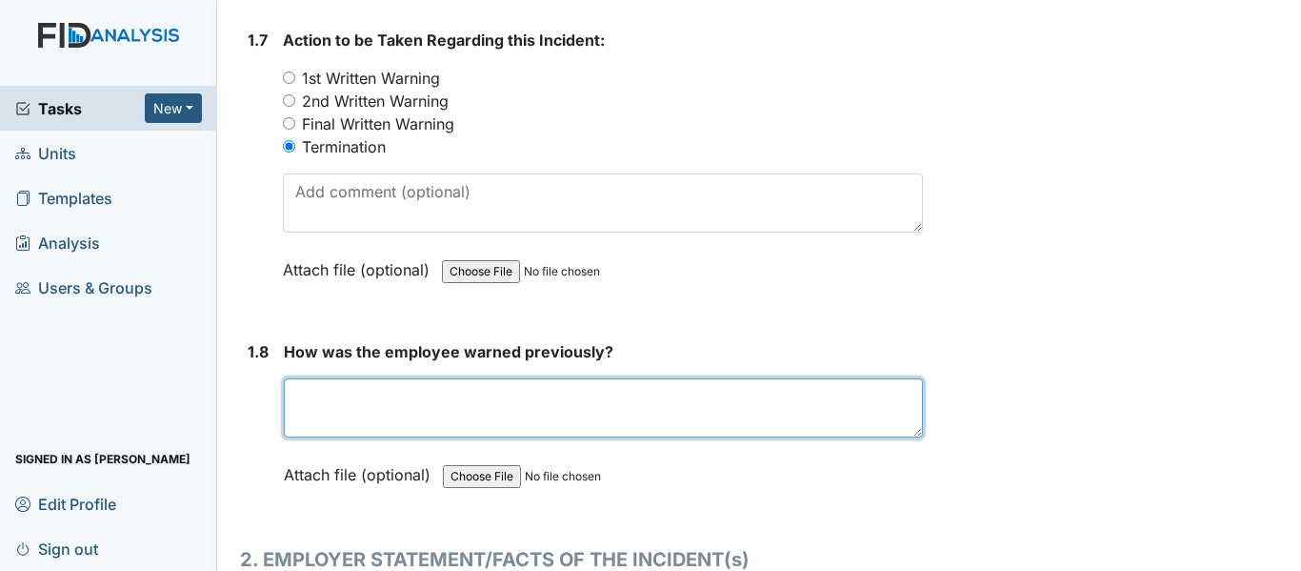
click at [328, 378] on textarea at bounding box center [603, 407] width 639 height 59
click at [455, 378] on textarea "The supervisor called the employee on 08/10" at bounding box center [603, 407] width 639 height 59
click at [780, 378] on textarea "The supervisor called and texted the employee on 08/10" at bounding box center [603, 407] width 639 height 59
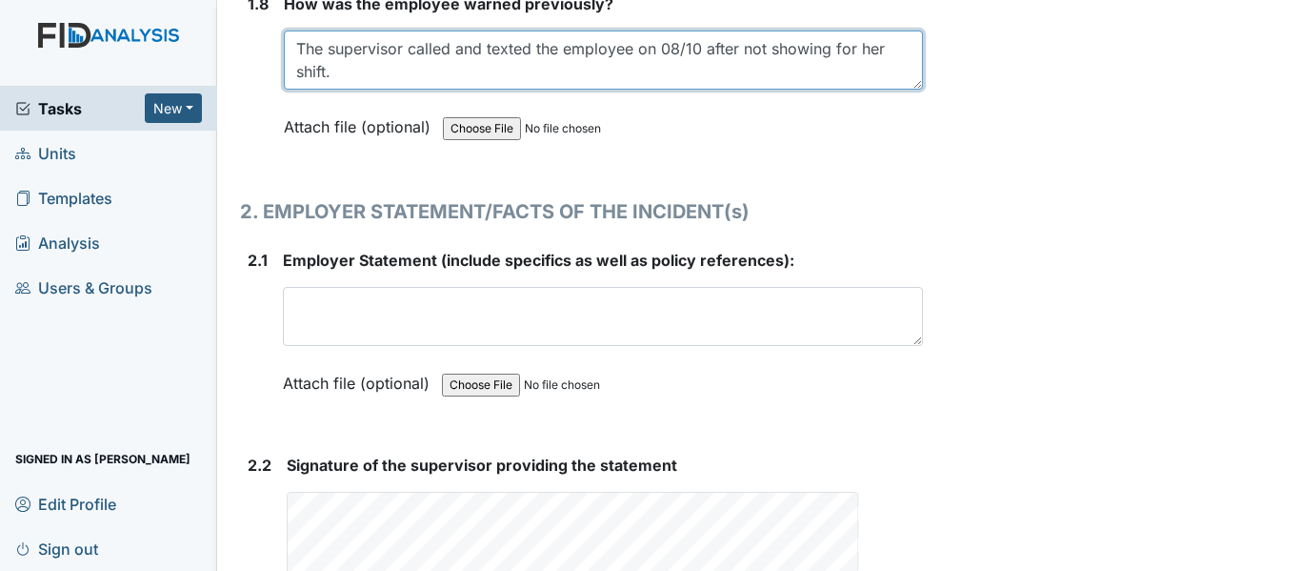
scroll to position [2572, 0]
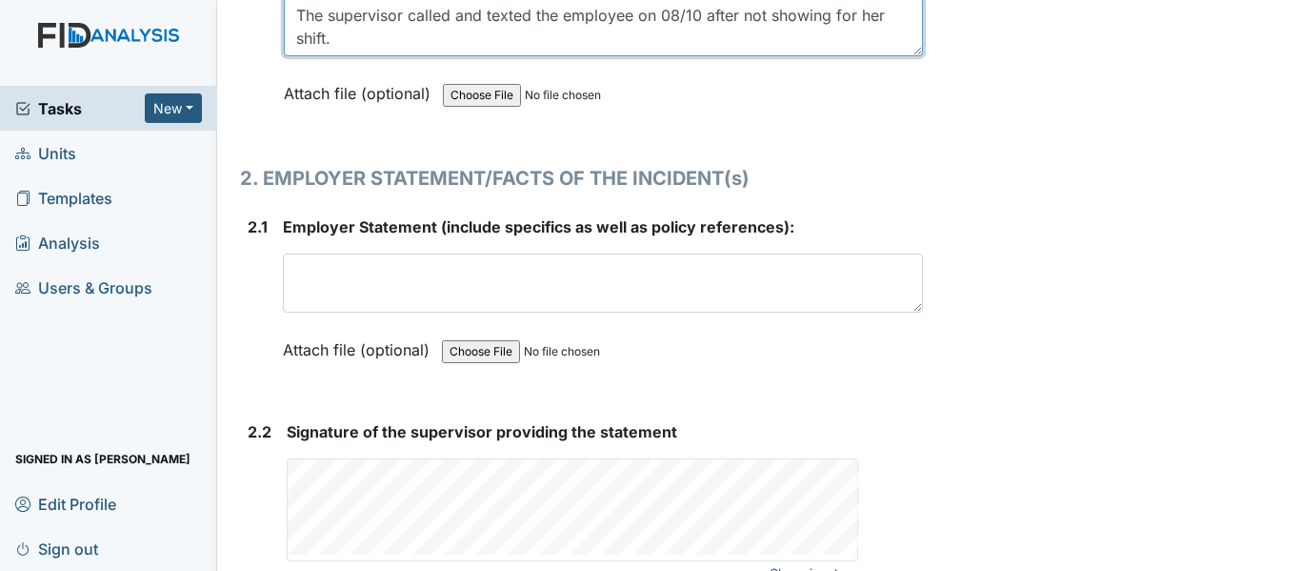
type textarea "The supervisor called and texted the employee on 08/10 after not showing for he…"
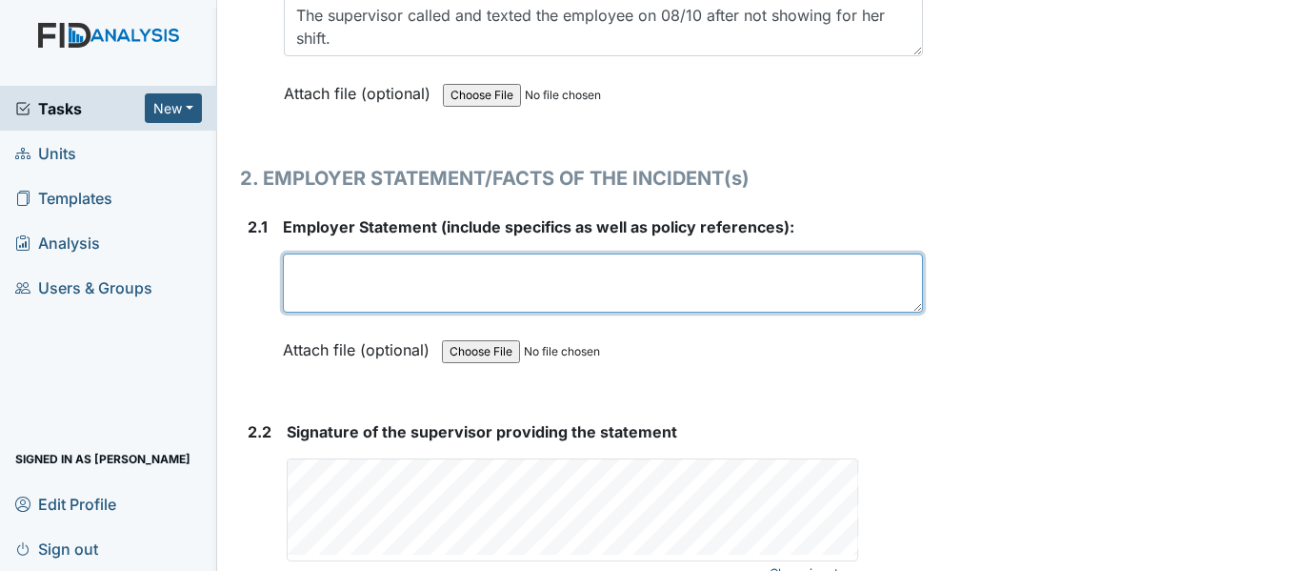
click at [367, 253] on textarea at bounding box center [603, 282] width 640 height 59
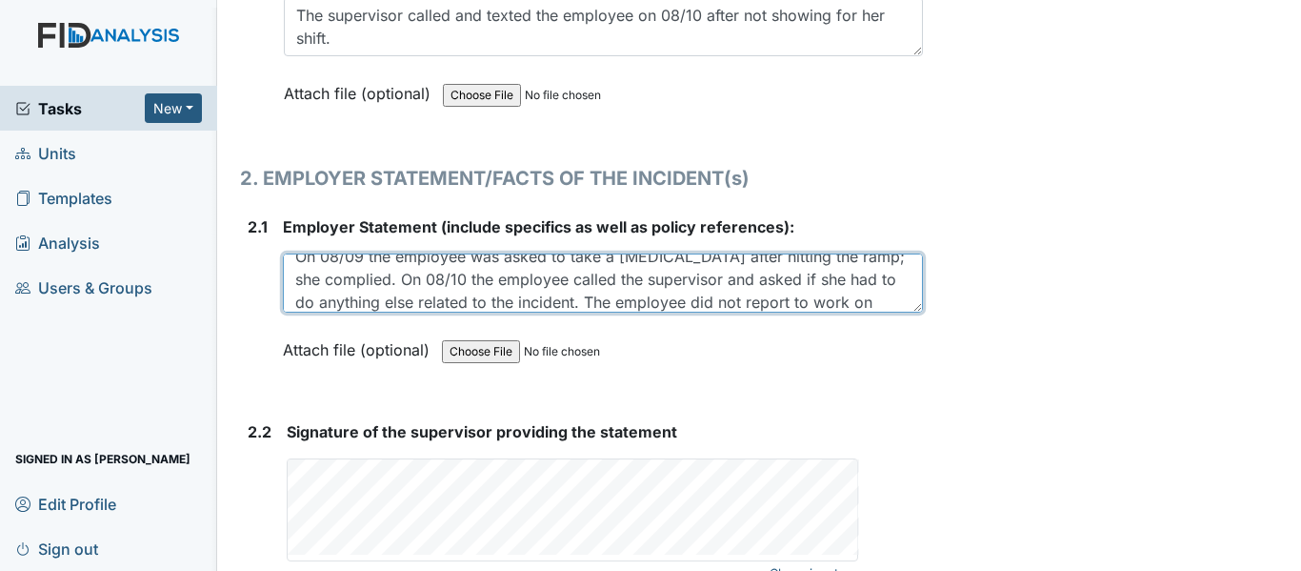
scroll to position [38, 0]
type textarea "On 08/09 the employee was asked to take a [MEDICAL_DATA] after hitting the ramp…"
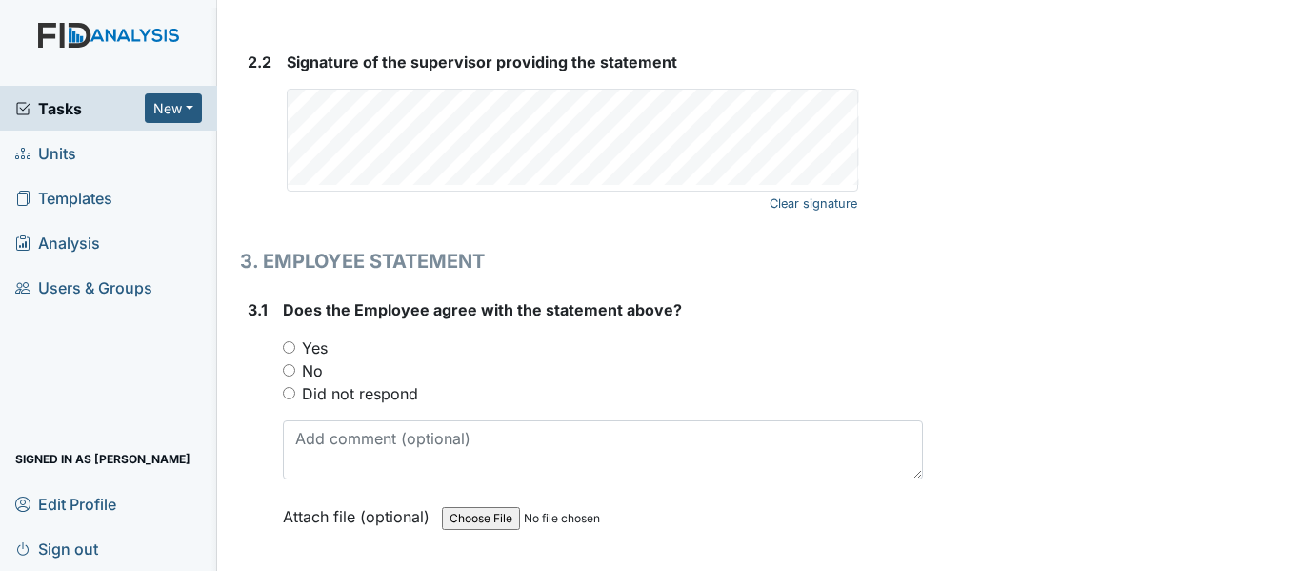
scroll to position [2953, 0]
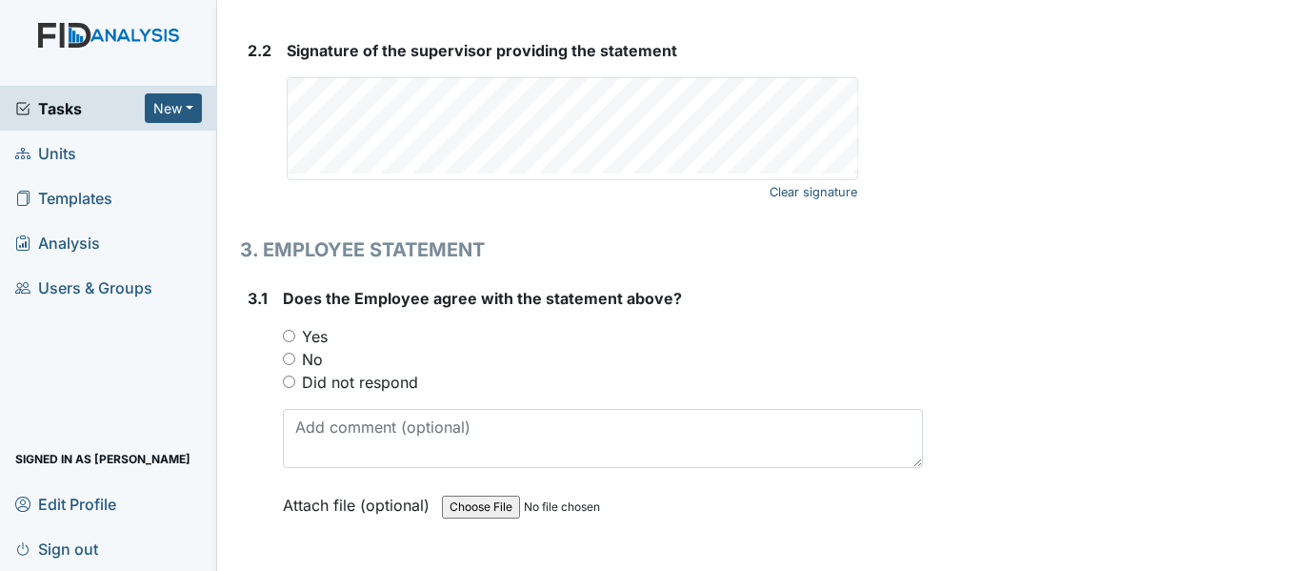
click at [290, 375] on input "Did not respond" at bounding box center [289, 381] width 12 height 12
radio input "true"
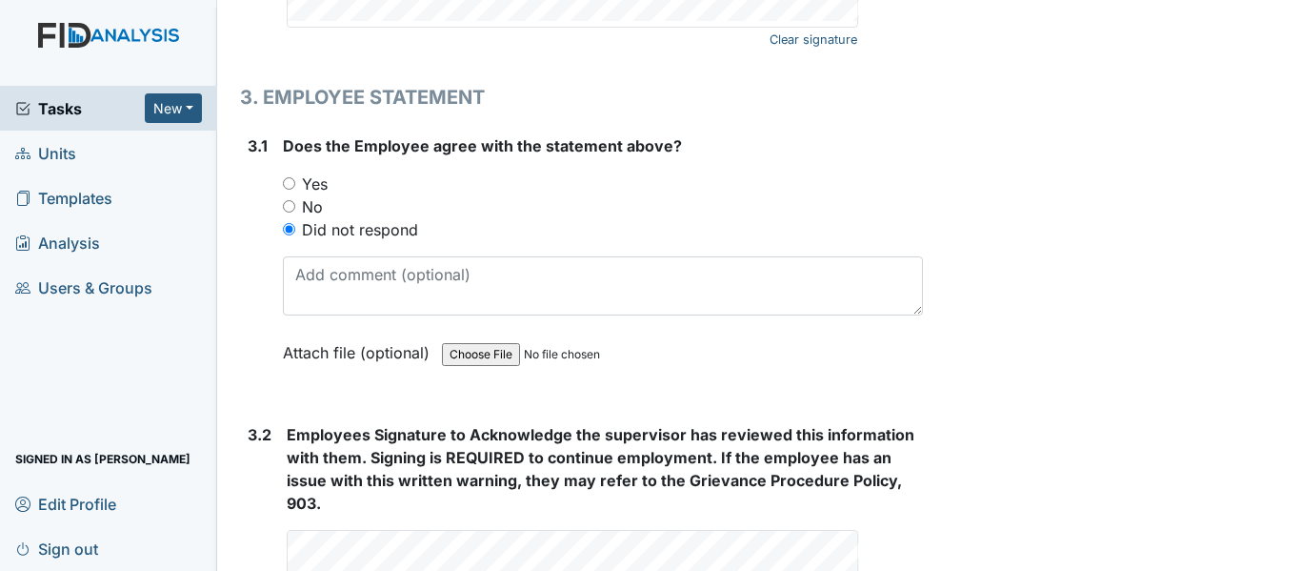
scroll to position [3501, 0]
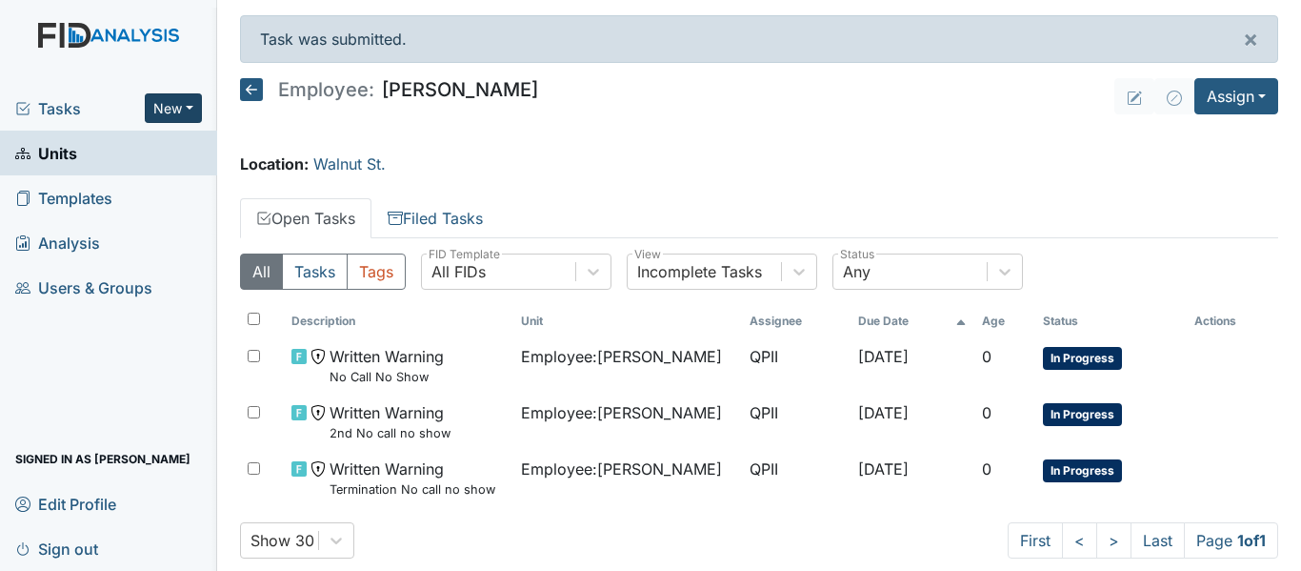
click at [182, 113] on button "New" at bounding box center [173, 108] width 57 height 30
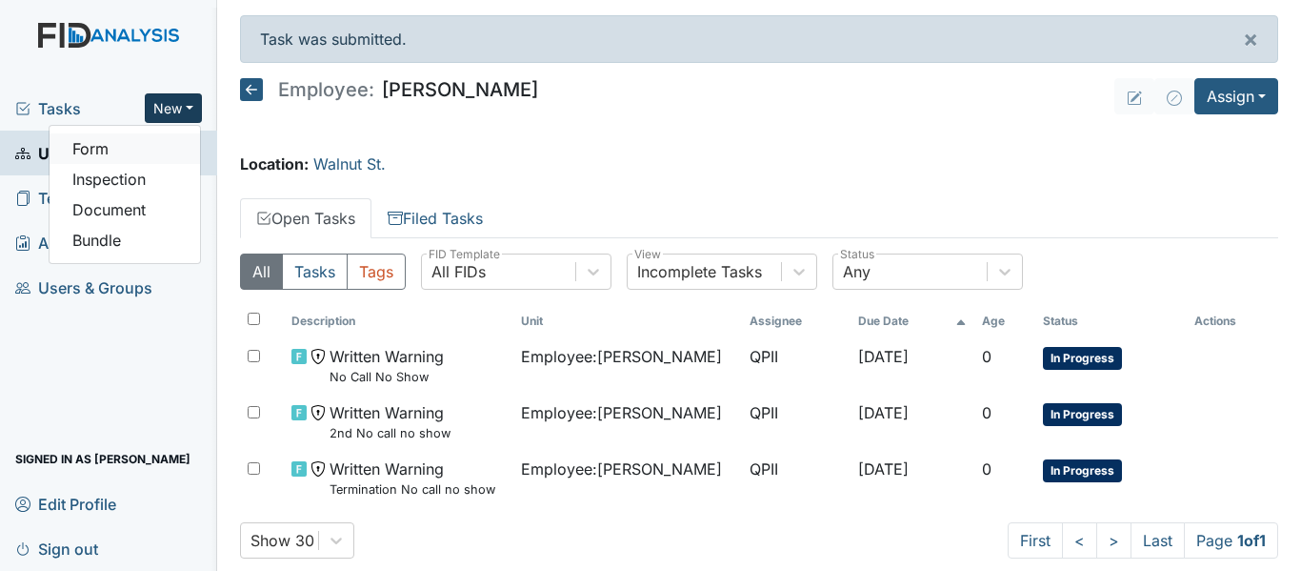
click at [126, 150] on link "Form" at bounding box center [125, 148] width 150 height 30
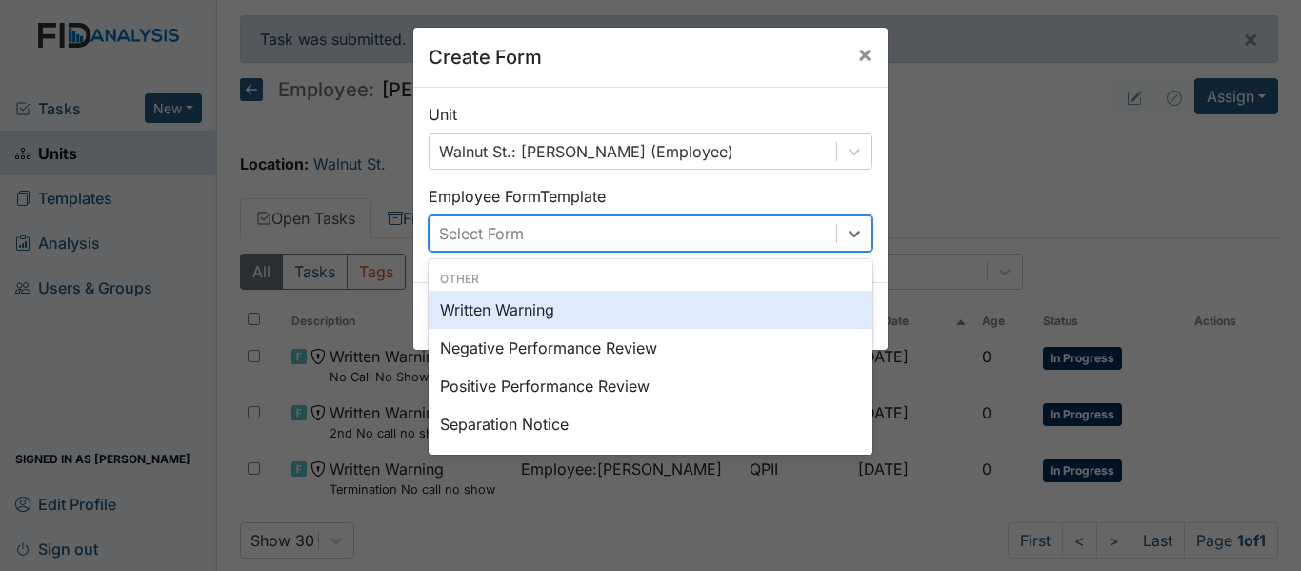
click at [727, 243] on div "Select Form" at bounding box center [633, 233] width 407 height 34
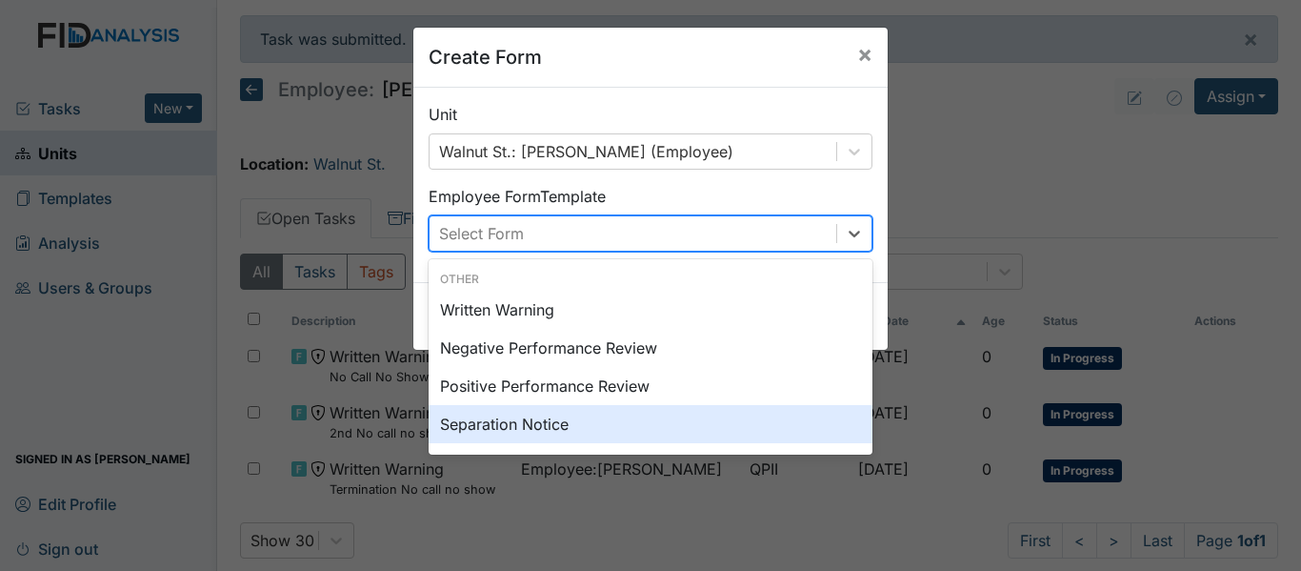
click at [639, 419] on div "Separation Notice" at bounding box center [651, 424] width 444 height 38
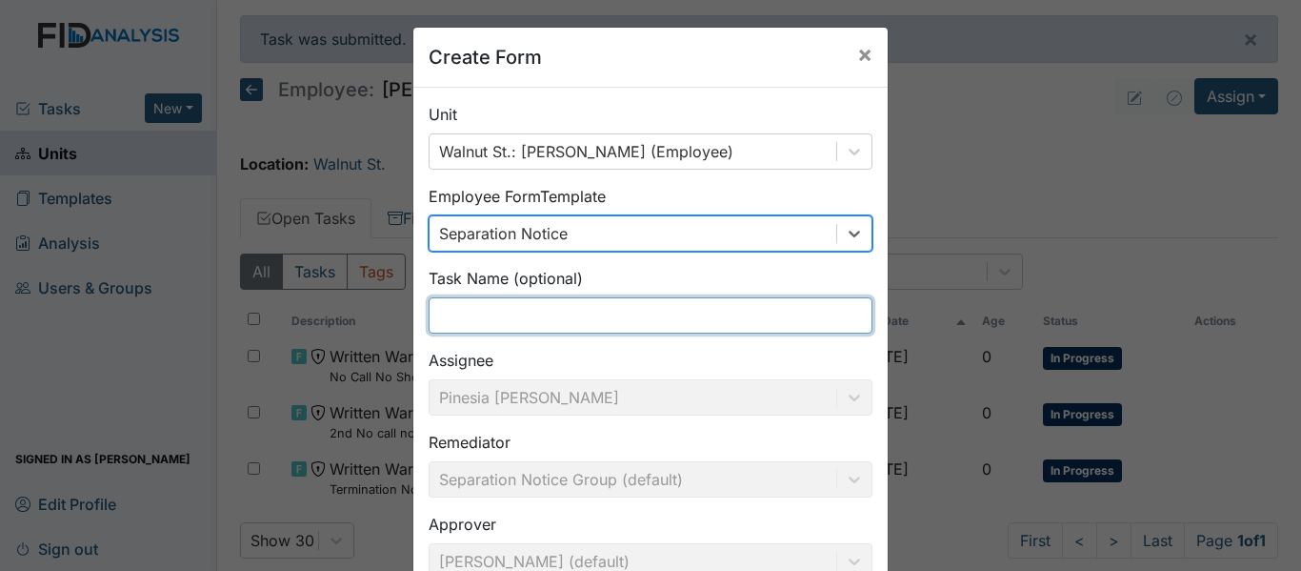
click at [592, 319] on input "text" at bounding box center [651, 315] width 444 height 36
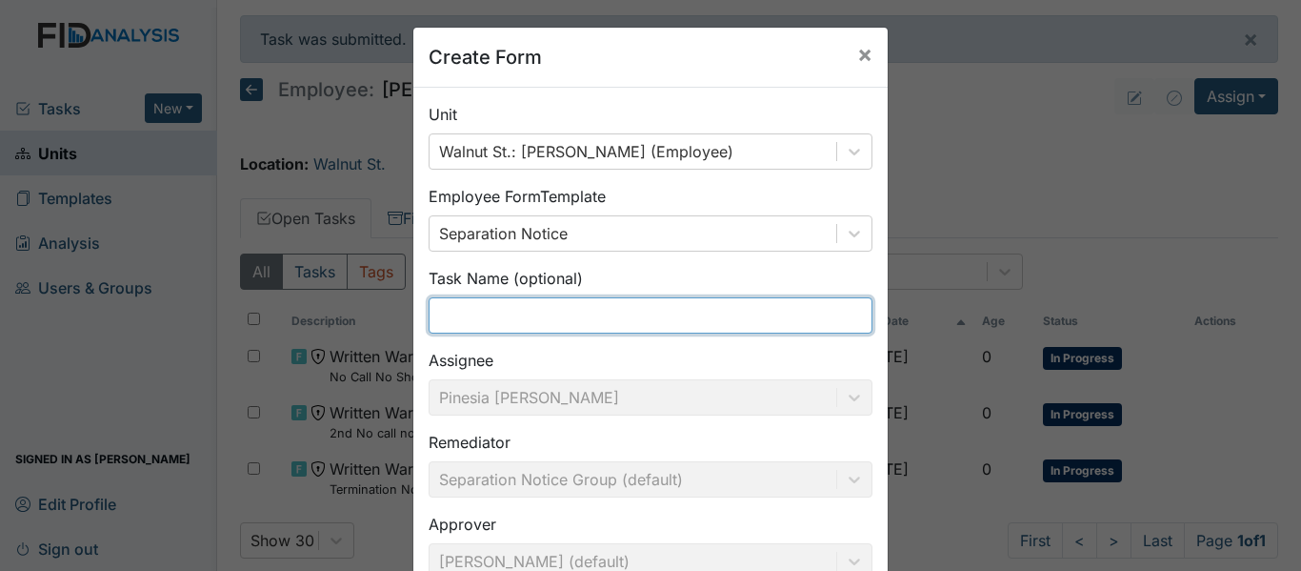
type input "Termination No call no show"
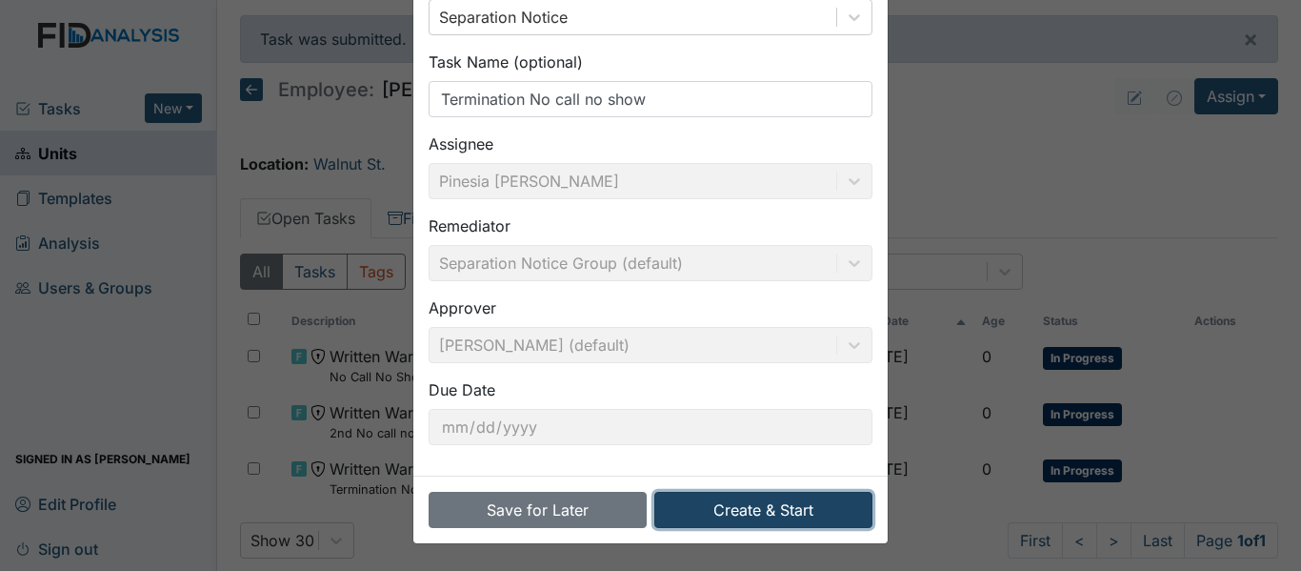
click at [766, 509] on button "Create & Start" at bounding box center [763, 509] width 218 height 36
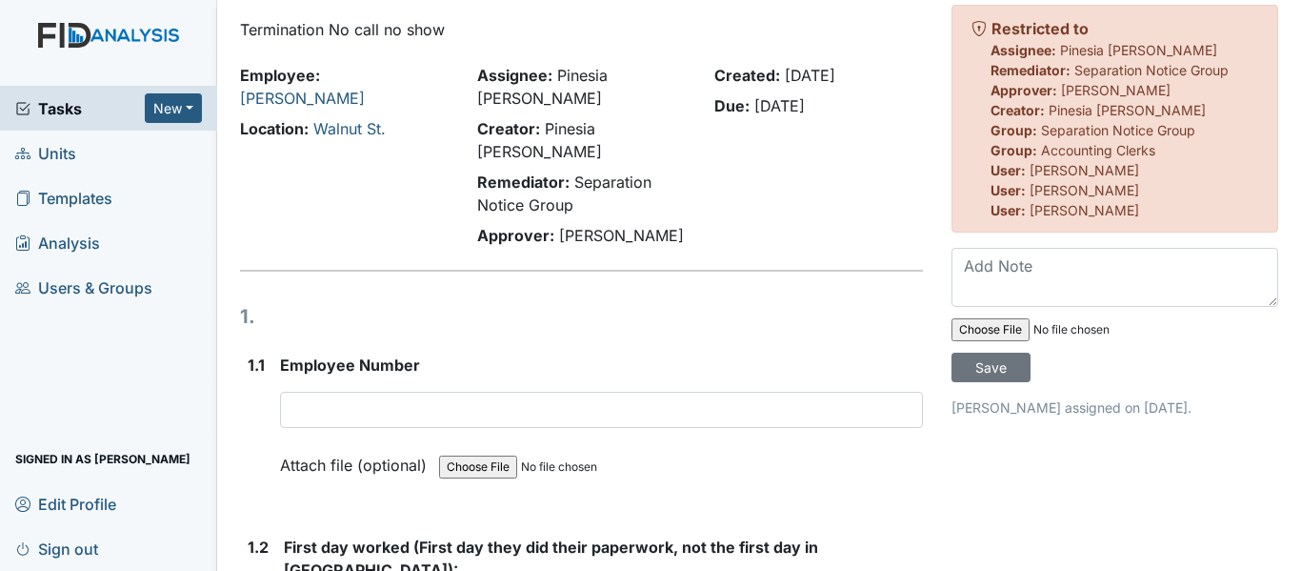
scroll to position [190, 0]
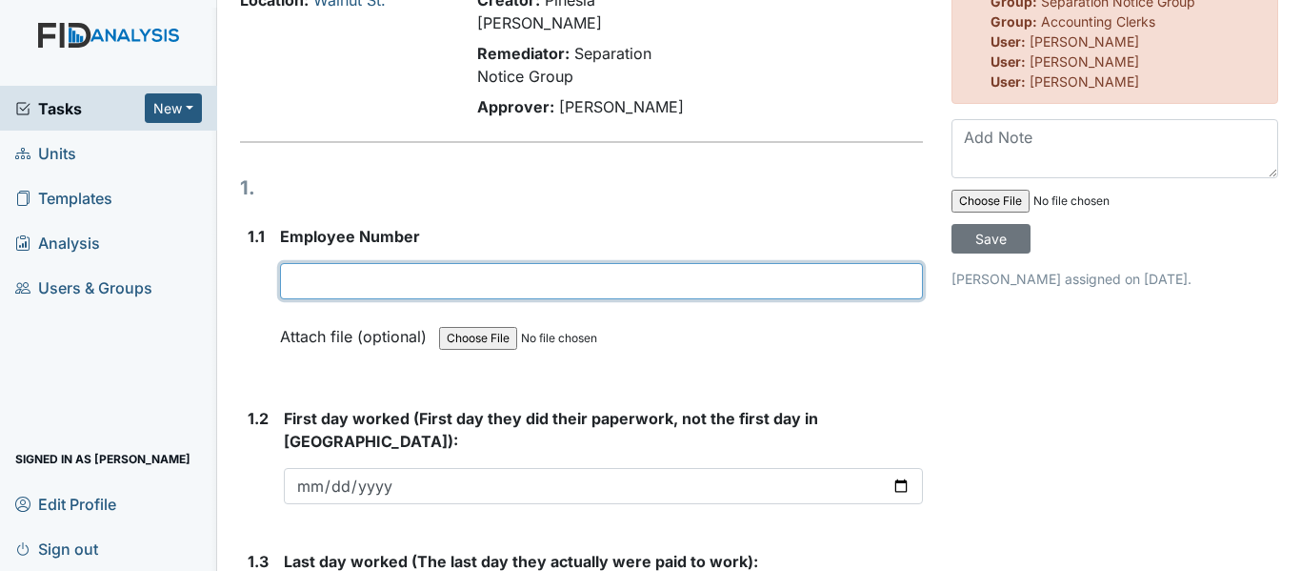
click at [351, 263] on input "text" at bounding box center [601, 281] width 643 height 36
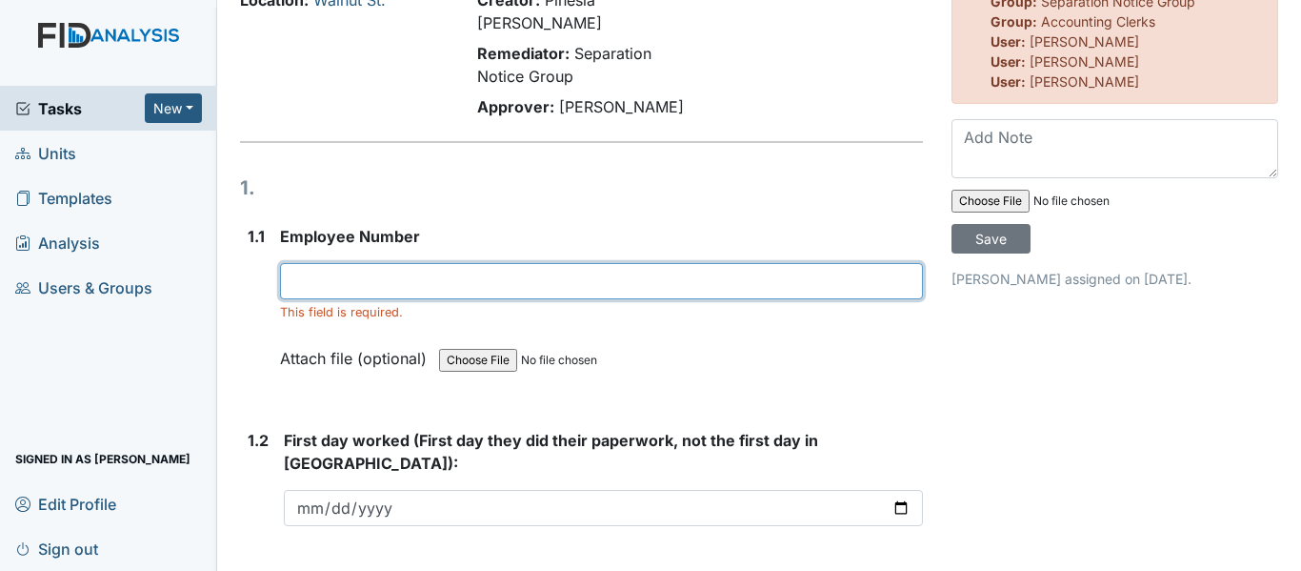
click at [389, 263] on input "text" at bounding box center [601, 281] width 643 height 36
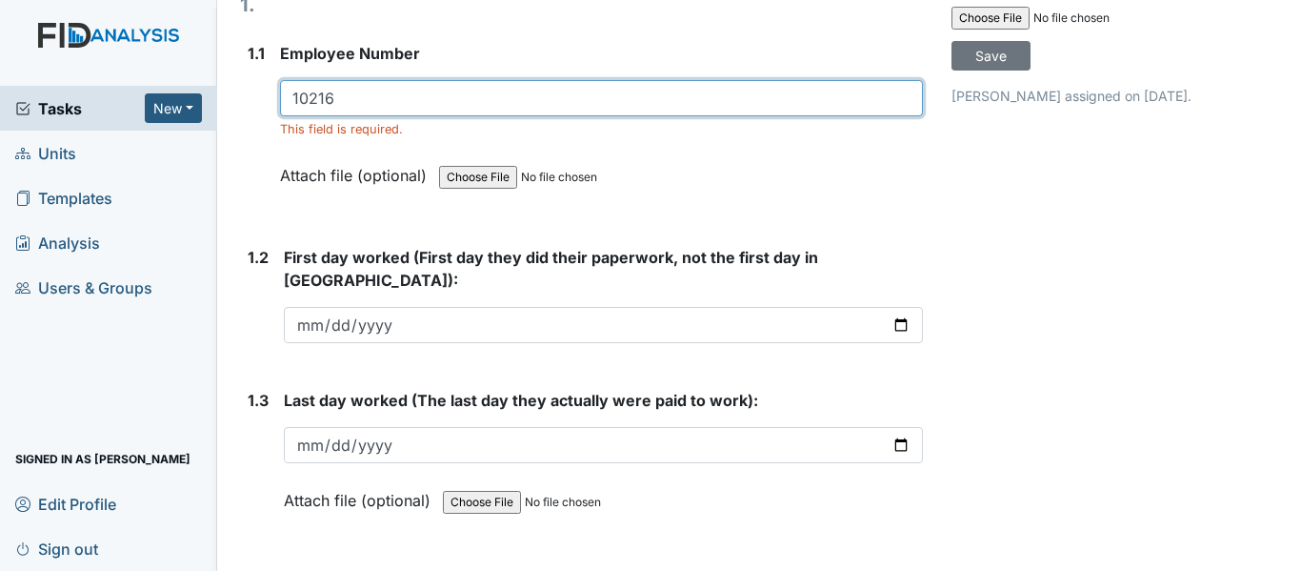
scroll to position [381, 0]
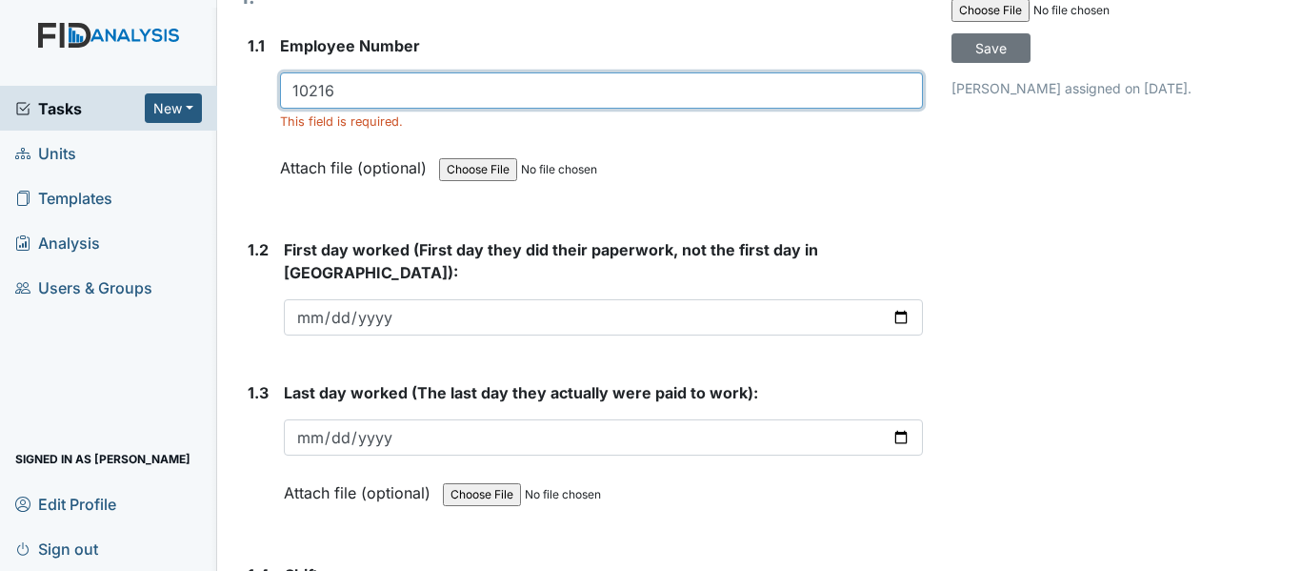
type input "10216"
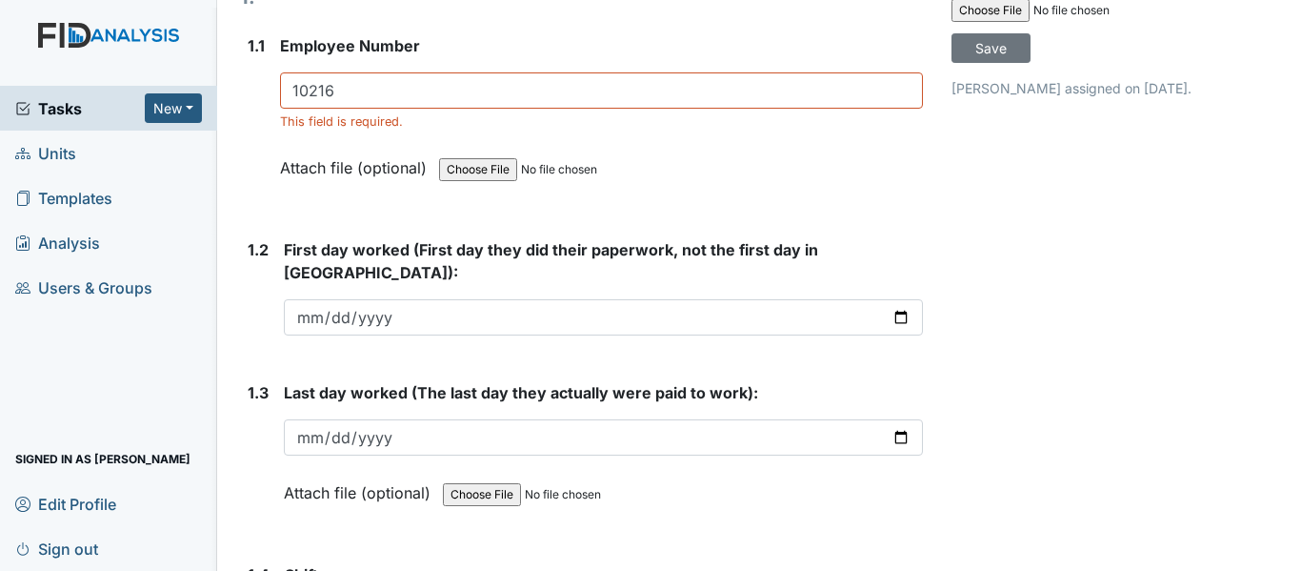
click at [312, 238] on div "First day worked (First day they did their paperwork, not the first day in Reli…" at bounding box center [603, 286] width 639 height 97
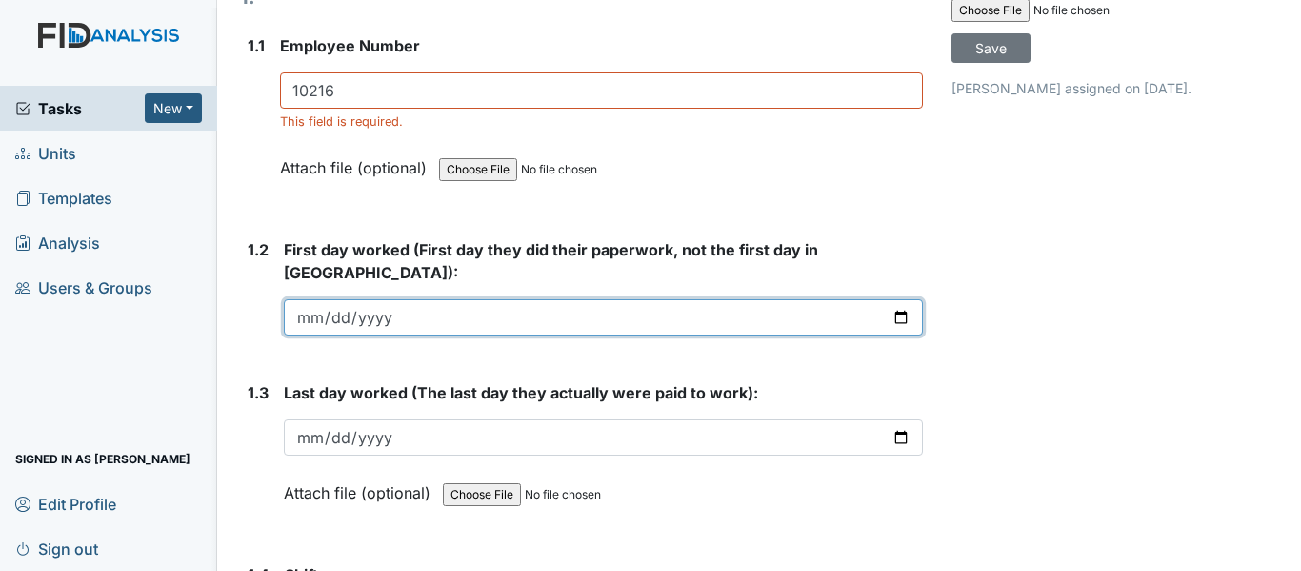
click at [463, 299] on input "date" at bounding box center [603, 317] width 639 height 36
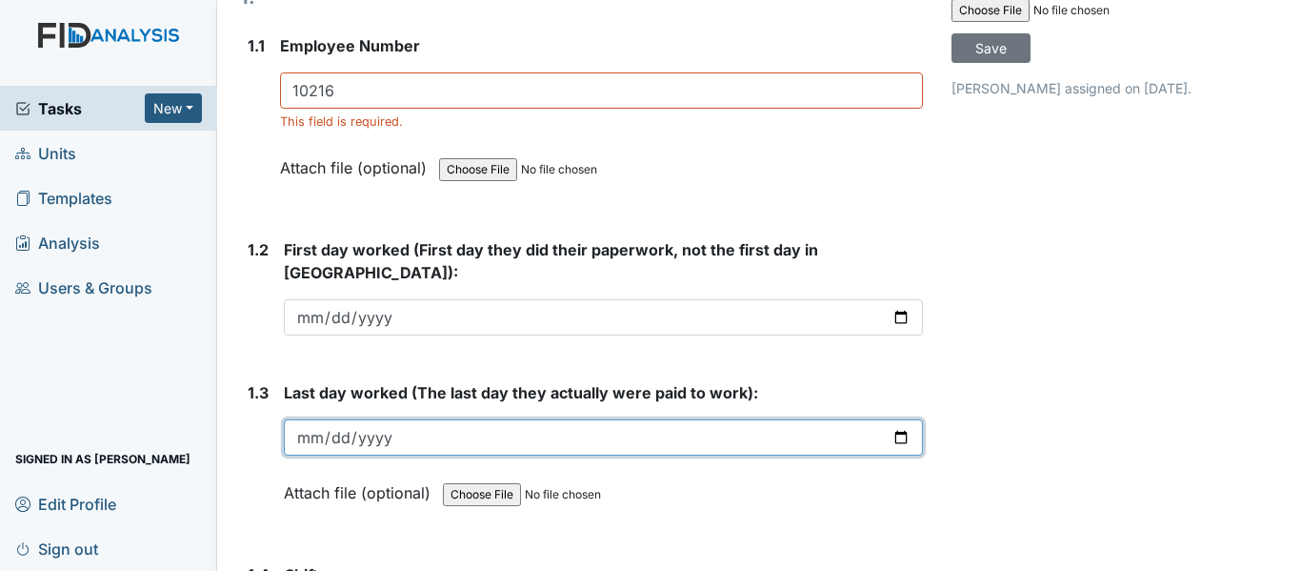
click at [315, 419] on input "date" at bounding box center [603, 437] width 639 height 36
type input "2025-08-09"
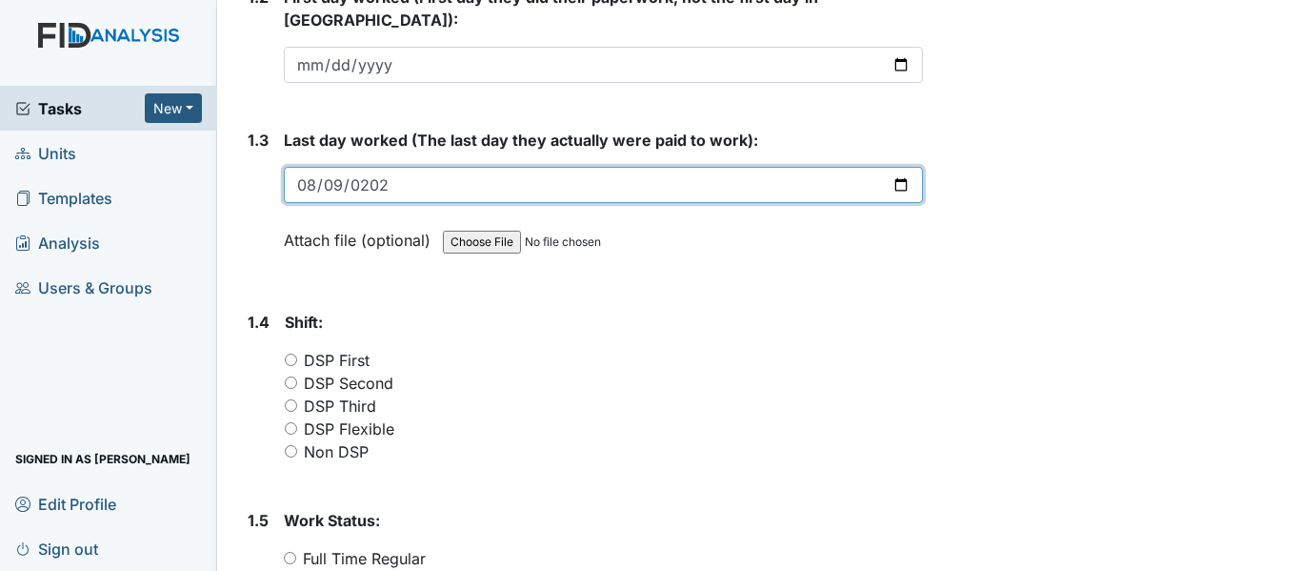
scroll to position [667, 0]
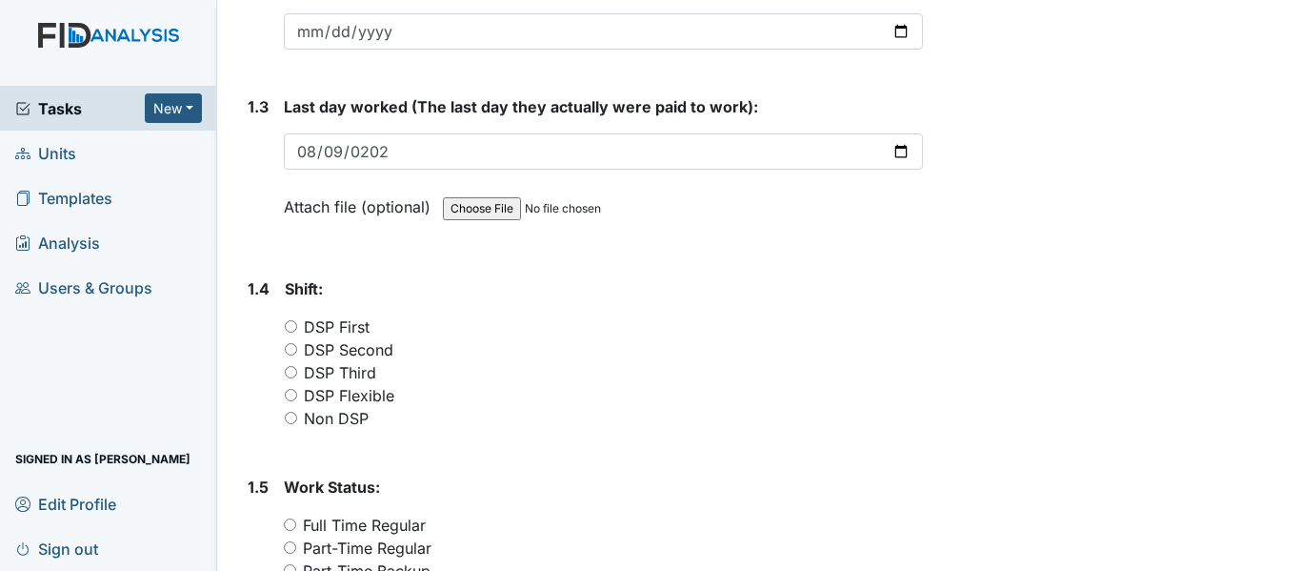
click at [290, 343] on input "DSP Second" at bounding box center [291, 349] width 12 height 12
radio input "true"
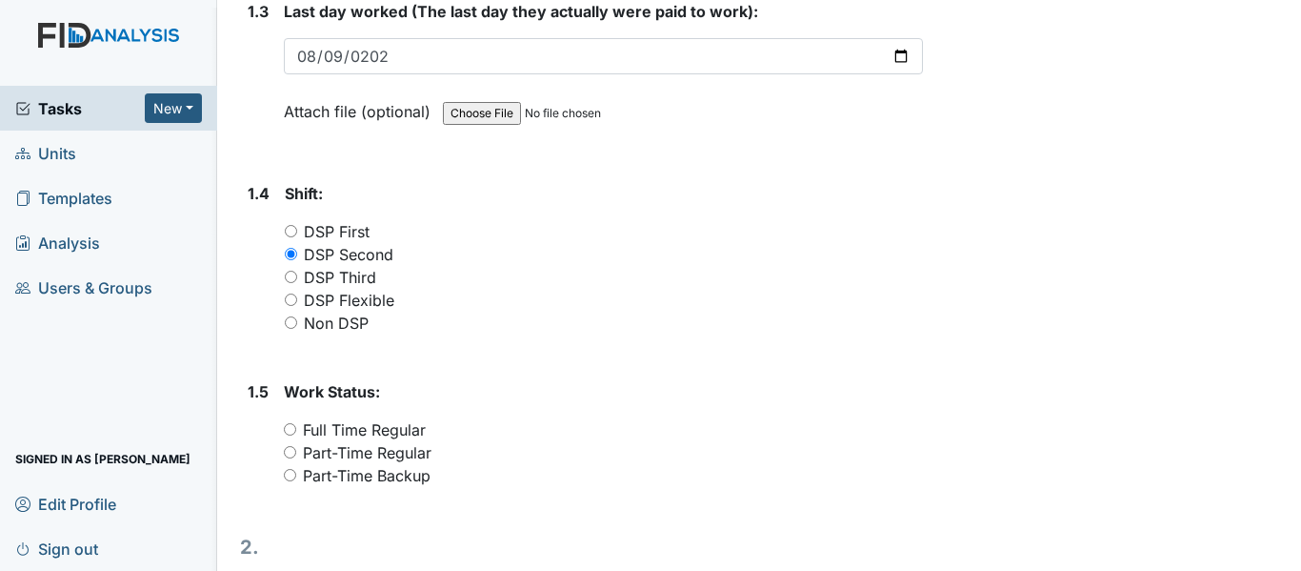
click at [290, 423] on input "Full Time Regular" at bounding box center [290, 429] width 12 height 12
radio input "true"
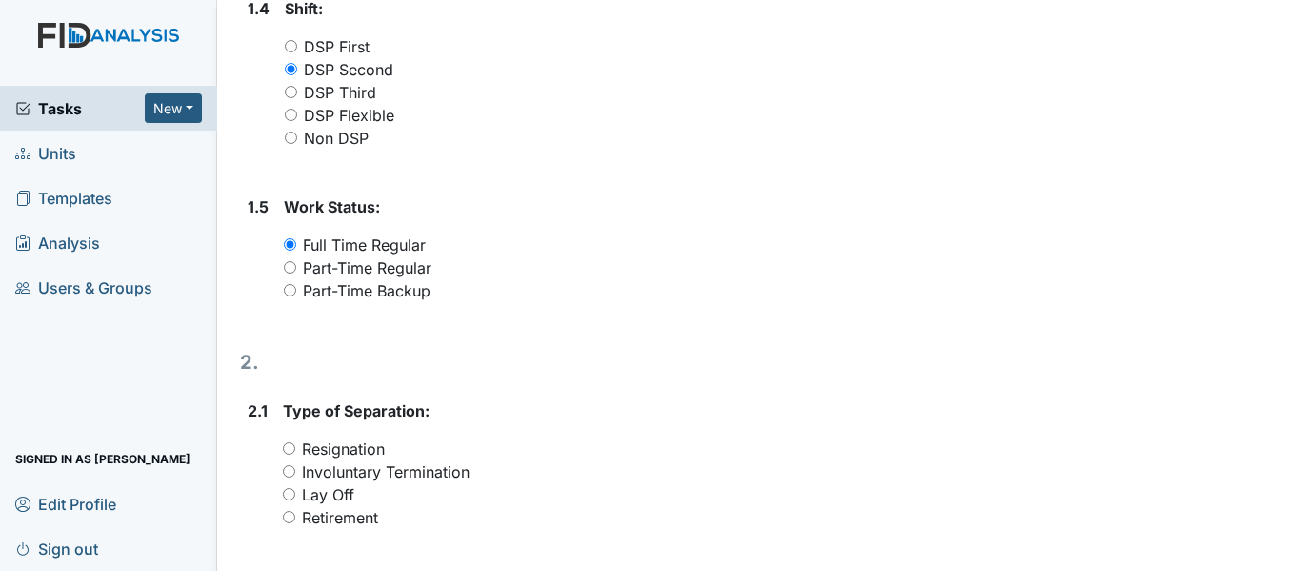
scroll to position [952, 0]
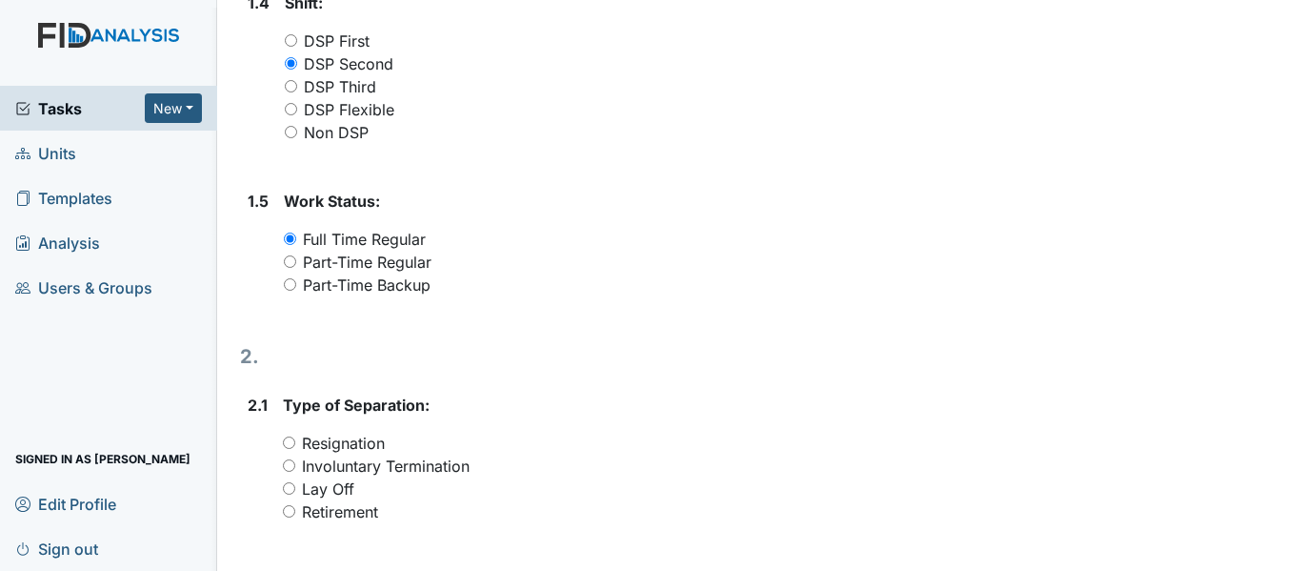
click at [290, 436] on input "Resignation" at bounding box center [289, 442] width 12 height 12
radio input "true"
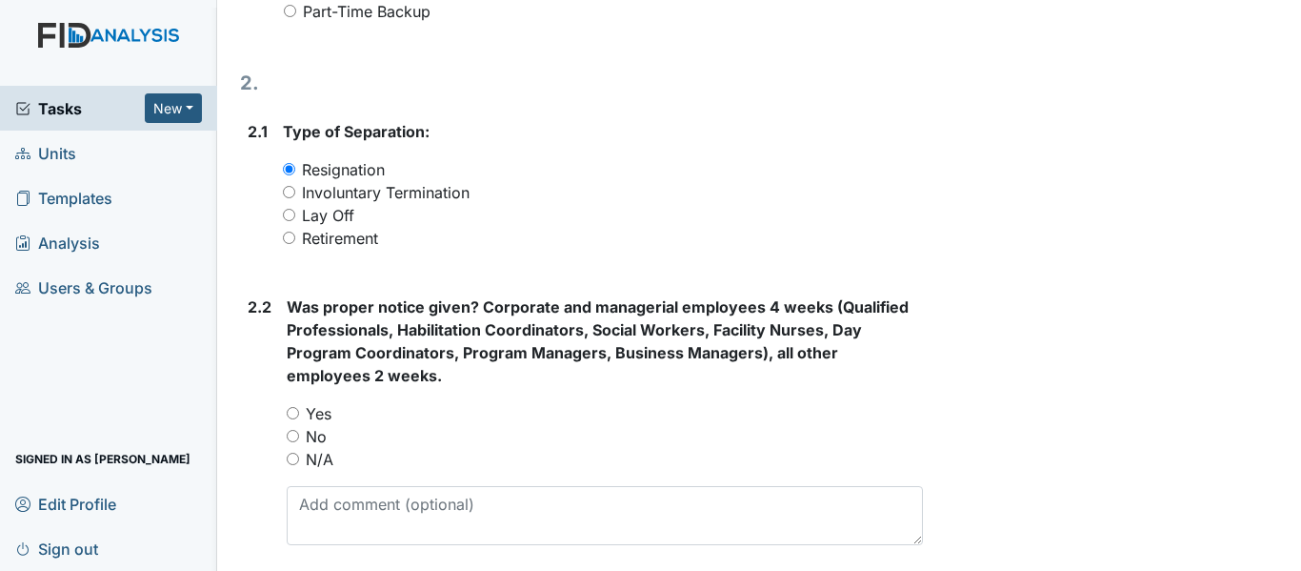
scroll to position [1238, 0]
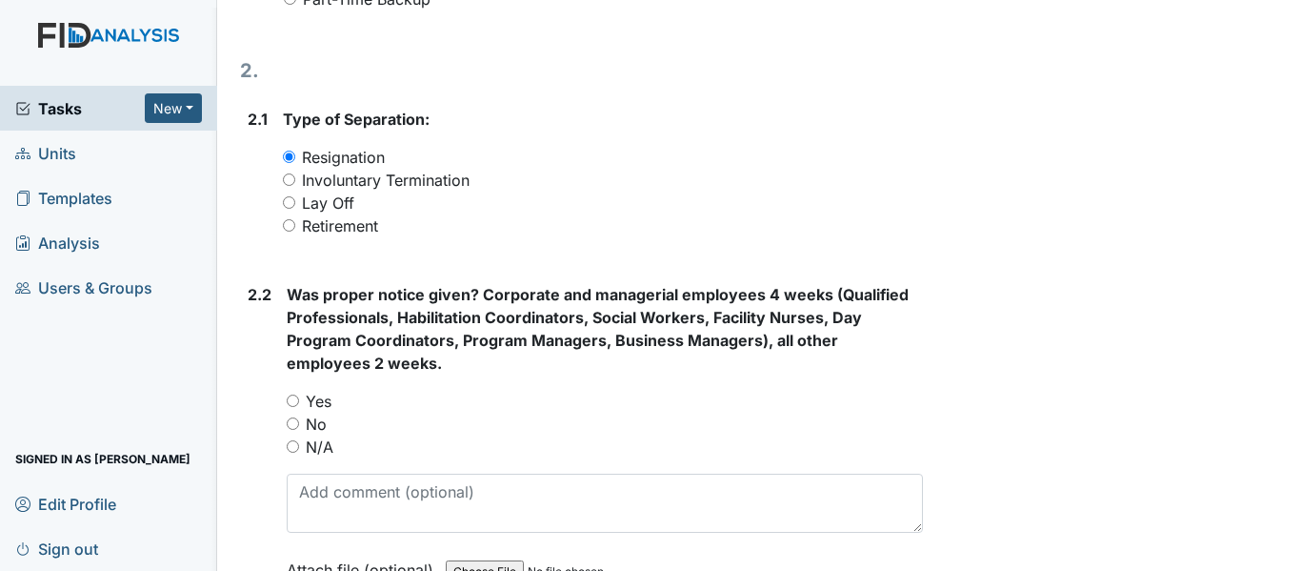
click at [292, 417] on input "No" at bounding box center [293, 423] width 12 height 12
radio input "true"
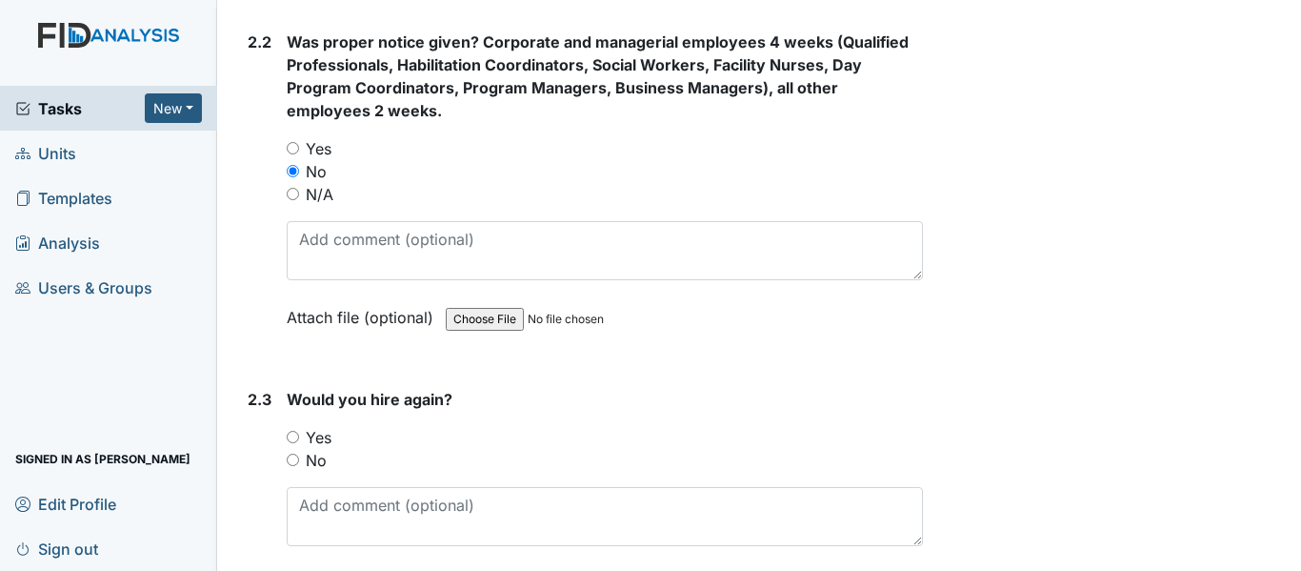
scroll to position [1524, 0]
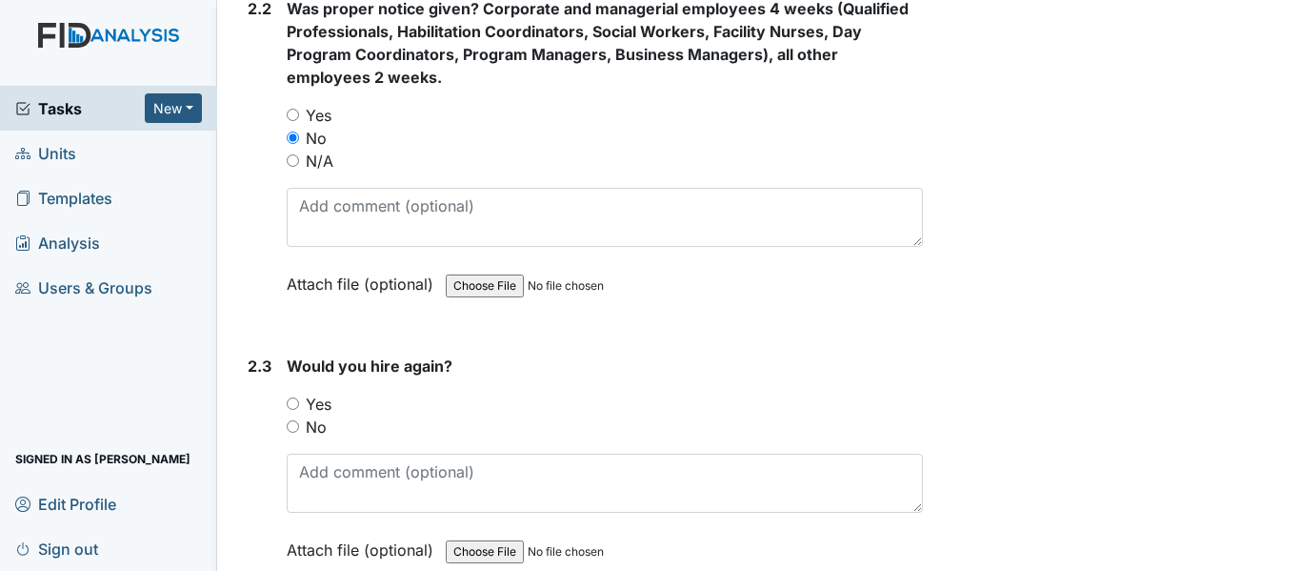
click at [291, 420] on input "No" at bounding box center [293, 426] width 12 height 12
radio input "true"
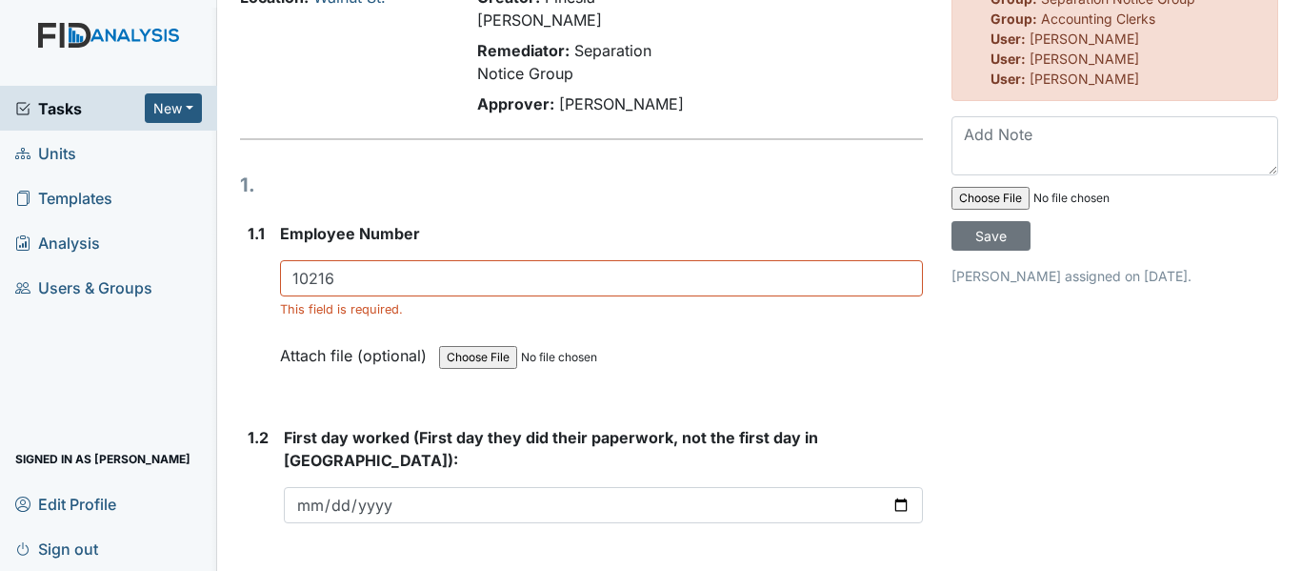
scroll to position [381, 0]
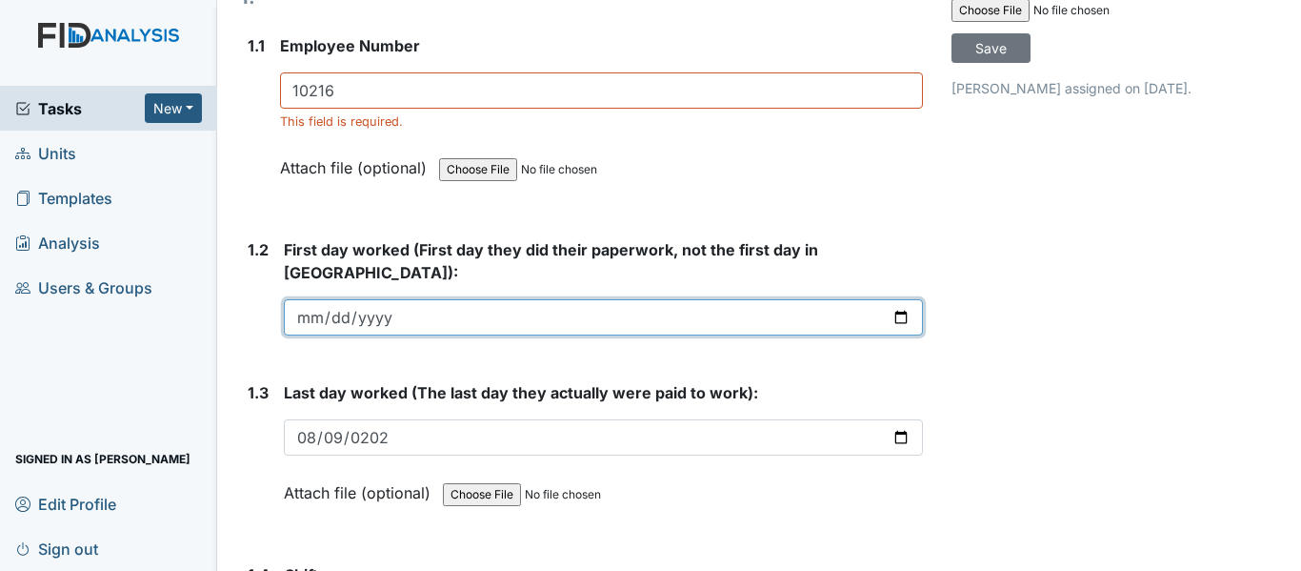
click at [321, 299] on input "date" at bounding box center [603, 317] width 639 height 36
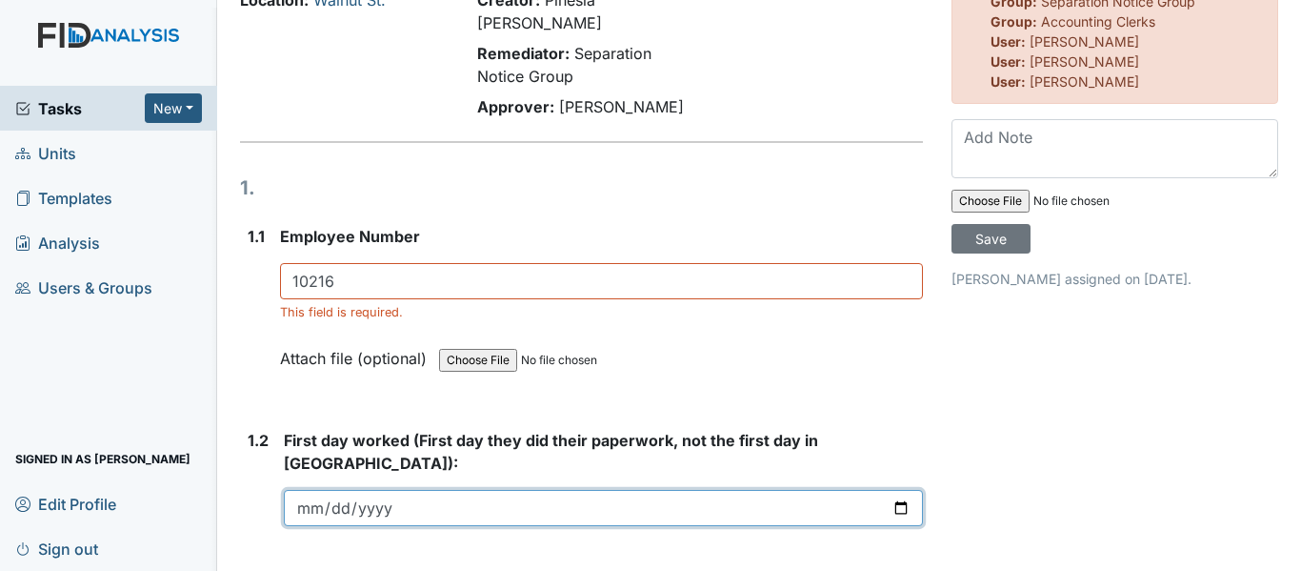
scroll to position [286, 0]
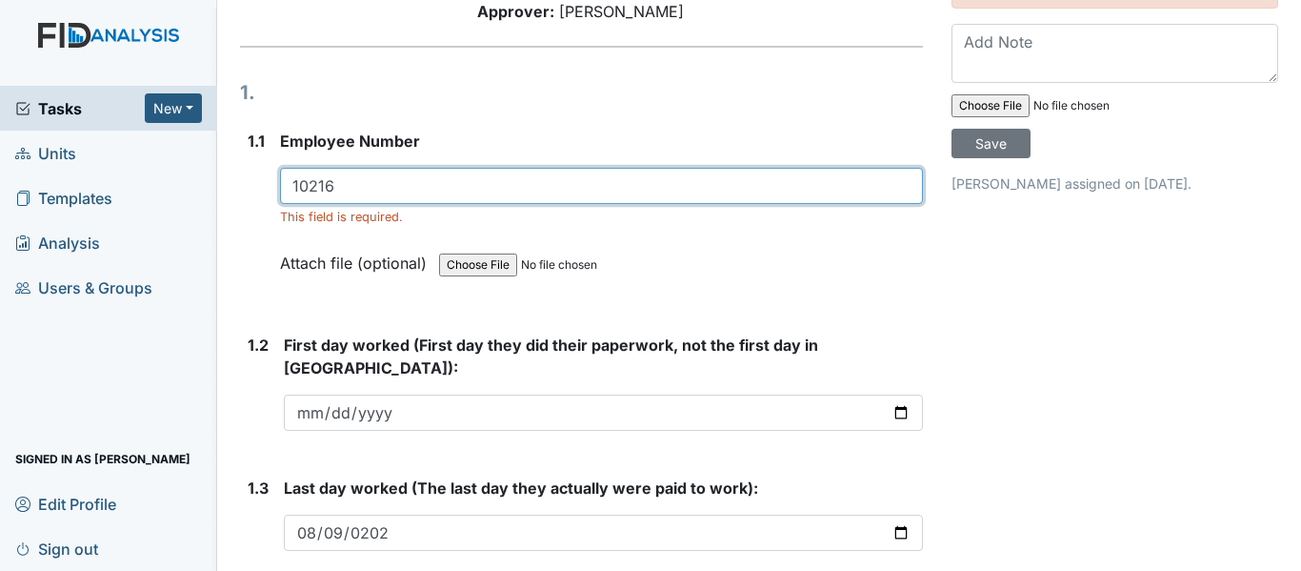
click at [387, 168] on input "10216" at bounding box center [601, 186] width 643 height 36
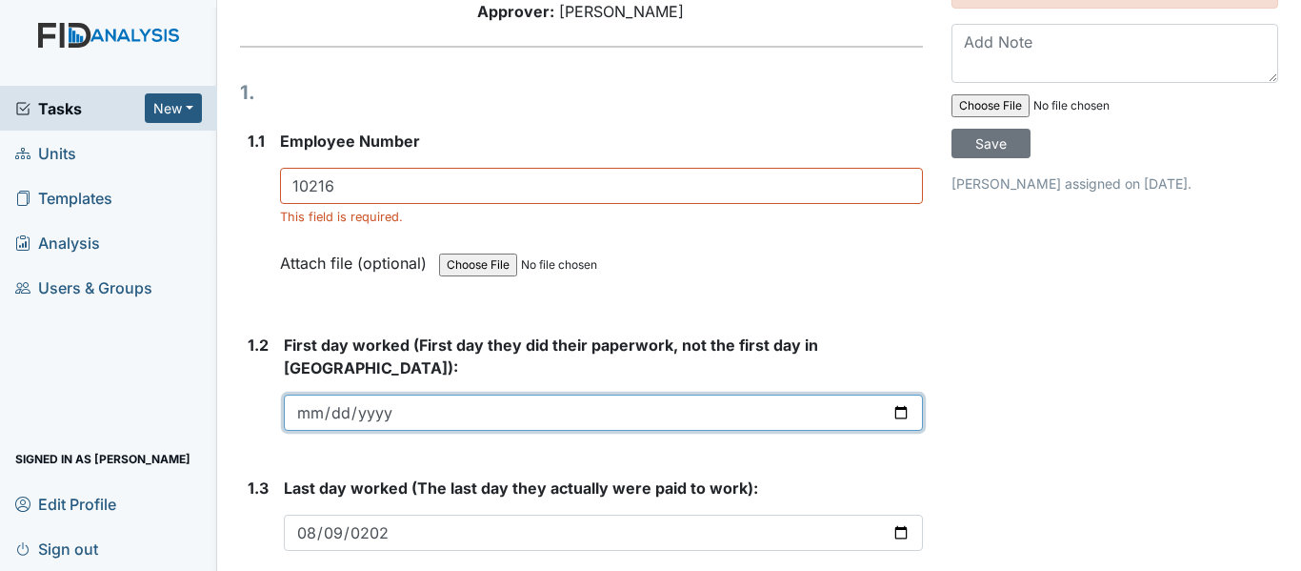
click at [427, 394] on input "date" at bounding box center [603, 412] width 639 height 36
type input "2025-01-28"
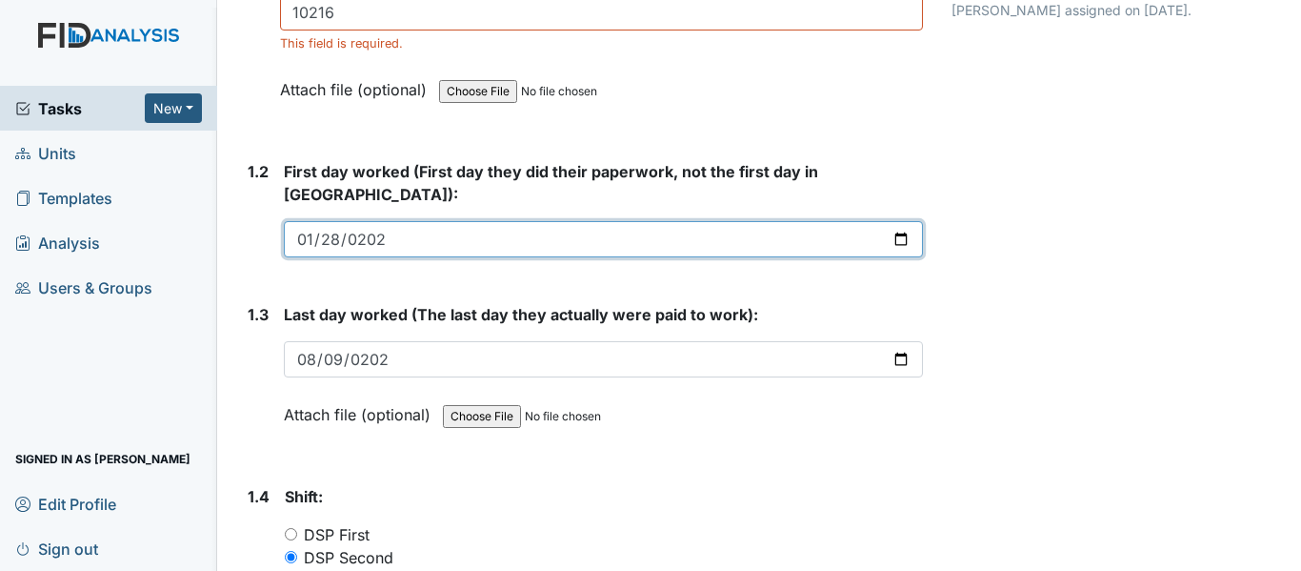
scroll to position [476, 0]
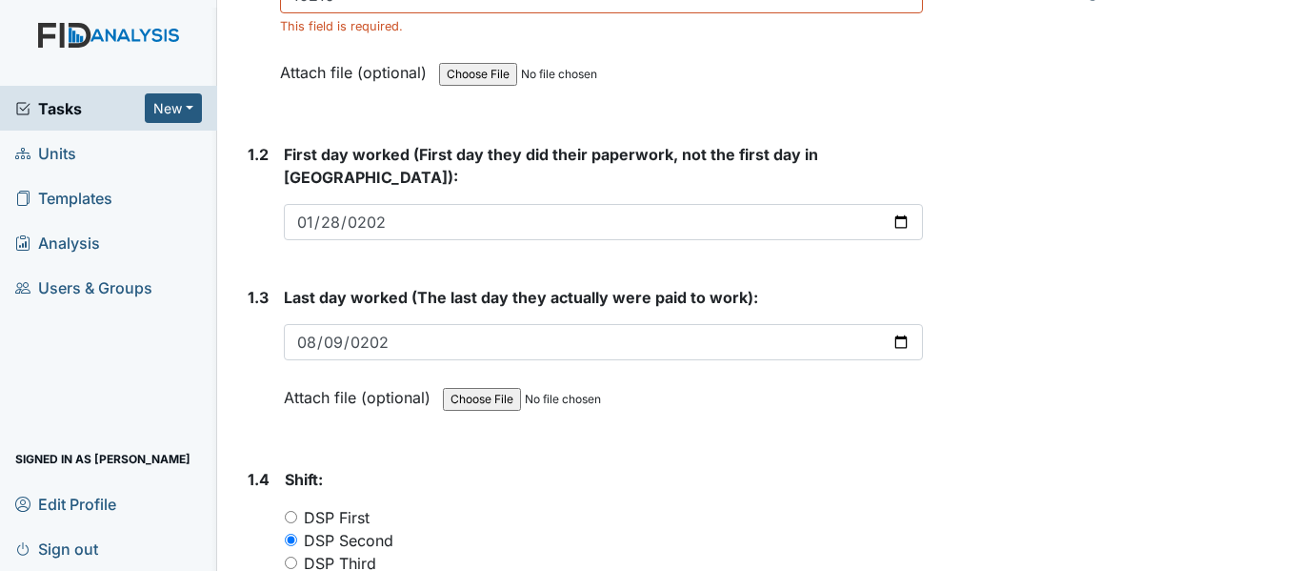
click at [765, 355] on form "Last day worked (The last day they actually were paid to work): 2025-08-09 Atta…" at bounding box center [603, 361] width 639 height 151
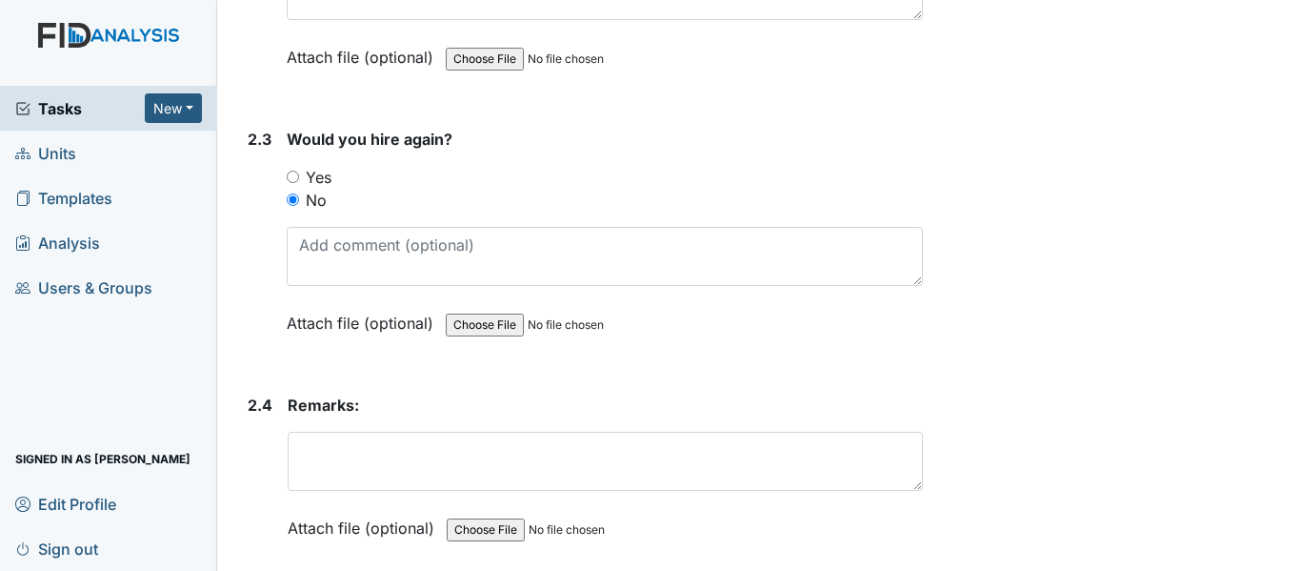
scroll to position [1761, 0]
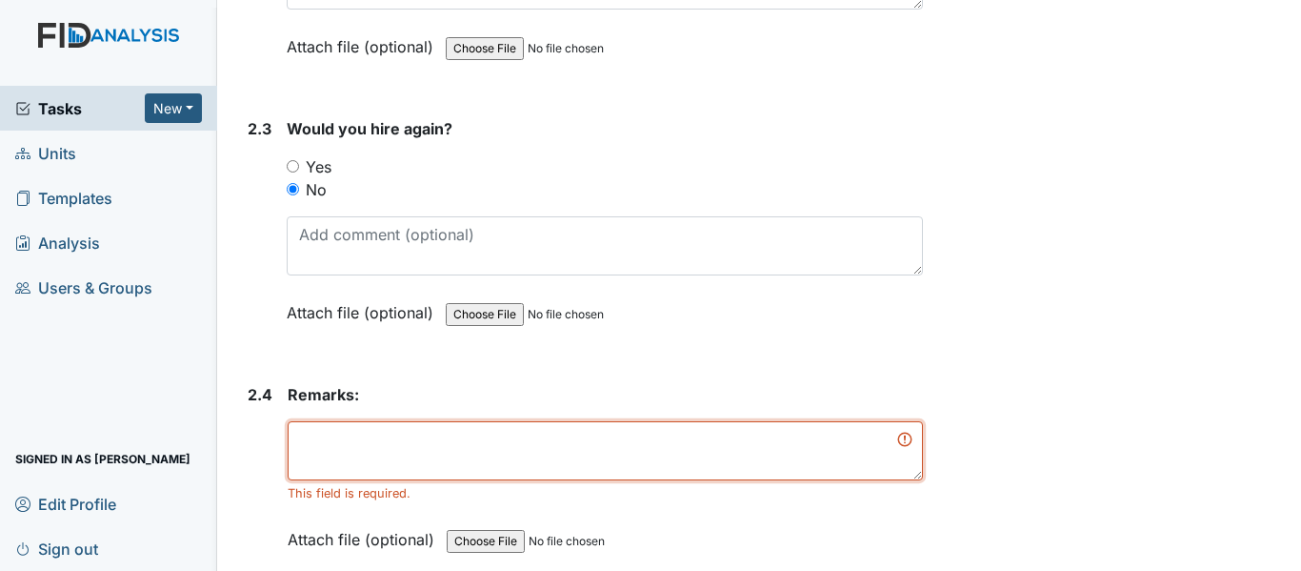
click at [490, 421] on textarea at bounding box center [605, 450] width 635 height 59
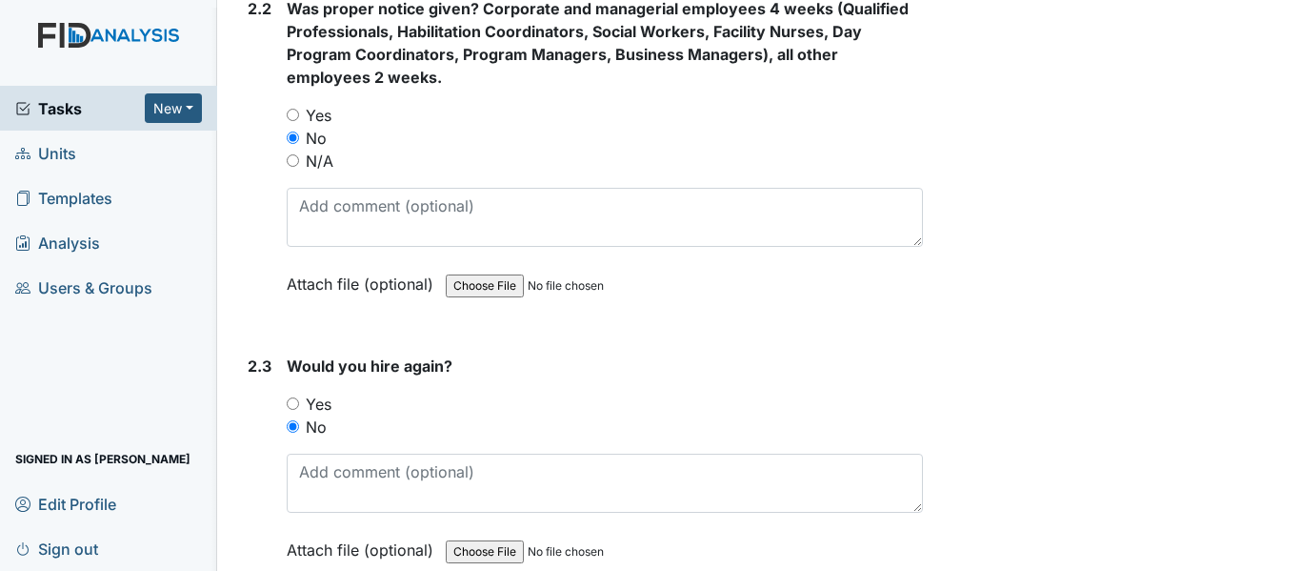
scroll to position [1783, 0]
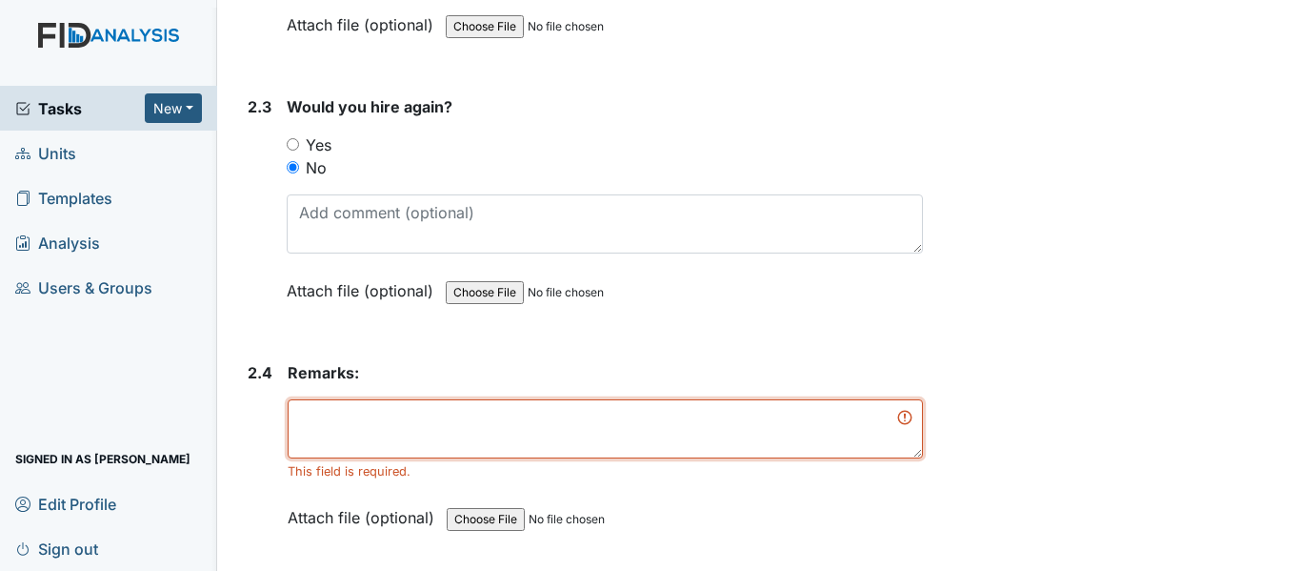
click at [300, 399] on textarea at bounding box center [605, 428] width 635 height 59
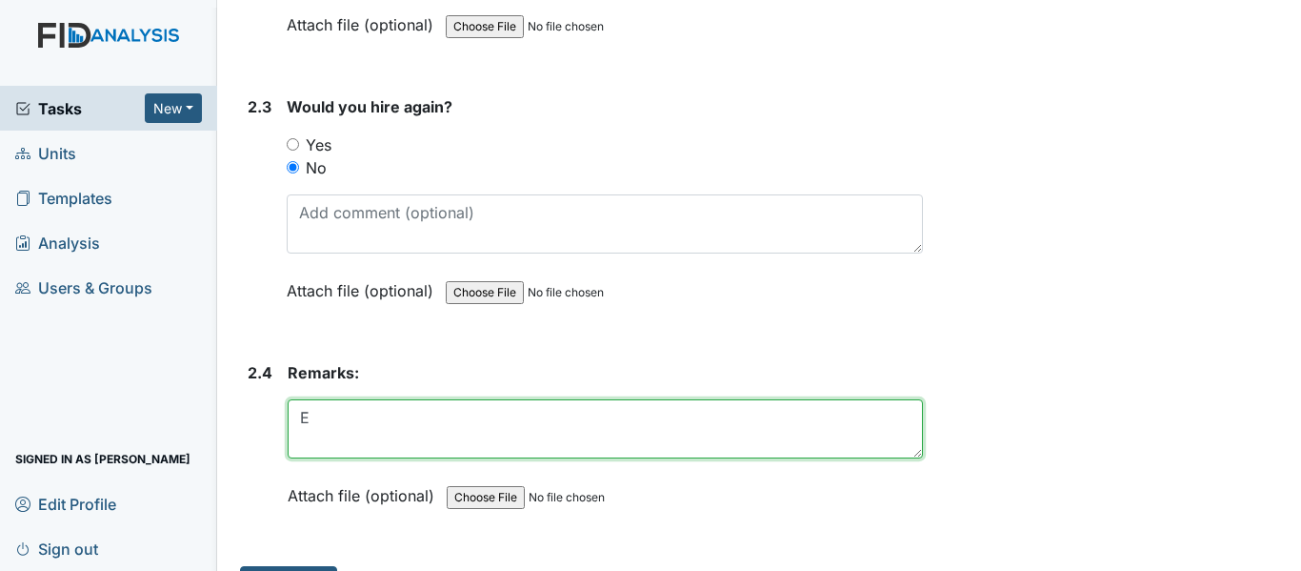
scroll to position [1761, 0]
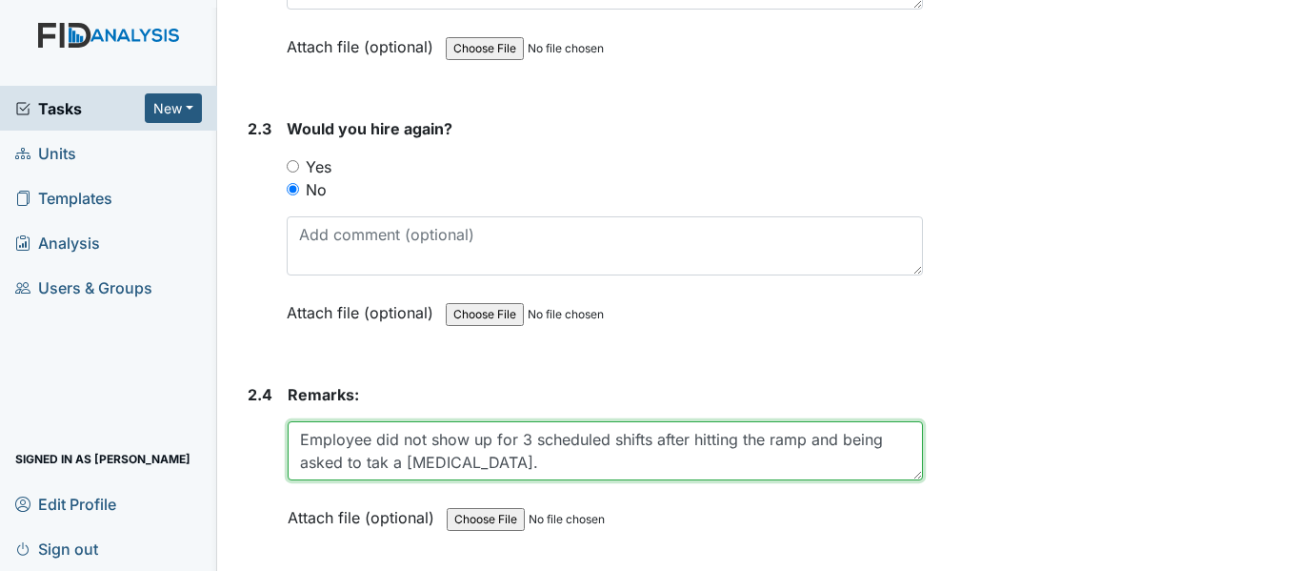
click at [431, 421] on textarea "Employee did not show up for 3 scheduled shifts after hitting the ramp and bein…" at bounding box center [605, 450] width 635 height 59
click at [605, 421] on textarea "Employee did not show up for 3 scheduled shifts after hitting the ramp and bein…" at bounding box center [605, 450] width 635 height 59
type textarea "Employee did not show up for 3 scheduled shifts after hitting the ramp and bein…"
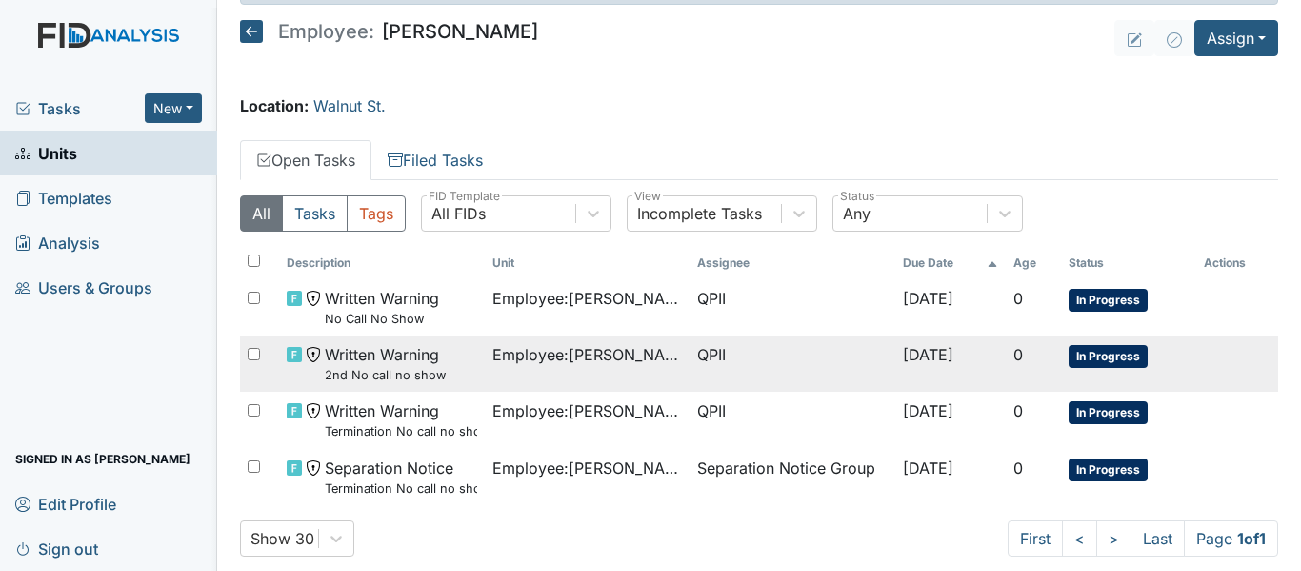
scroll to position [90, 0]
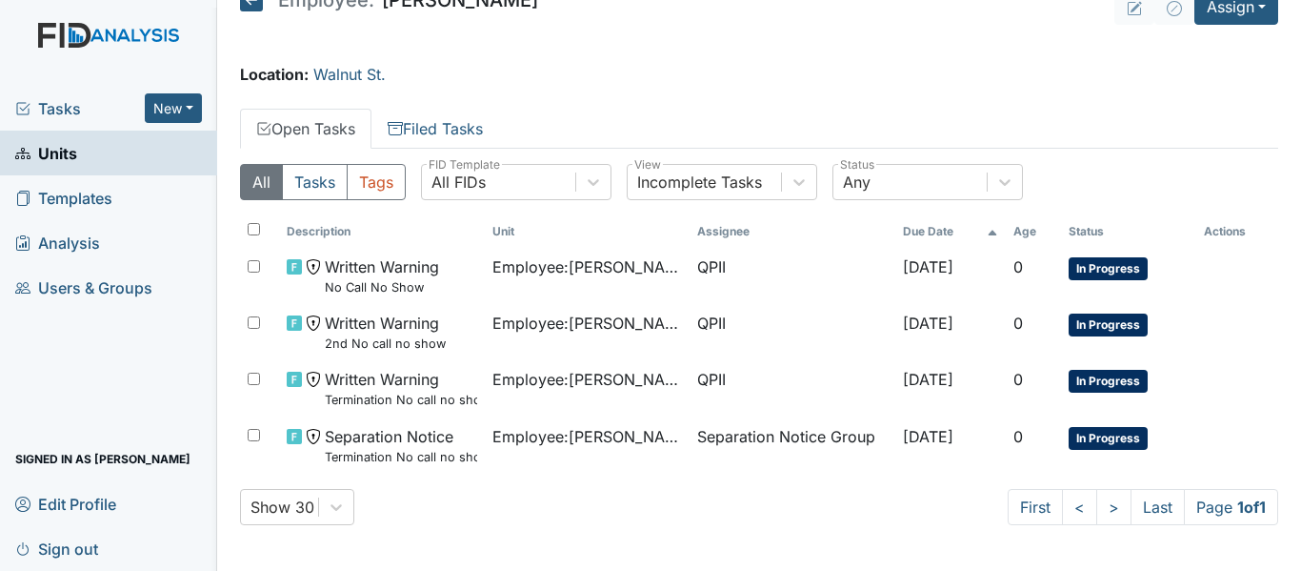
click at [782, 49] on main "Task was submitted. × Employee: Kailla Darden Assign Assign Form Assign Inspect…" at bounding box center [759, 285] width 1084 height 571
